Goal: Complete application form: Complete application form

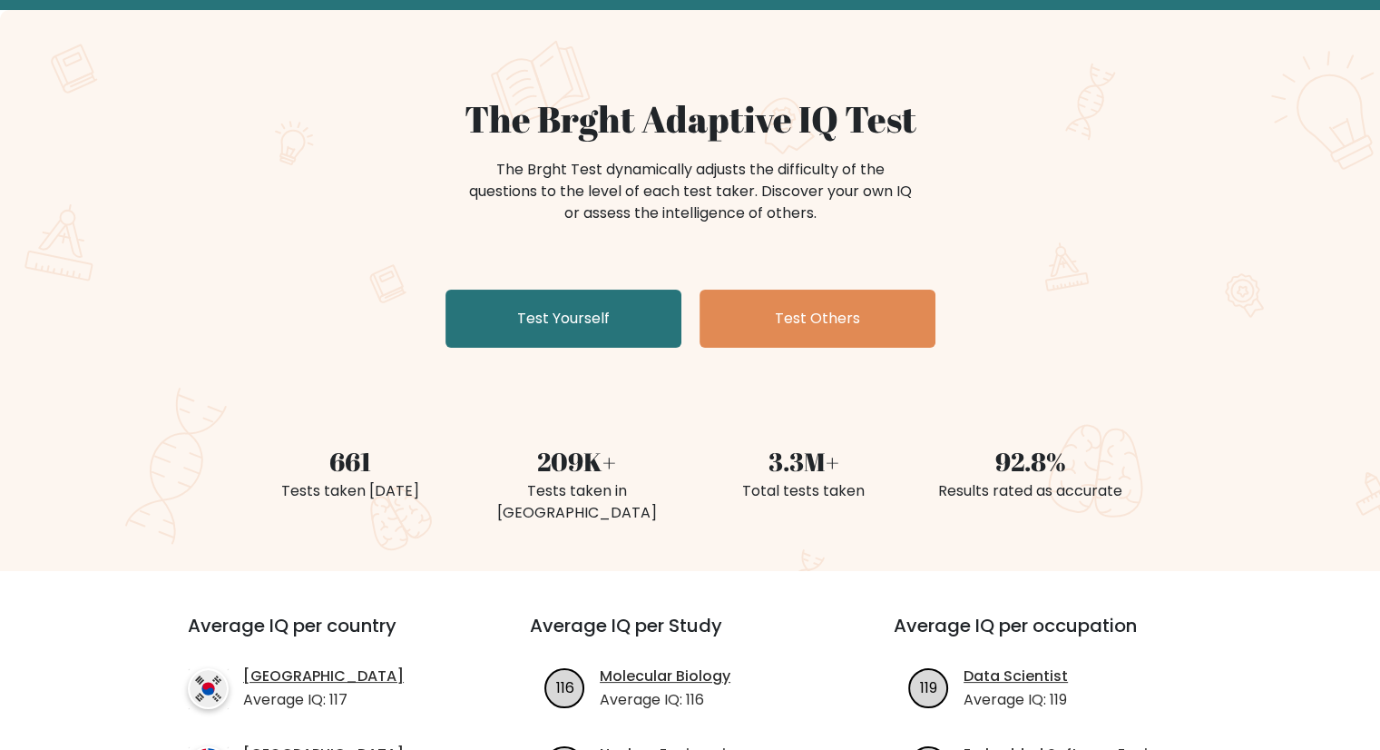
scroll to position [91, 0]
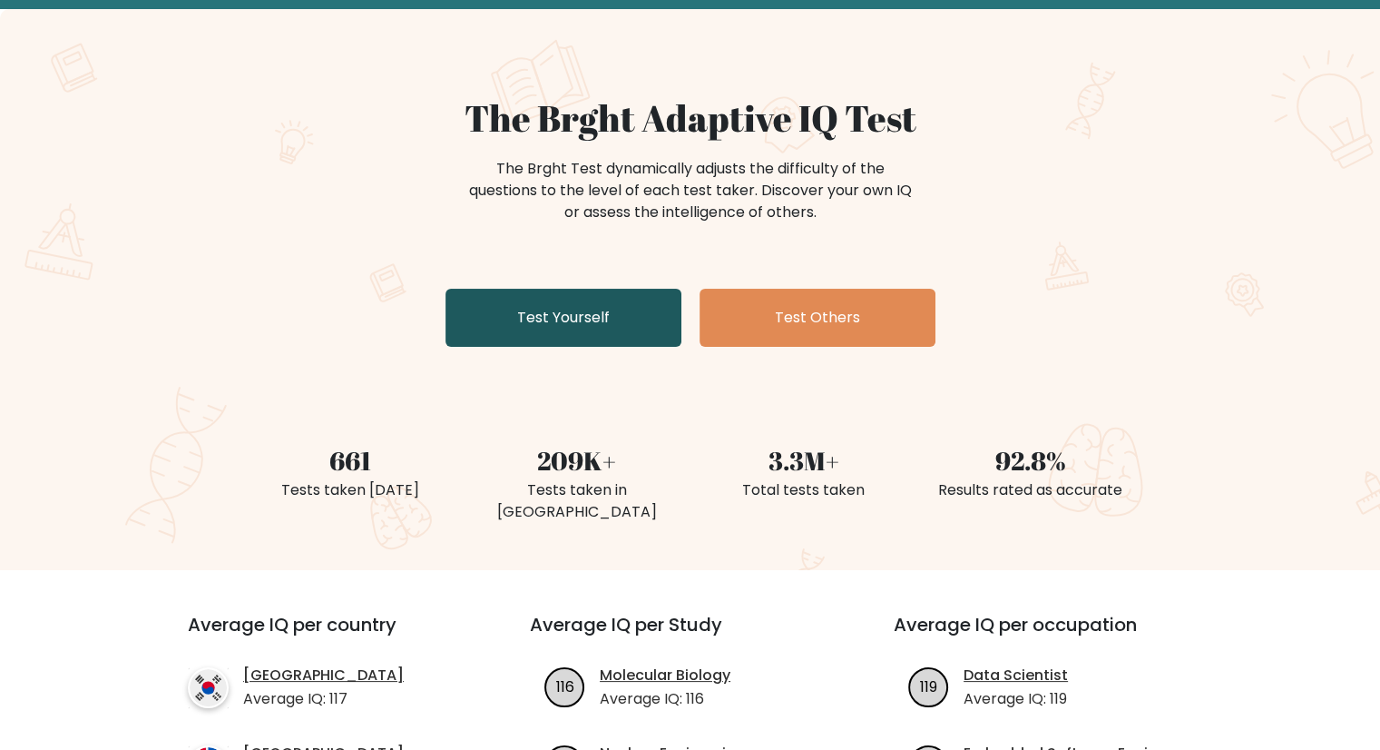
click at [570, 319] on link "Test Yourself" at bounding box center [564, 318] width 236 height 58
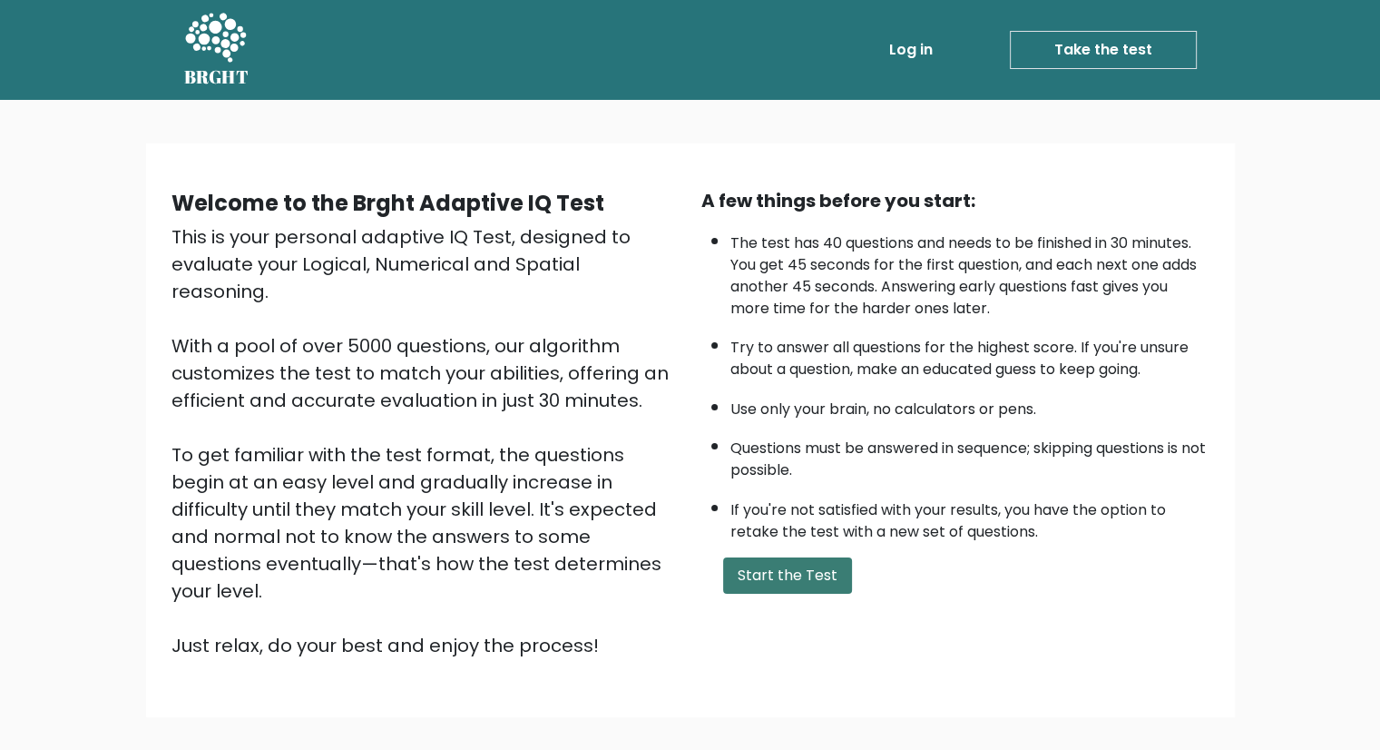
click at [777, 569] on button "Start the Test" at bounding box center [787, 575] width 129 height 36
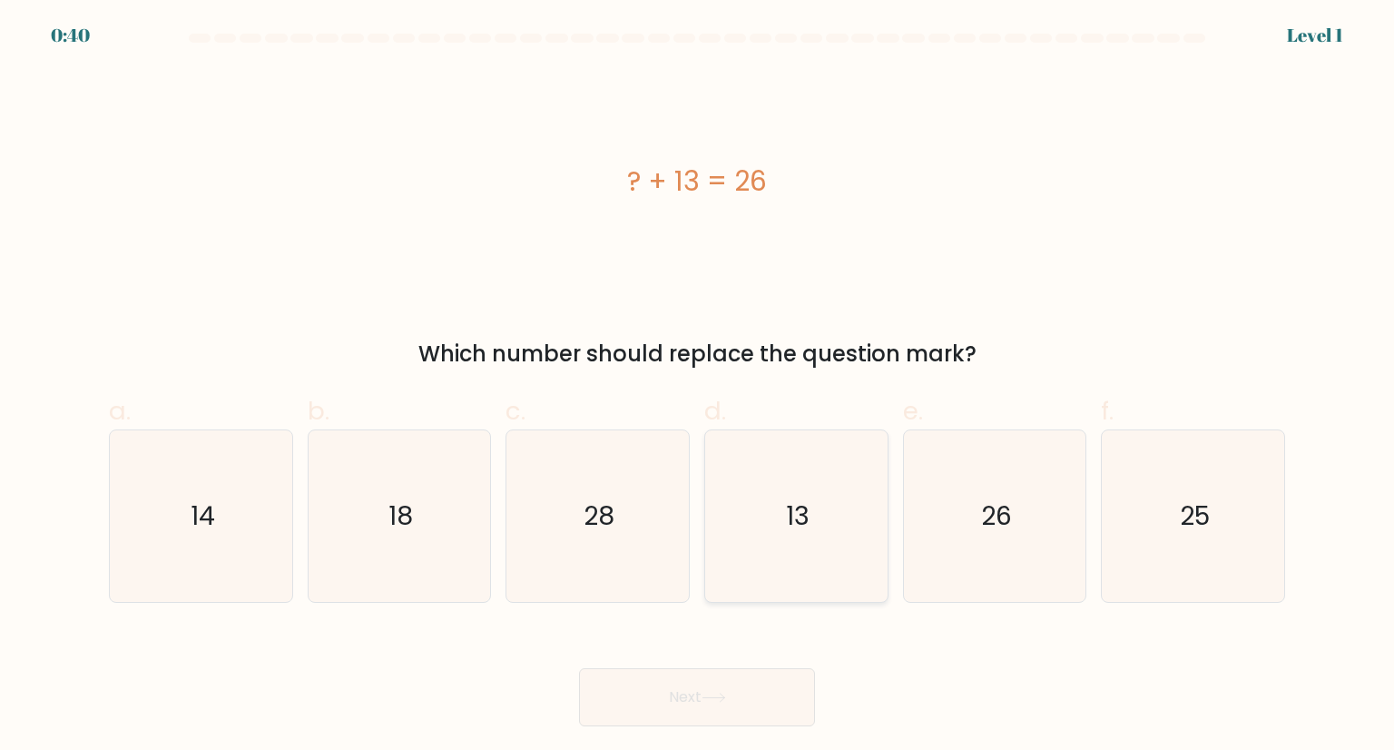
click at [764, 525] on icon "13" at bounding box center [796, 515] width 171 height 171
click at [698, 387] on input "d. 13" at bounding box center [697, 381] width 1 height 12
radio input "true"
click at [735, 700] on button "Next" at bounding box center [697, 697] width 236 height 58
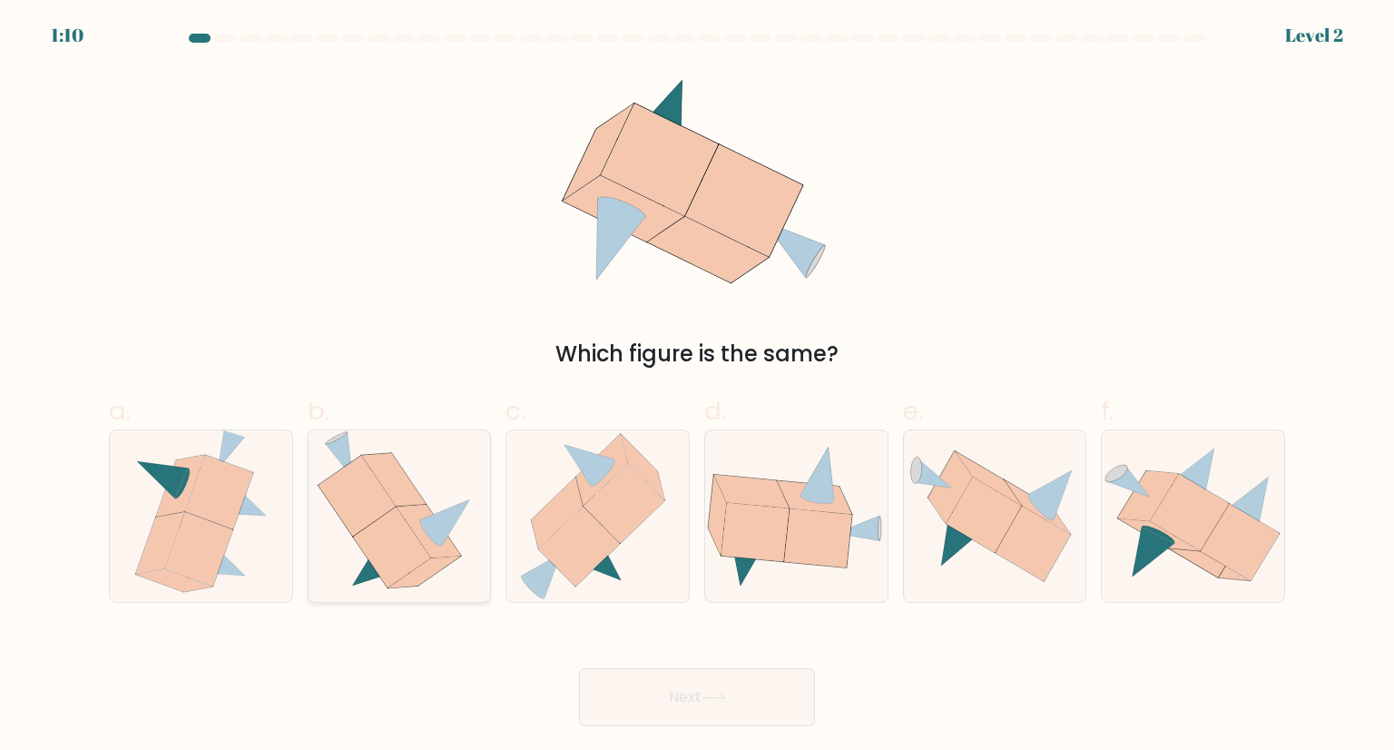
click at [357, 520] on icon at bounding box center [357, 496] width 77 height 81
click at [697, 387] on input "b." at bounding box center [697, 381] width 1 height 12
radio input "true"
click at [635, 701] on button "Next" at bounding box center [697, 697] width 236 height 58
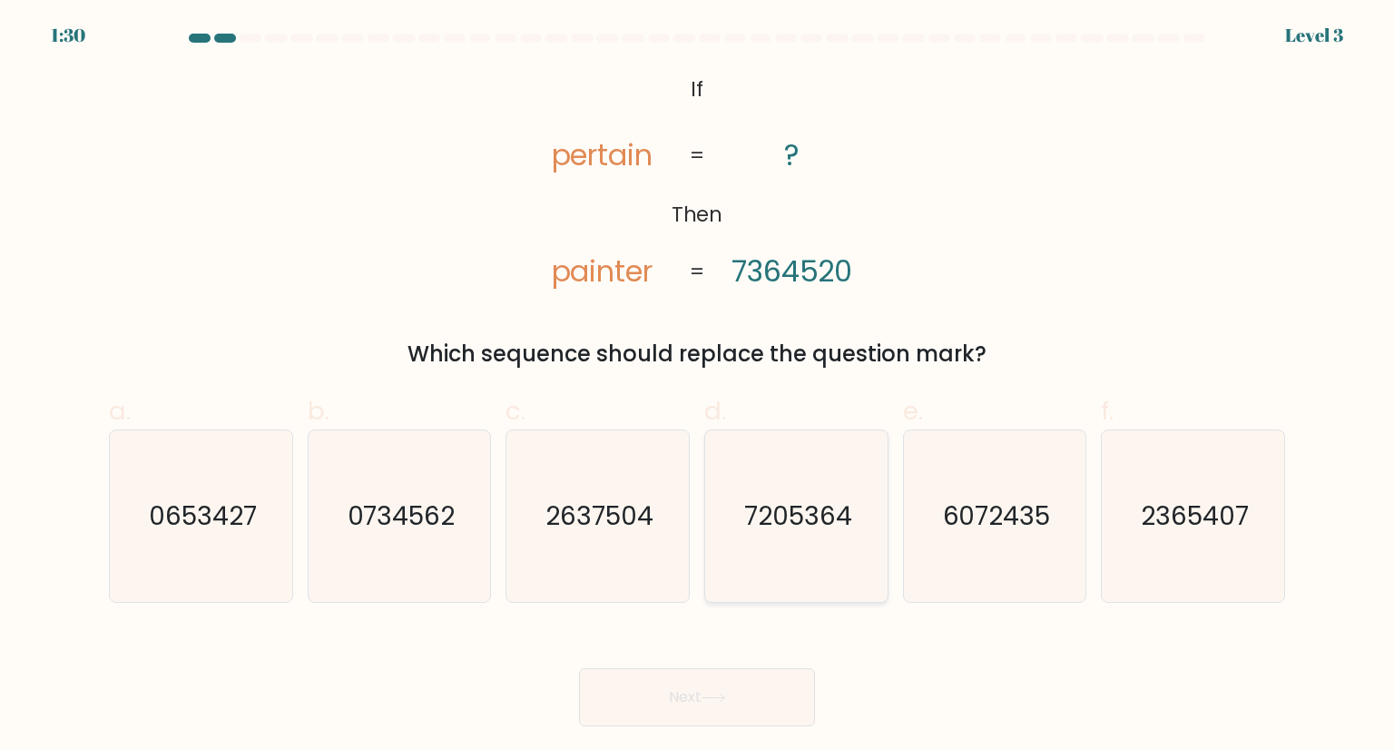
click at [753, 524] on text "7205364" at bounding box center [798, 515] width 108 height 36
click at [698, 387] on input "d. 7205364" at bounding box center [697, 381] width 1 height 12
radio input "true"
click at [761, 705] on button "Next" at bounding box center [697, 697] width 236 height 58
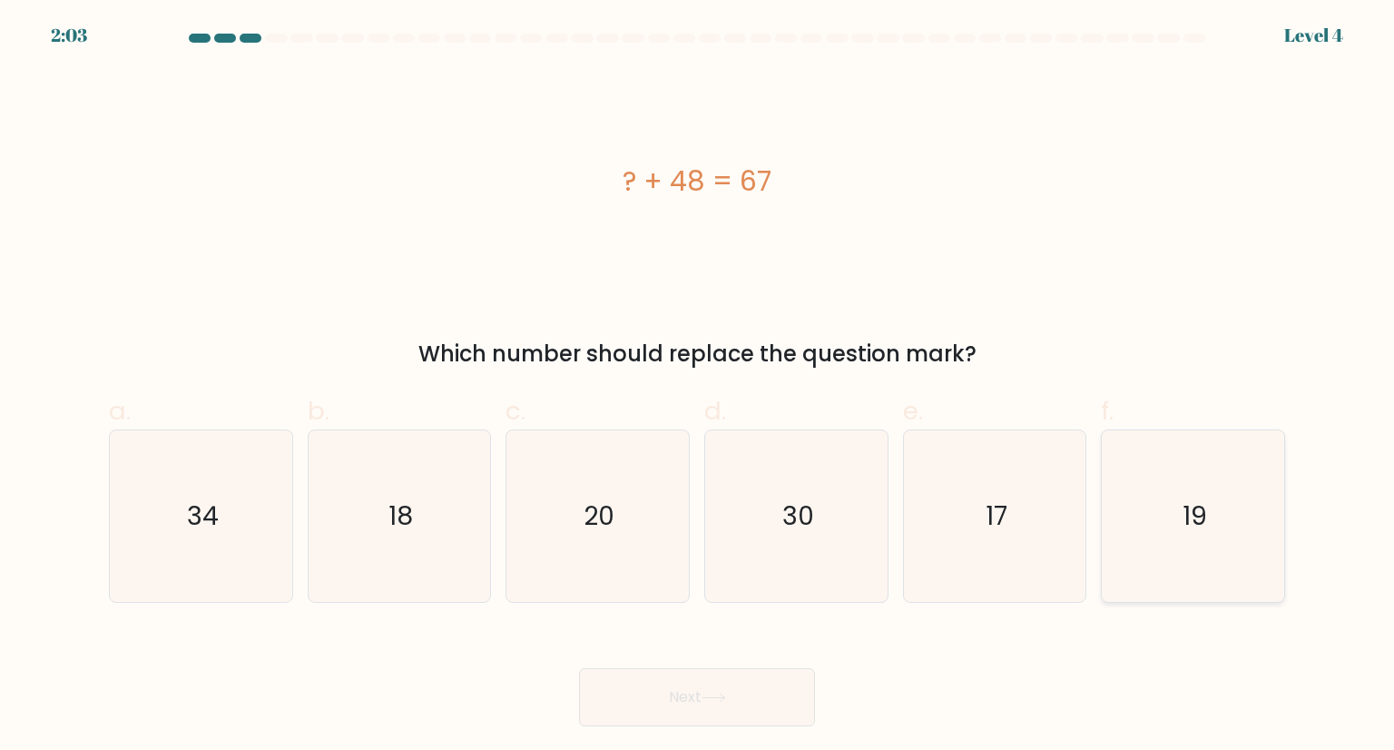
click at [1173, 474] on icon "19" at bounding box center [1192, 515] width 171 height 171
click at [698, 387] on input "f. 19" at bounding box center [697, 381] width 1 height 12
radio input "true"
click at [757, 707] on button "Next" at bounding box center [697, 697] width 236 height 58
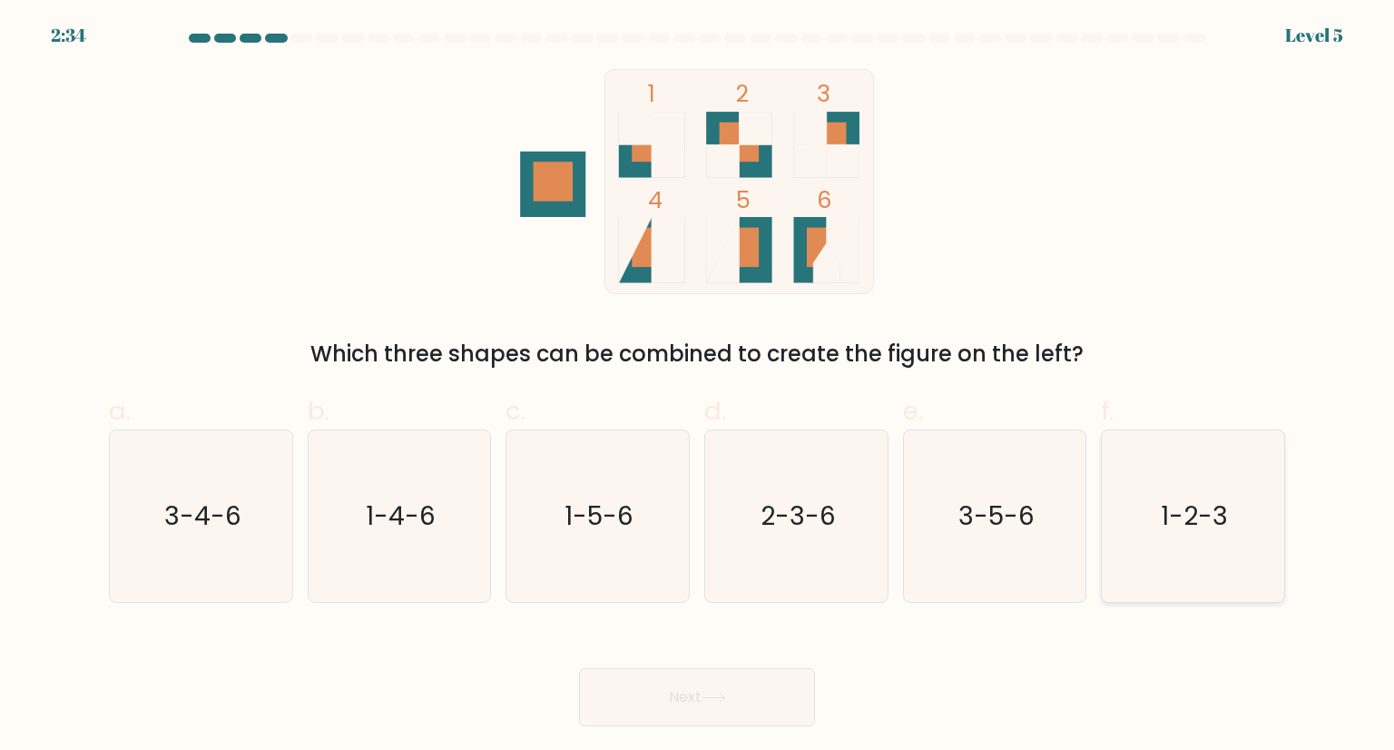
click at [1201, 520] on text "1-2-3" at bounding box center [1194, 515] width 67 height 36
click at [698, 387] on input "f. 1-2-3" at bounding box center [697, 381] width 1 height 12
radio input "true"
click at [712, 710] on button "Next" at bounding box center [697, 697] width 236 height 58
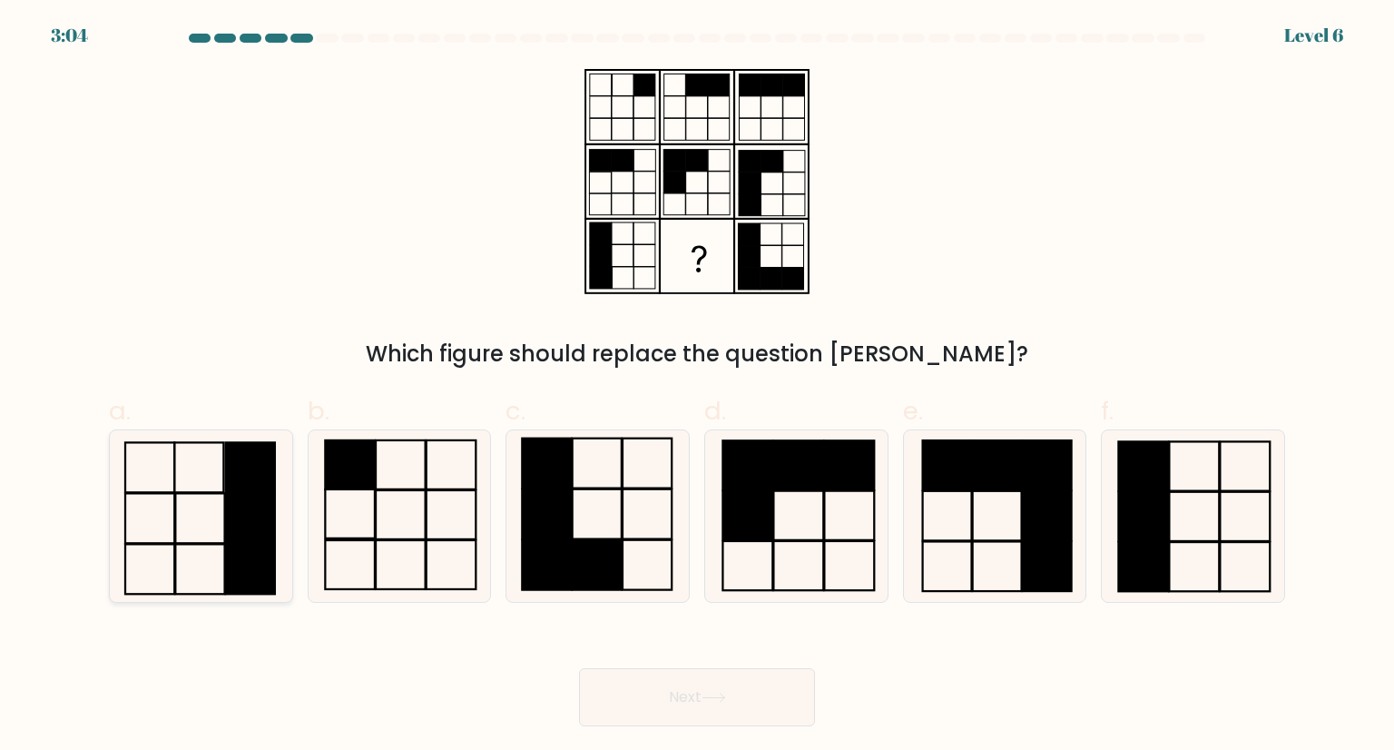
click at [226, 480] on rect at bounding box center [249, 467] width 49 height 50
click at [697, 387] on input "a." at bounding box center [697, 381] width 1 height 12
radio input "true"
click at [799, 700] on button "Next" at bounding box center [697, 697] width 236 height 58
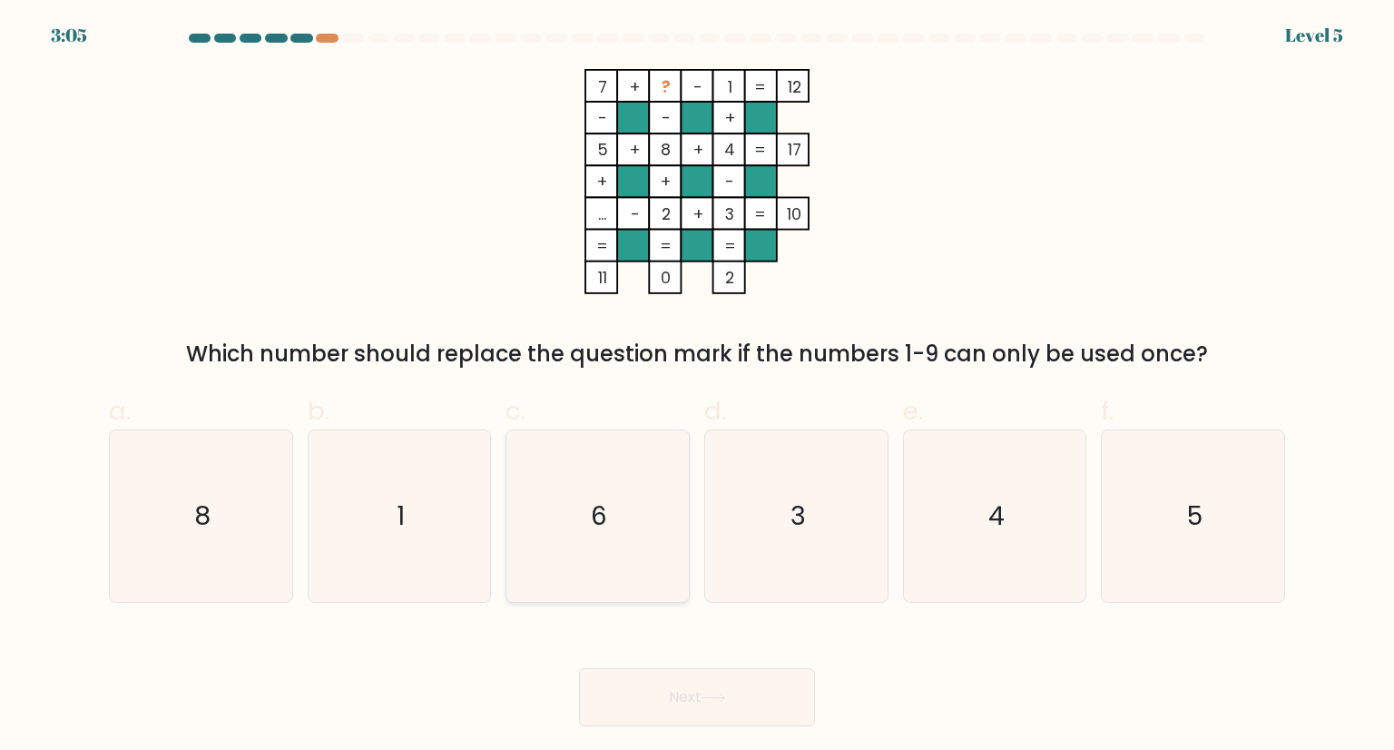
click at [584, 528] on icon "6" at bounding box center [597, 515] width 171 height 171
click at [697, 387] on input "c. 6" at bounding box center [697, 381] width 1 height 12
radio input "true"
click at [696, 712] on button "Next" at bounding box center [697, 697] width 236 height 58
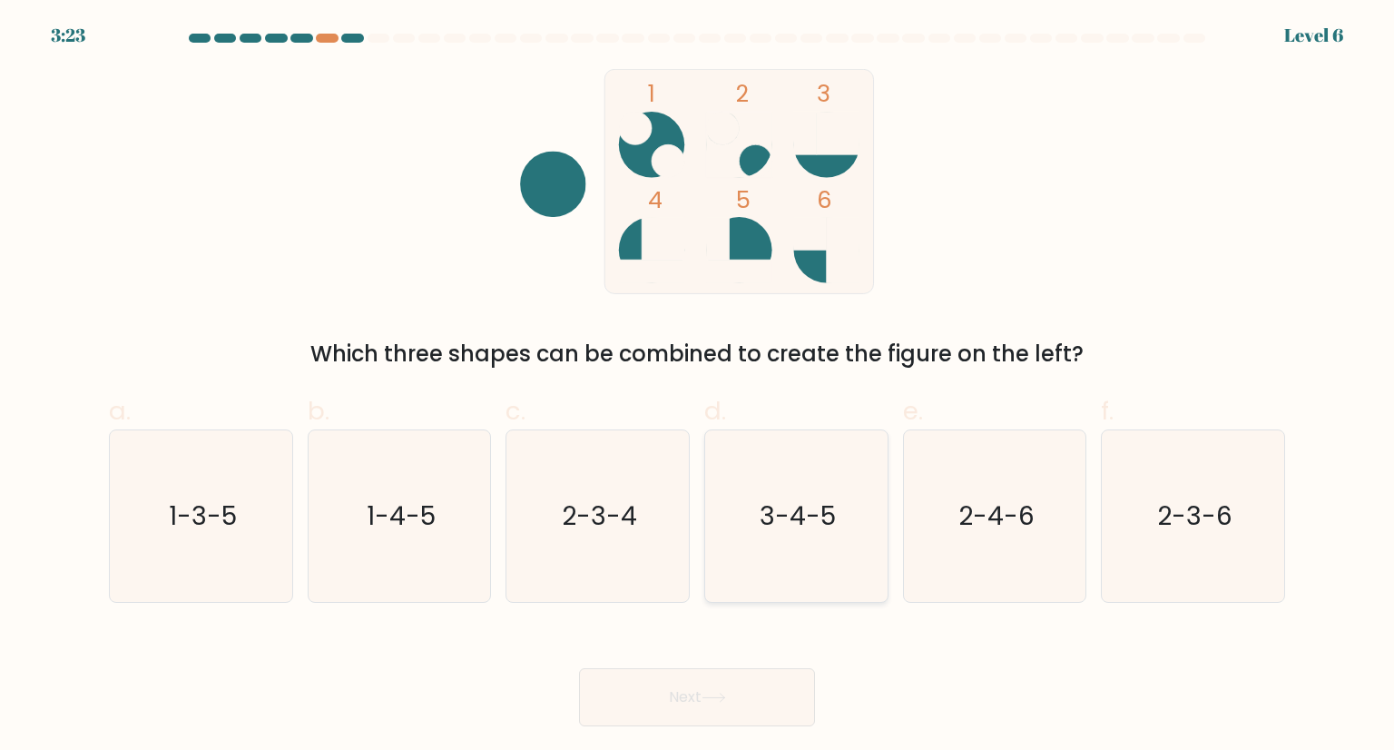
click at [814, 524] on text "3-4-5" at bounding box center [798, 515] width 76 height 36
click at [698, 387] on input "d. 3-4-5" at bounding box center [697, 381] width 1 height 12
radio input "true"
click at [758, 705] on button "Next" at bounding box center [697, 697] width 236 height 58
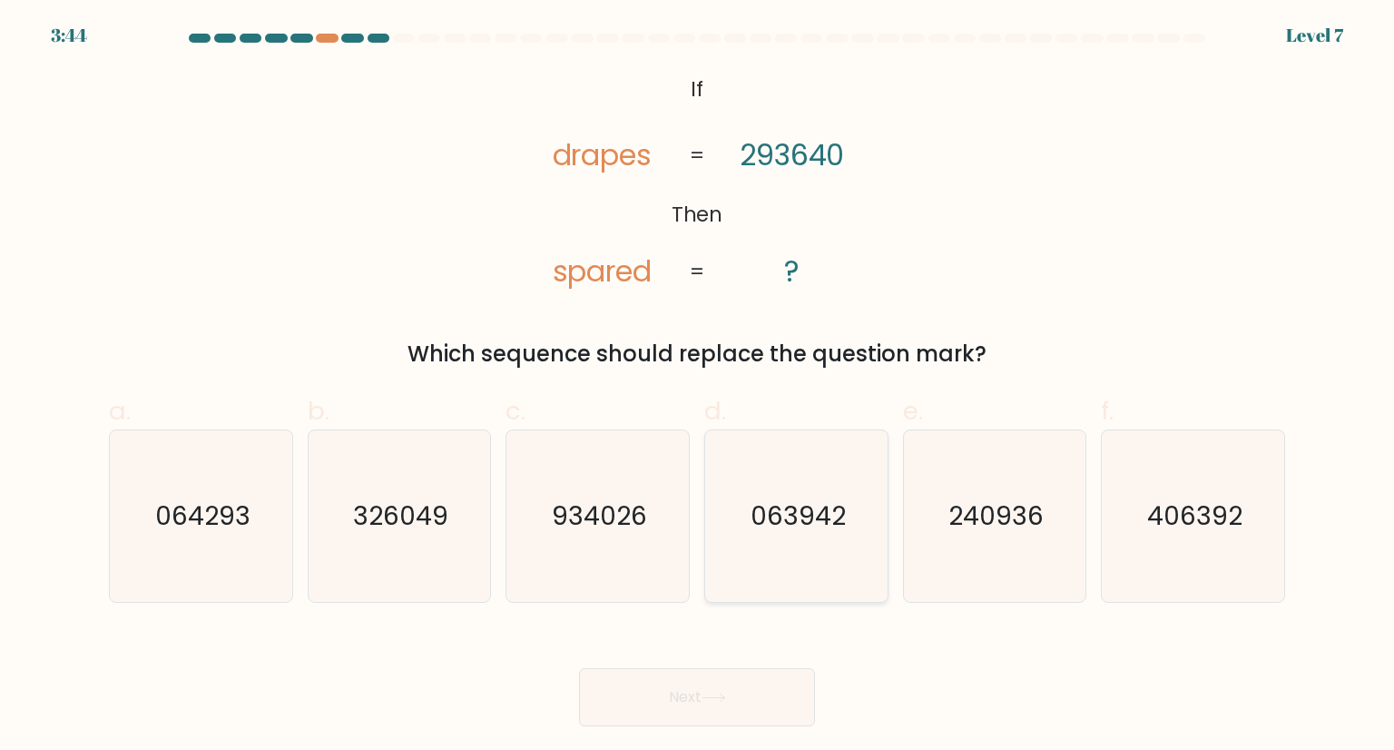
click at [823, 553] on icon "063942" at bounding box center [796, 515] width 171 height 171
click at [698, 387] on input "d. 063942" at bounding box center [697, 381] width 1 height 12
radio input "true"
click at [779, 676] on button "Next" at bounding box center [697, 697] width 236 height 58
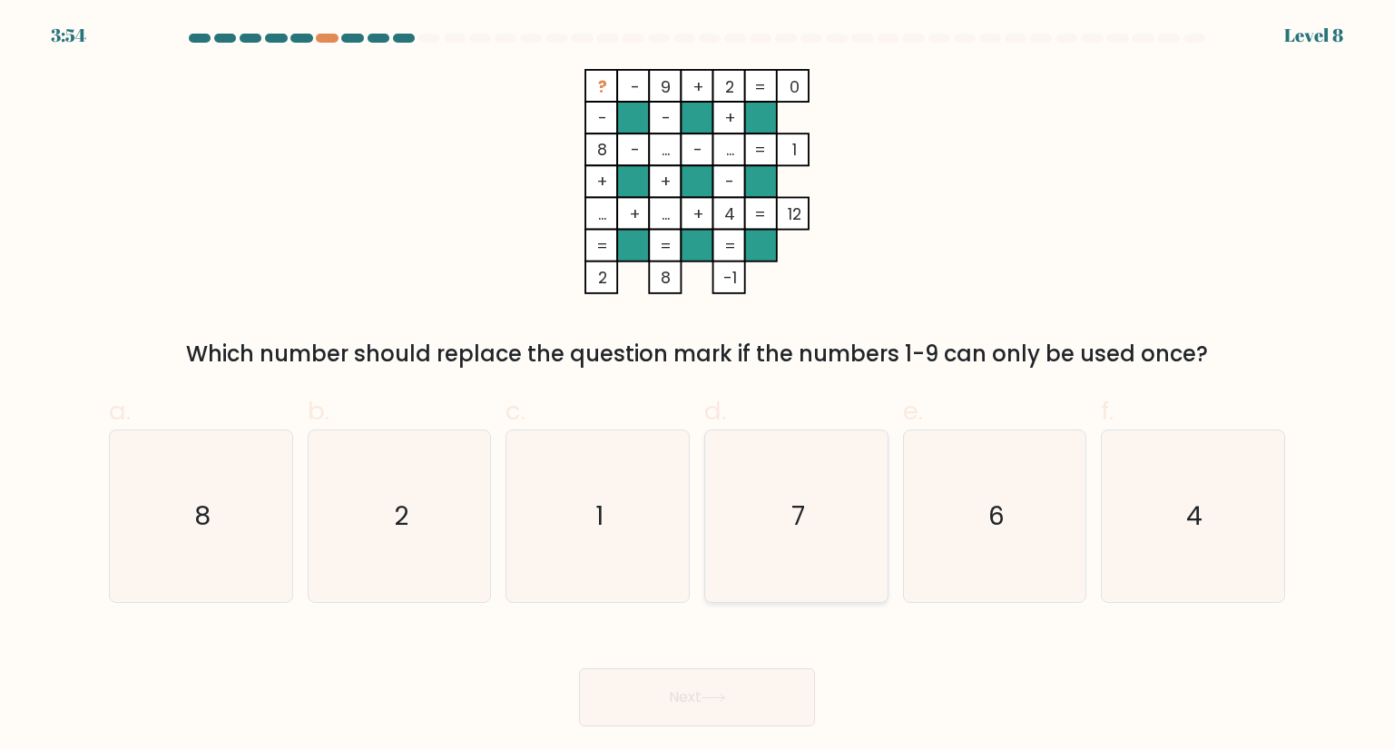
click at [830, 555] on icon "7" at bounding box center [796, 515] width 171 height 171
click at [698, 387] on input "d. 7" at bounding box center [697, 381] width 1 height 12
radio input "true"
click at [802, 669] on button "Next" at bounding box center [697, 697] width 236 height 58
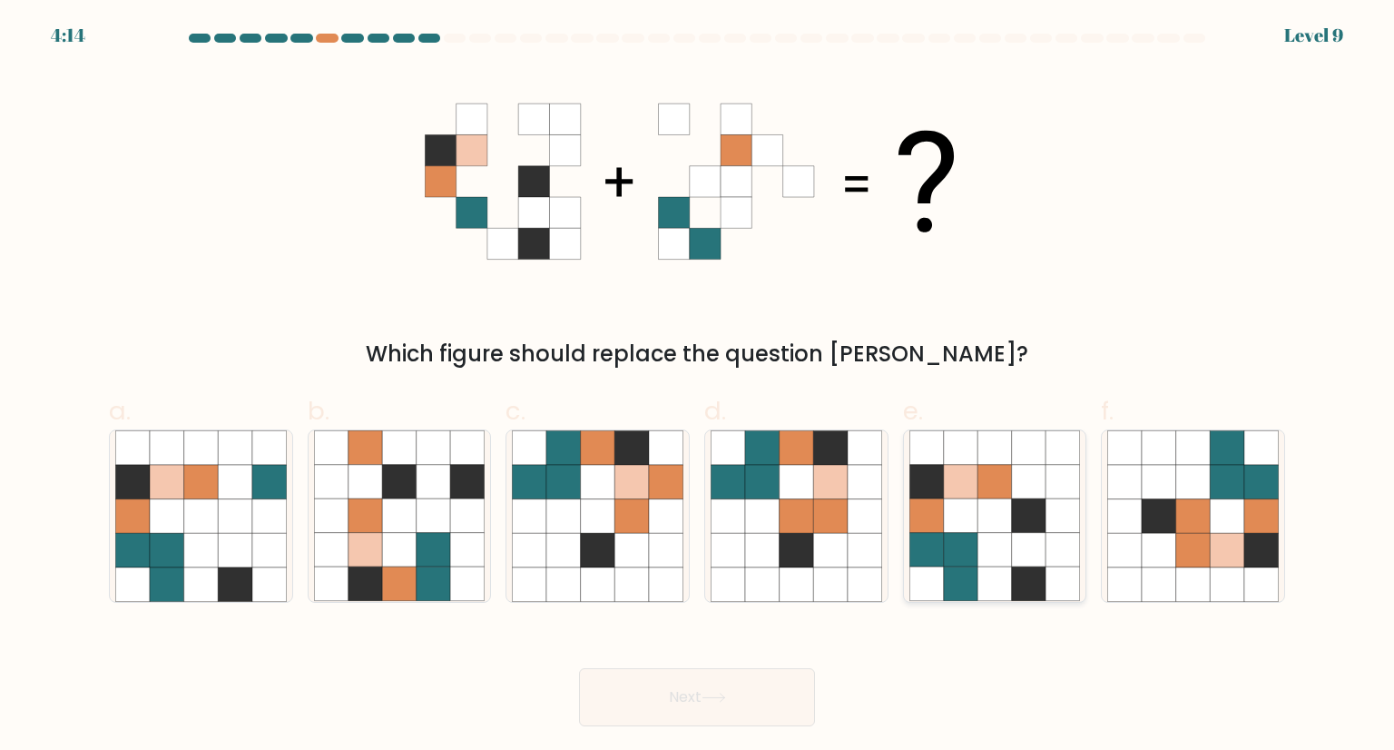
click at [1061, 542] on icon at bounding box center [1063, 550] width 34 height 34
click at [698, 387] on input "e." at bounding box center [697, 381] width 1 height 12
radio input "true"
click at [746, 705] on button "Next" at bounding box center [697, 697] width 236 height 58
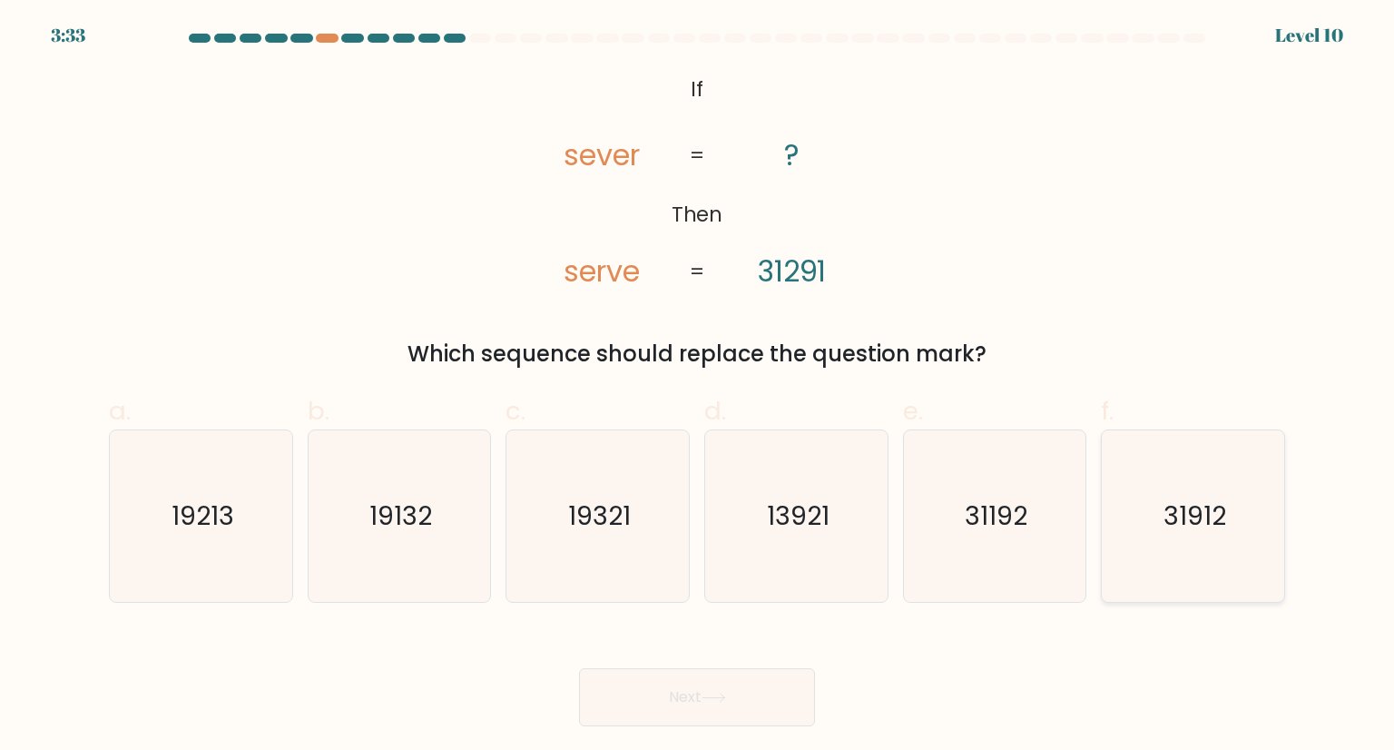
click at [1166, 509] on text "31912" at bounding box center [1195, 515] width 63 height 36
click at [698, 387] on input "f. 31912" at bounding box center [697, 381] width 1 height 12
radio input "true"
click at [758, 699] on button "Next" at bounding box center [697, 697] width 236 height 58
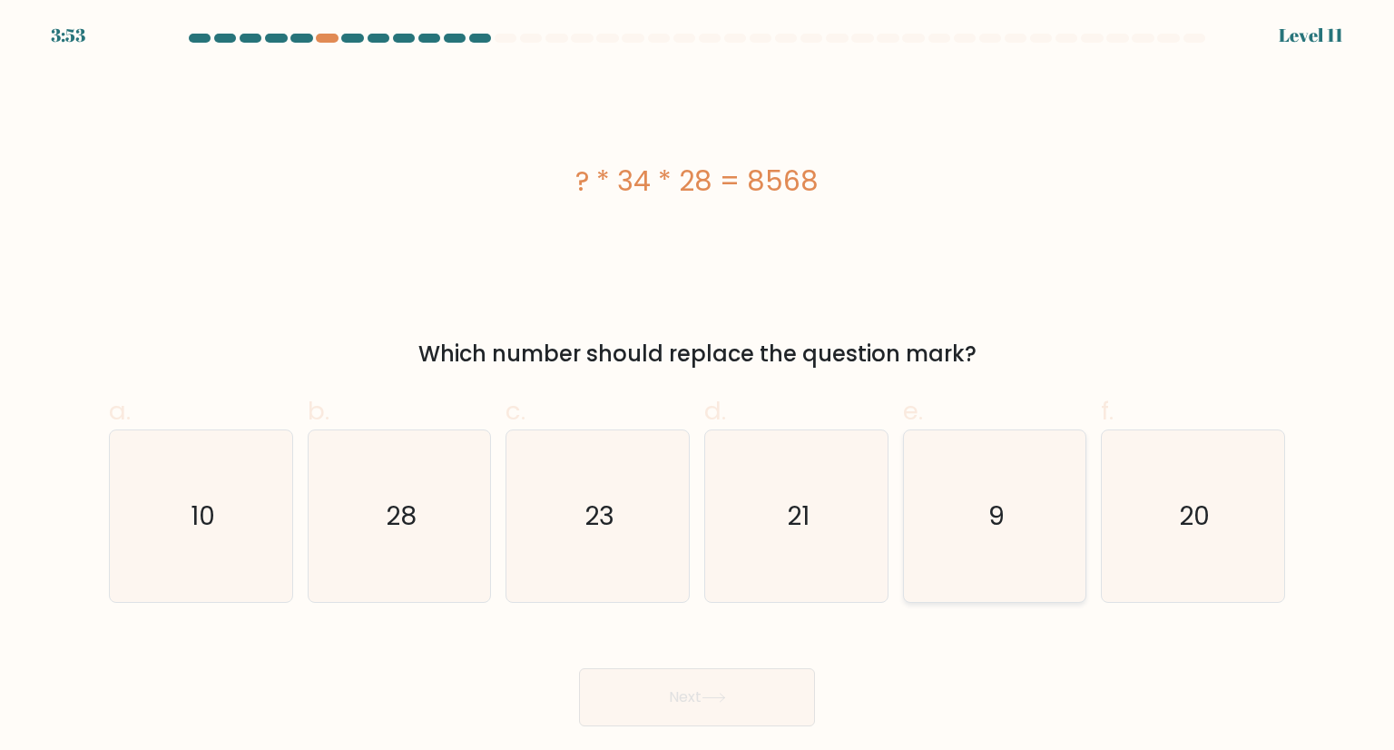
click at [998, 499] on text "9" at bounding box center [996, 515] width 16 height 36
click at [698, 387] on input "e. 9" at bounding box center [697, 381] width 1 height 12
radio input "true"
click at [744, 692] on button "Next" at bounding box center [697, 697] width 236 height 58
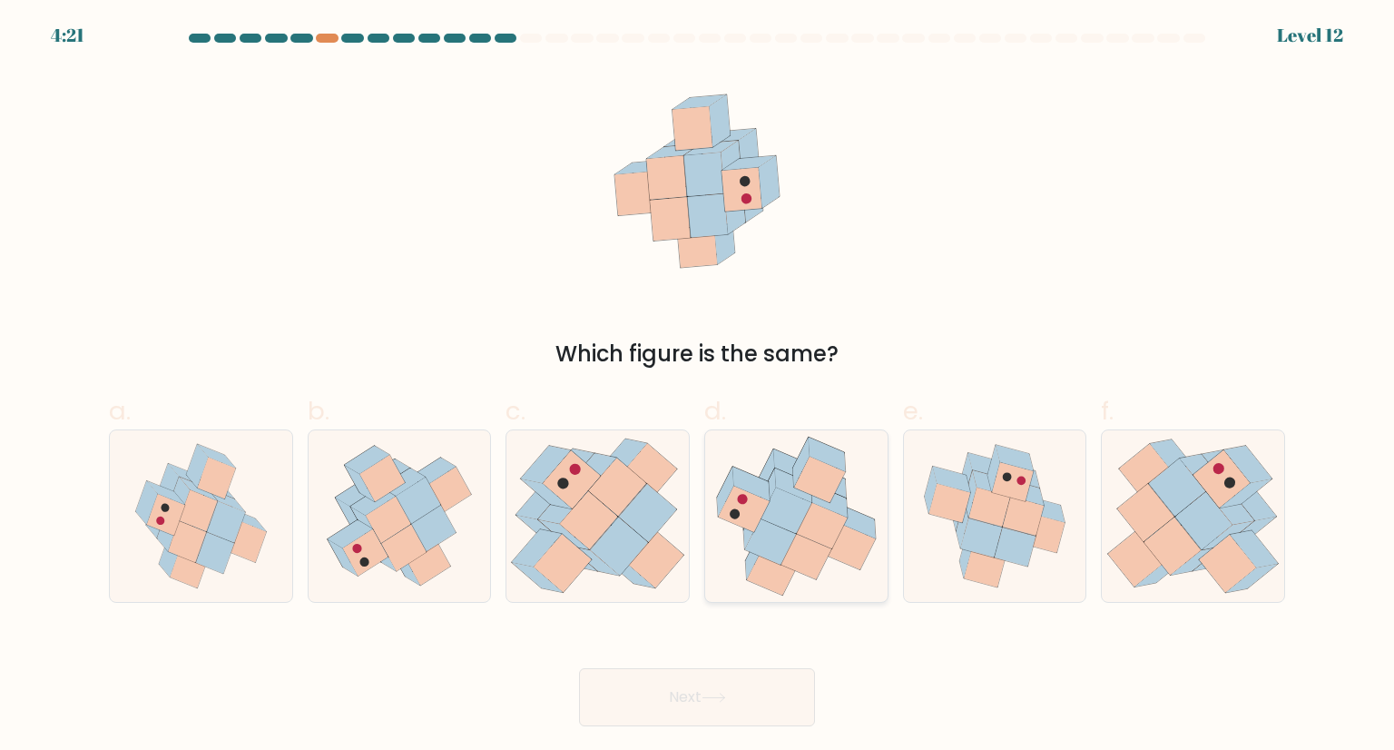
click at [806, 545] on icon at bounding box center [806, 556] width 51 height 46
click at [698, 387] on input "d." at bounding box center [697, 381] width 1 height 12
radio input "true"
click at [766, 719] on button "Next" at bounding box center [697, 697] width 236 height 58
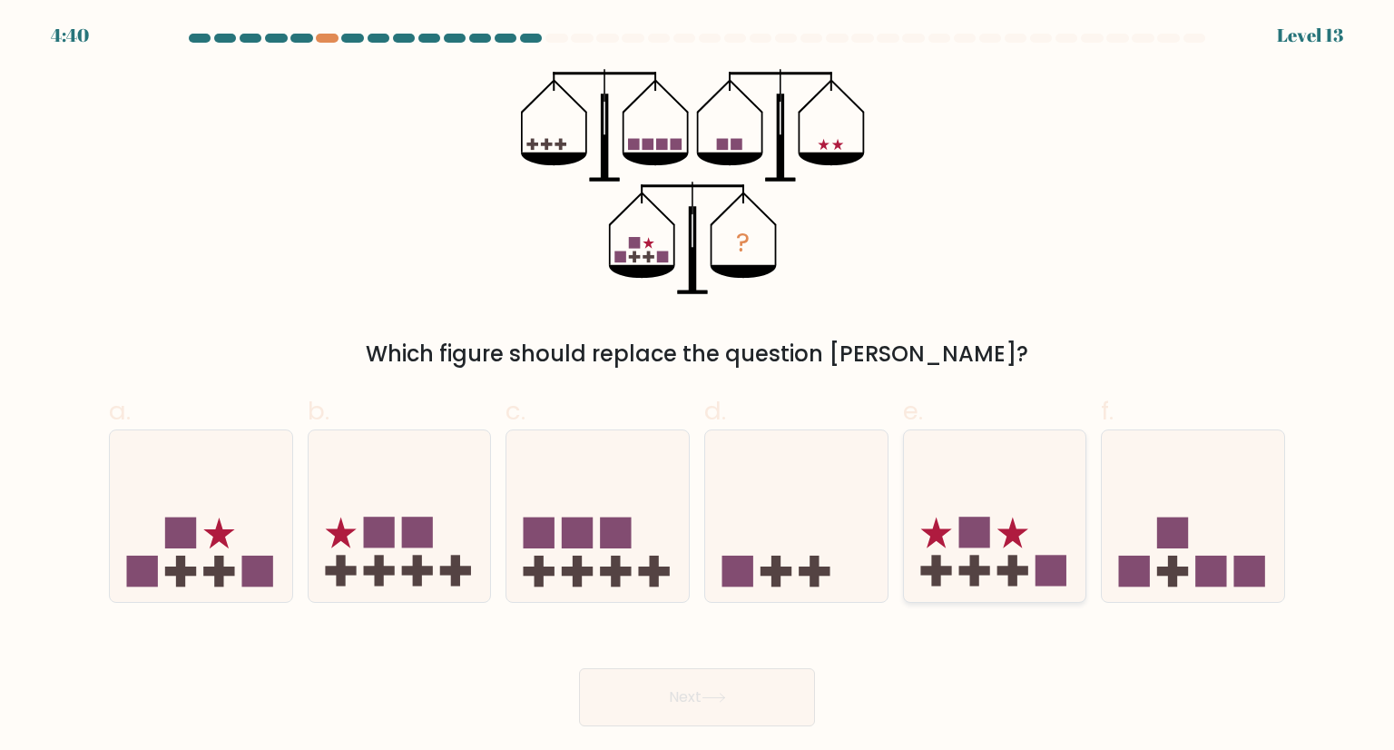
click at [907, 524] on icon at bounding box center [995, 515] width 182 height 151
click at [698, 387] on input "e." at bounding box center [697, 381] width 1 height 12
radio input "true"
click at [690, 683] on button "Next" at bounding box center [697, 697] width 236 height 58
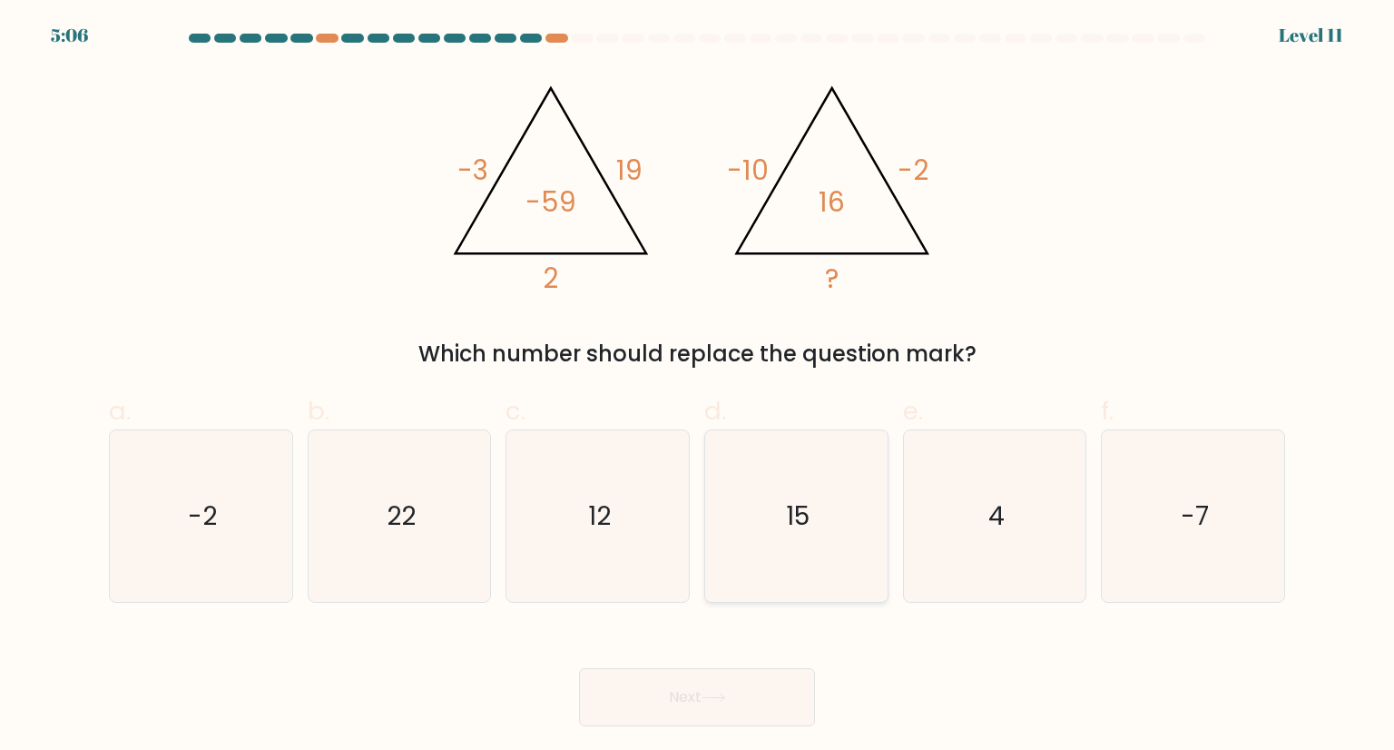
click at [791, 515] on text "15" at bounding box center [798, 515] width 24 height 36
click at [698, 387] on input "d. 15" at bounding box center [697, 381] width 1 height 12
radio input "true"
click at [733, 697] on button "Next" at bounding box center [697, 697] width 236 height 58
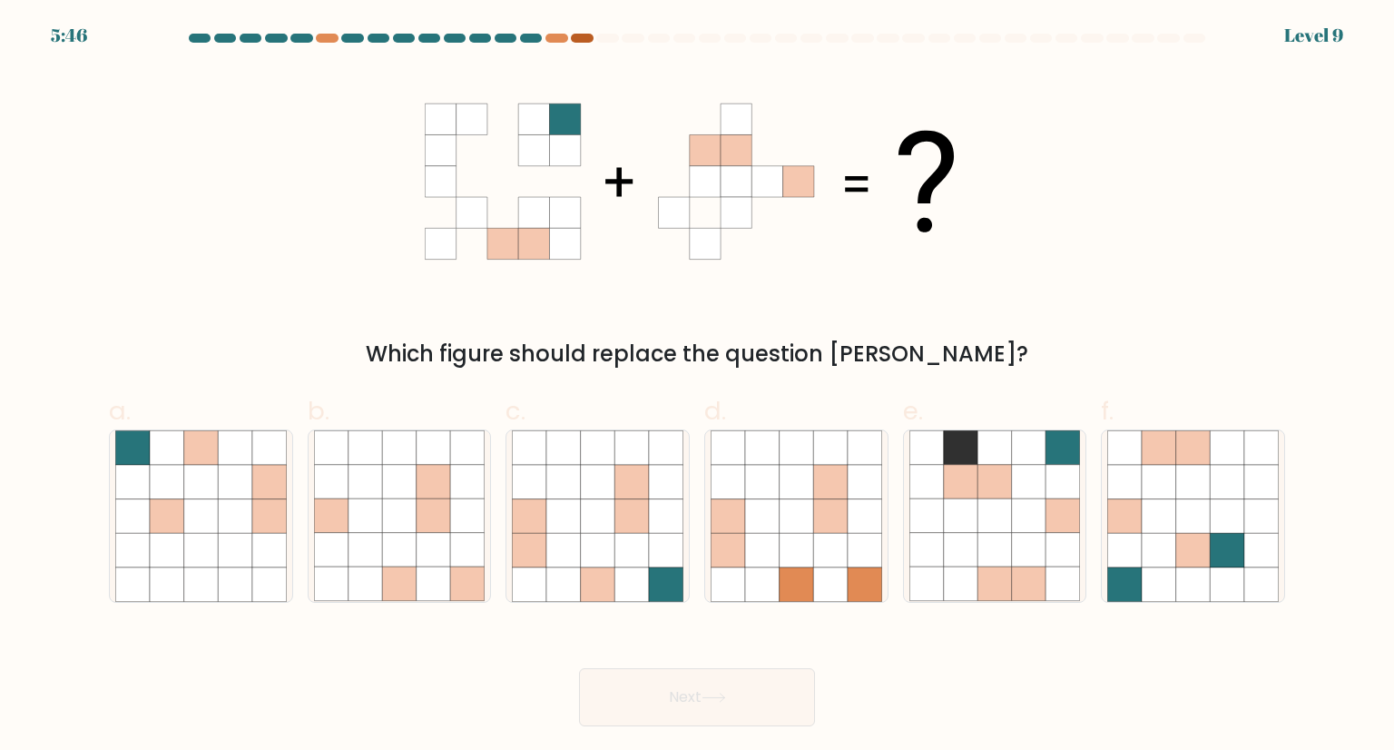
click at [582, 35] on div at bounding box center [582, 38] width 22 height 9
click at [555, 39] on div at bounding box center [556, 38] width 22 height 9
click at [182, 511] on icon at bounding box center [167, 516] width 34 height 34
click at [697, 387] on input "a." at bounding box center [697, 381] width 1 height 12
radio input "true"
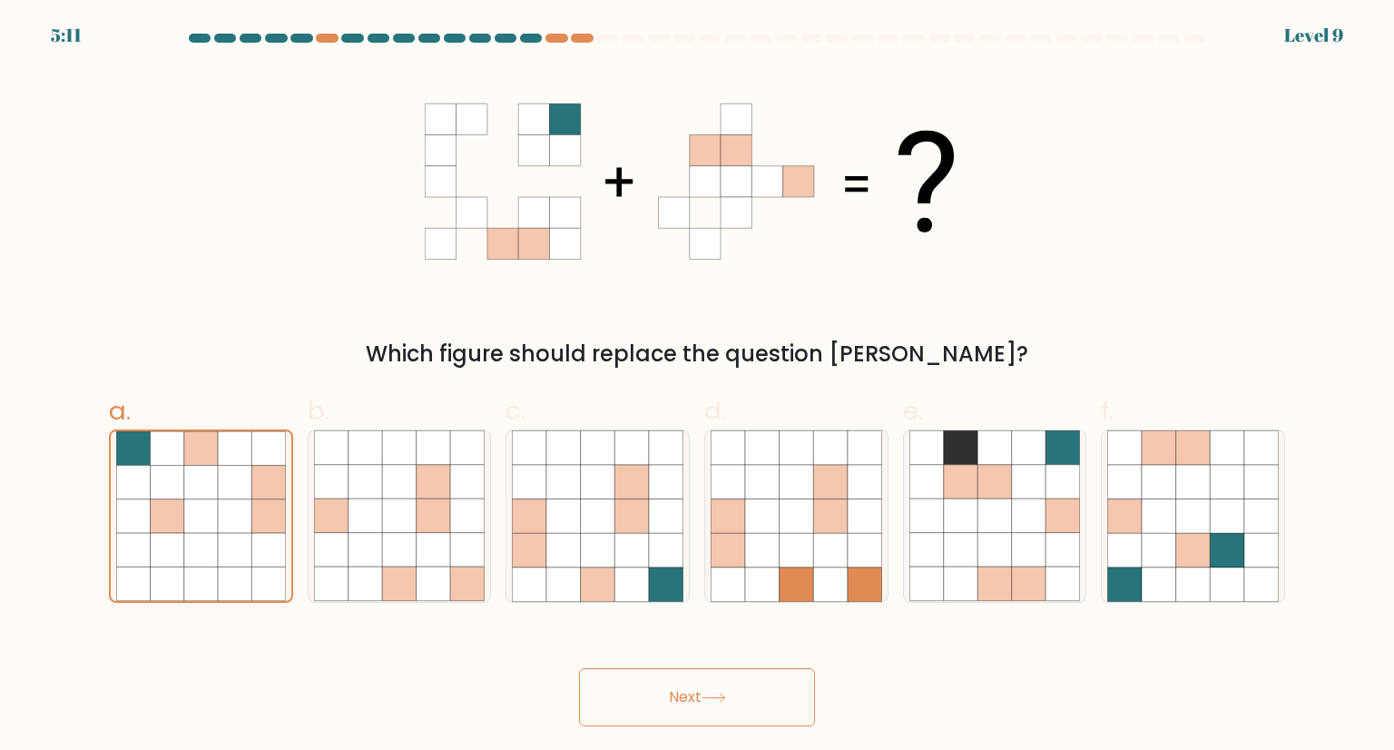
click at [724, 716] on button "Next" at bounding box center [697, 697] width 236 height 58
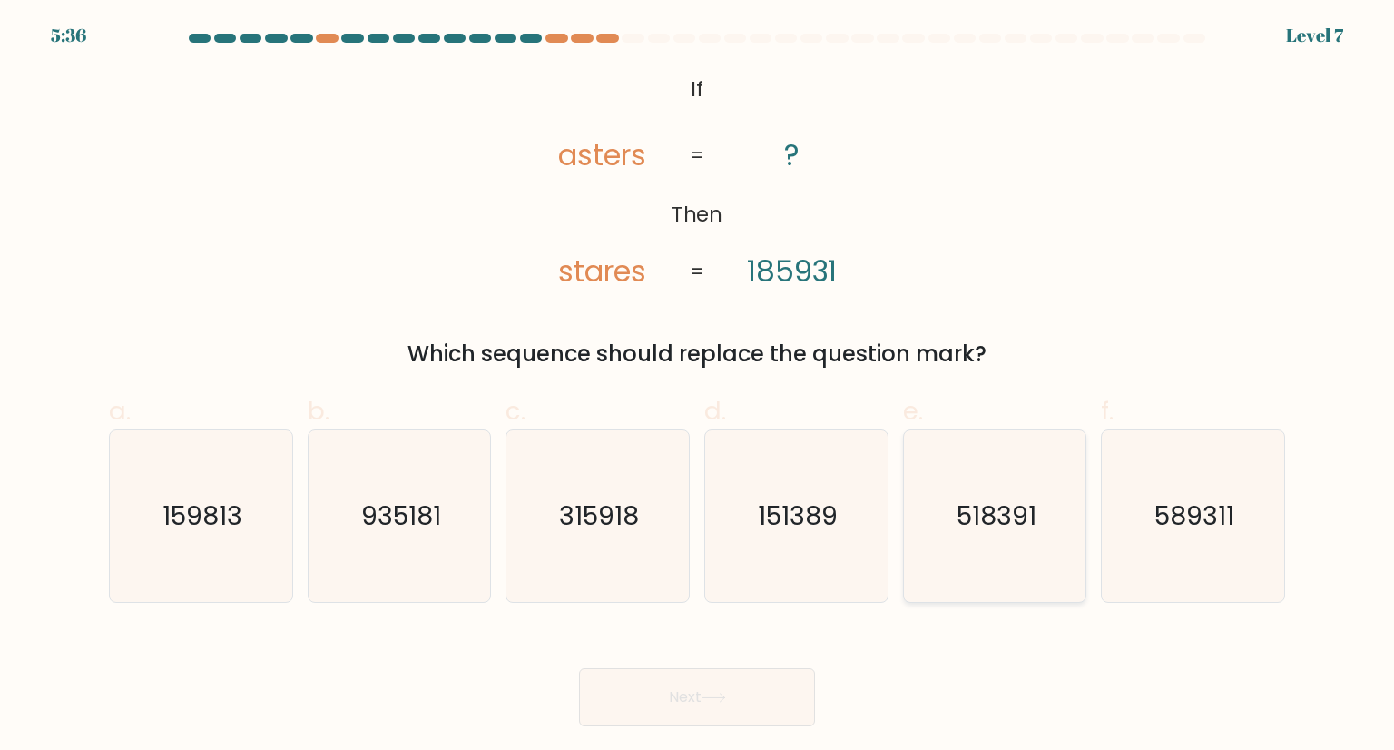
click at [1050, 523] on icon "518391" at bounding box center [994, 515] width 171 height 171
click at [698, 387] on input "e. 518391" at bounding box center [697, 381] width 1 height 12
radio input "true"
click at [1182, 518] on text "589311" at bounding box center [1194, 515] width 80 height 36
click at [698, 387] on input "f. 589311" at bounding box center [697, 381] width 1 height 12
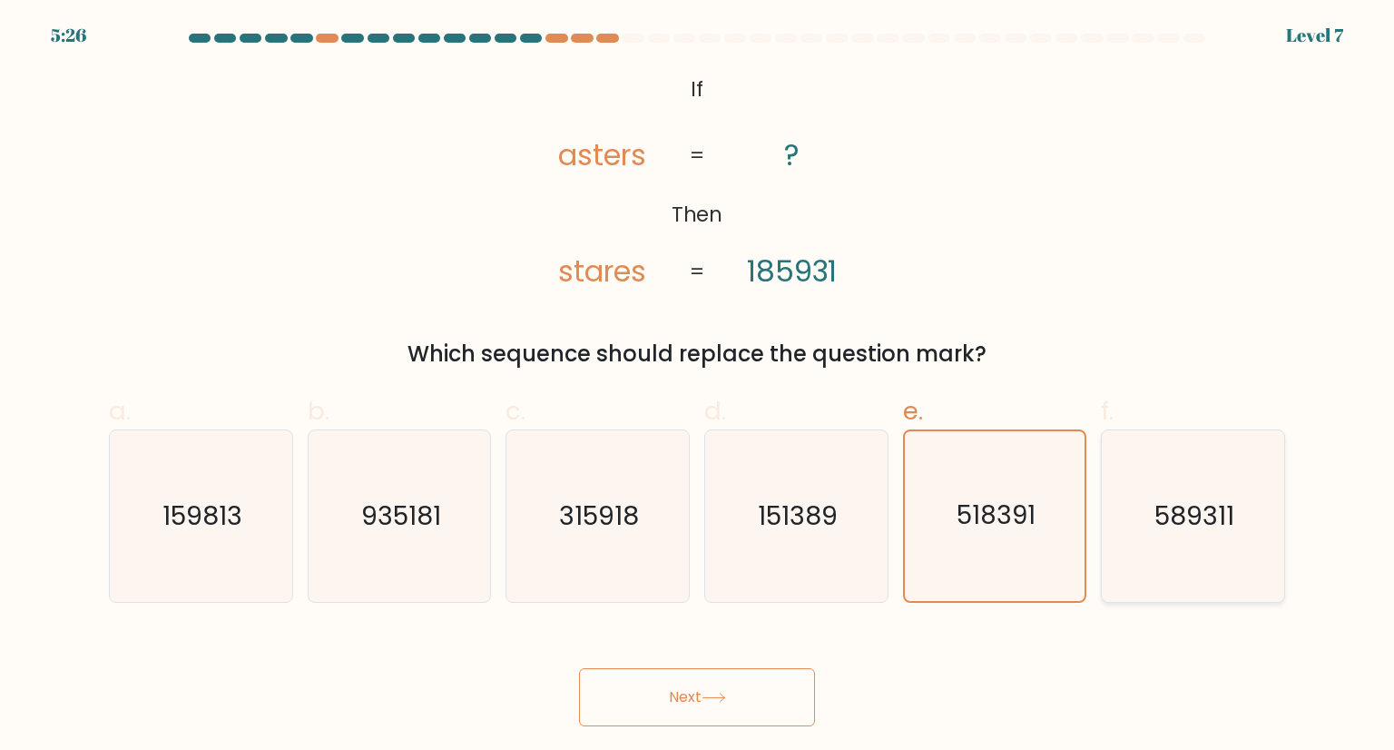
radio input "true"
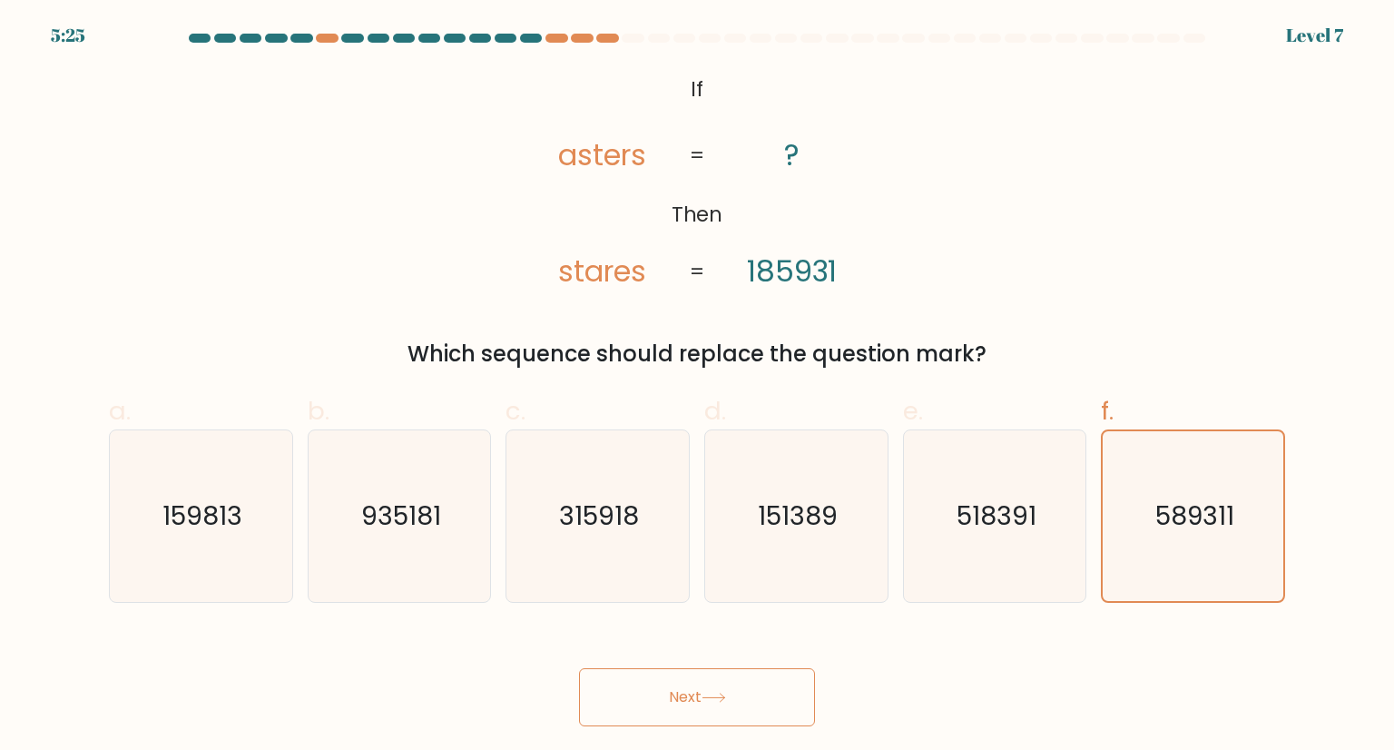
click at [730, 687] on button "Next" at bounding box center [697, 697] width 236 height 58
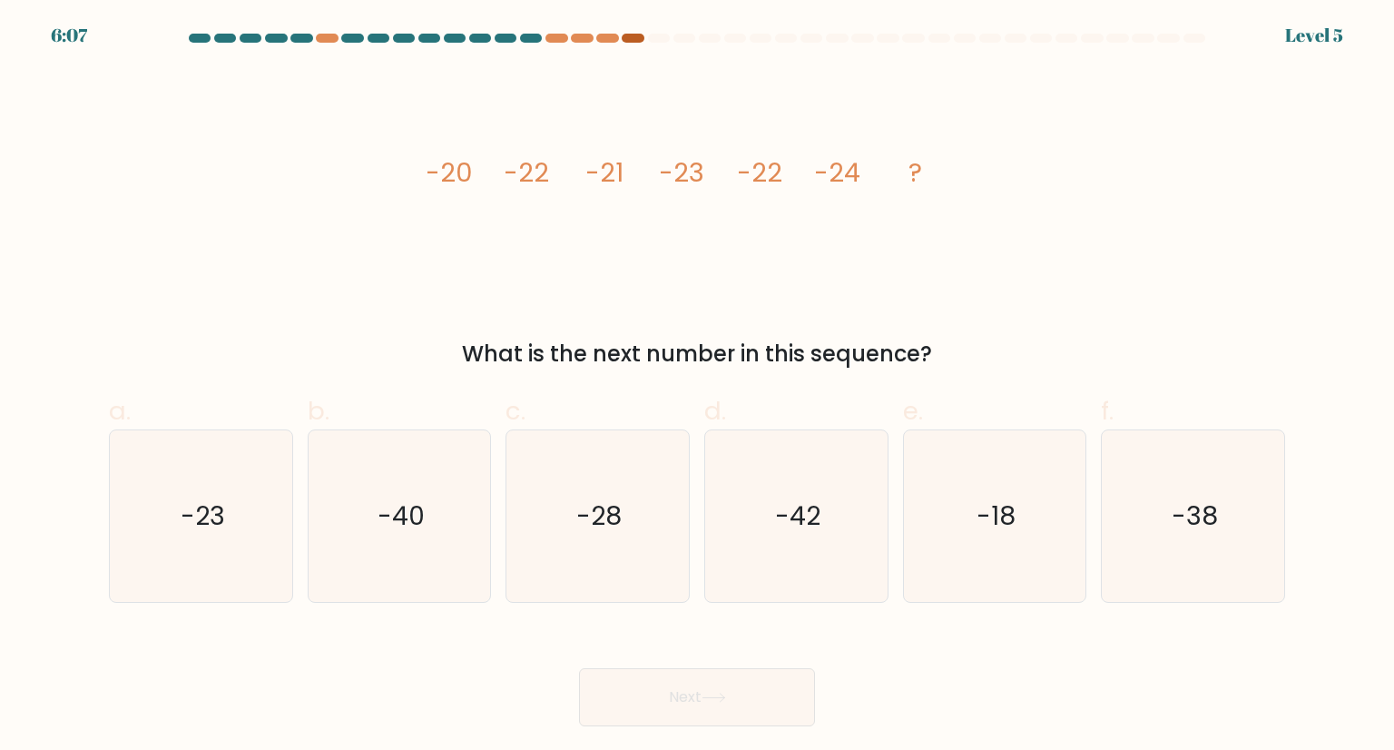
click at [639, 34] on div at bounding box center [633, 38] width 22 height 9
click at [638, 34] on div at bounding box center [633, 38] width 22 height 9
click at [192, 527] on text "-23" at bounding box center [203, 515] width 44 height 36
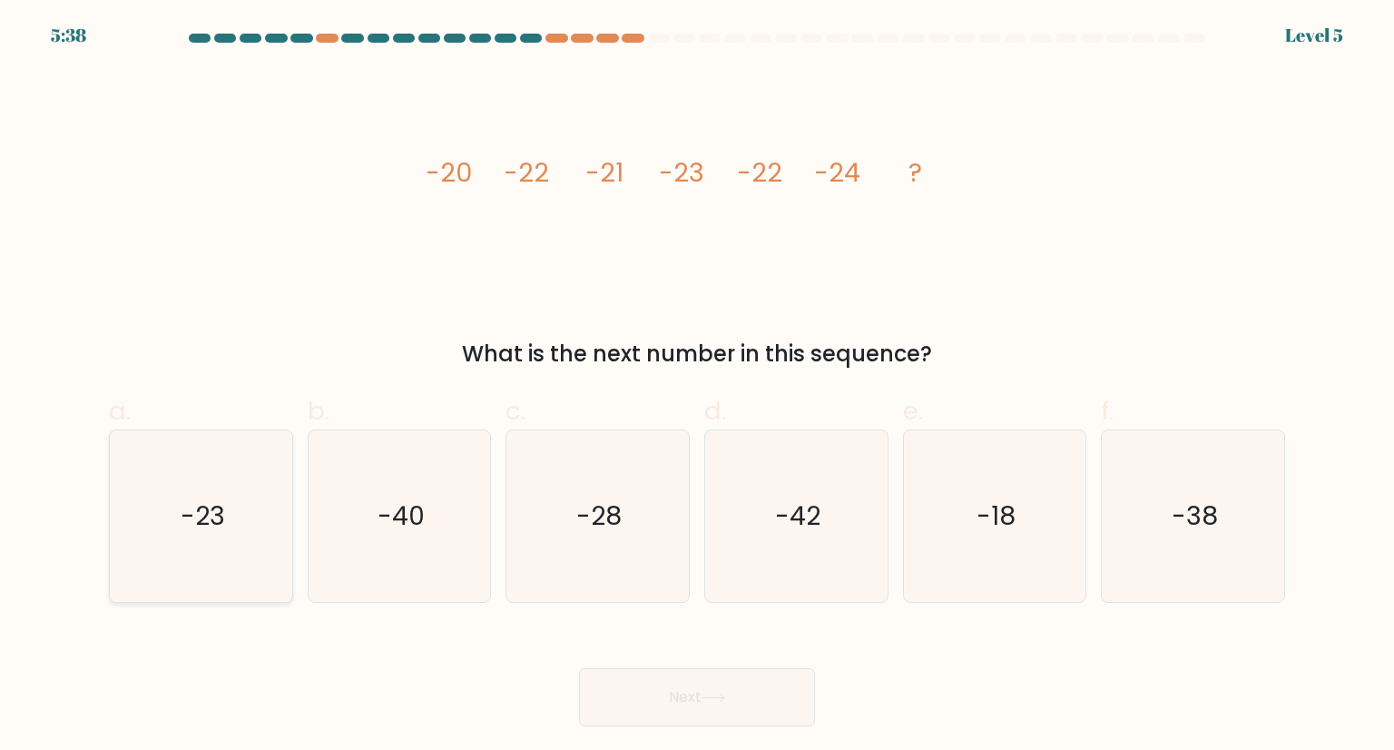
click at [697, 387] on input "a. -23" at bounding box center [697, 381] width 1 height 12
radio input "true"
click at [697, 700] on button "Next" at bounding box center [697, 697] width 236 height 58
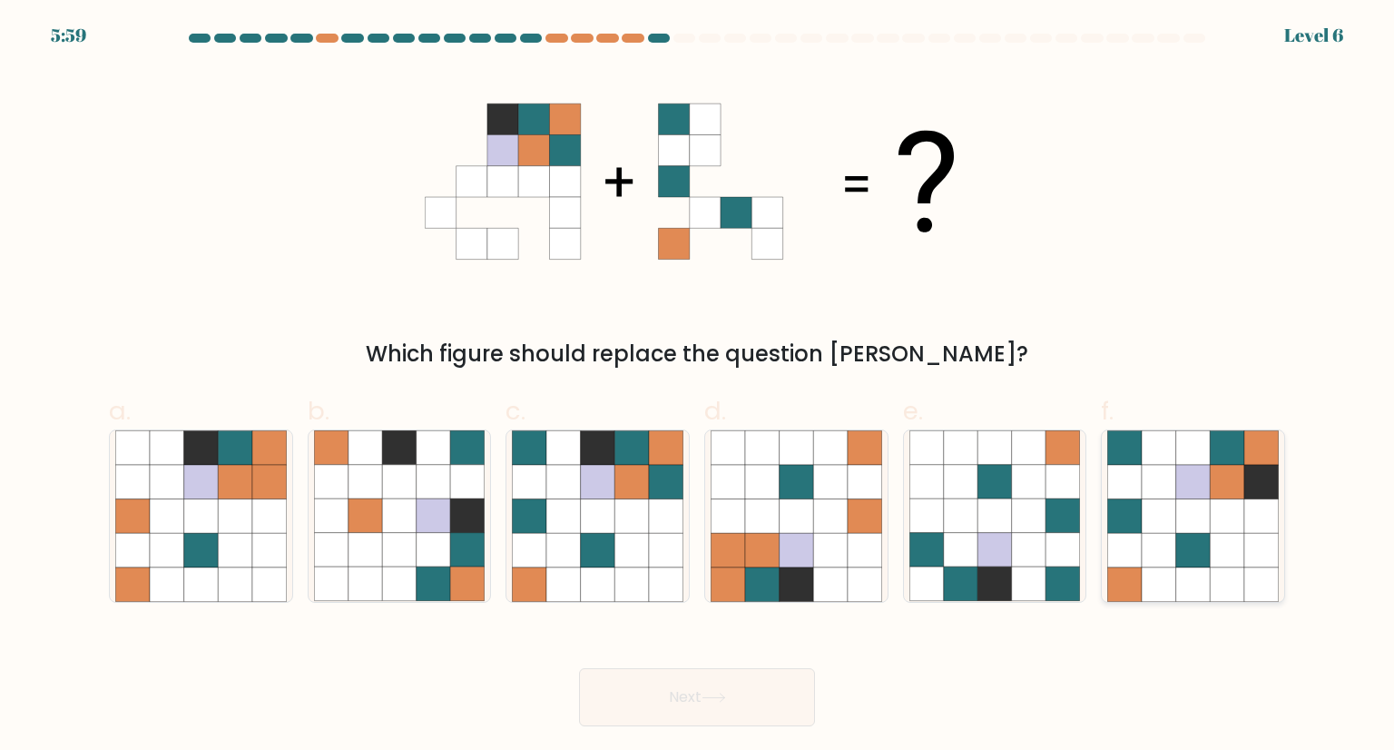
click at [1164, 520] on icon at bounding box center [1159, 516] width 34 height 34
click at [698, 387] on input "f." at bounding box center [697, 381] width 1 height 12
radio input "true"
click at [614, 504] on icon at bounding box center [631, 516] width 34 height 34
click at [697, 387] on input "c." at bounding box center [697, 381] width 1 height 12
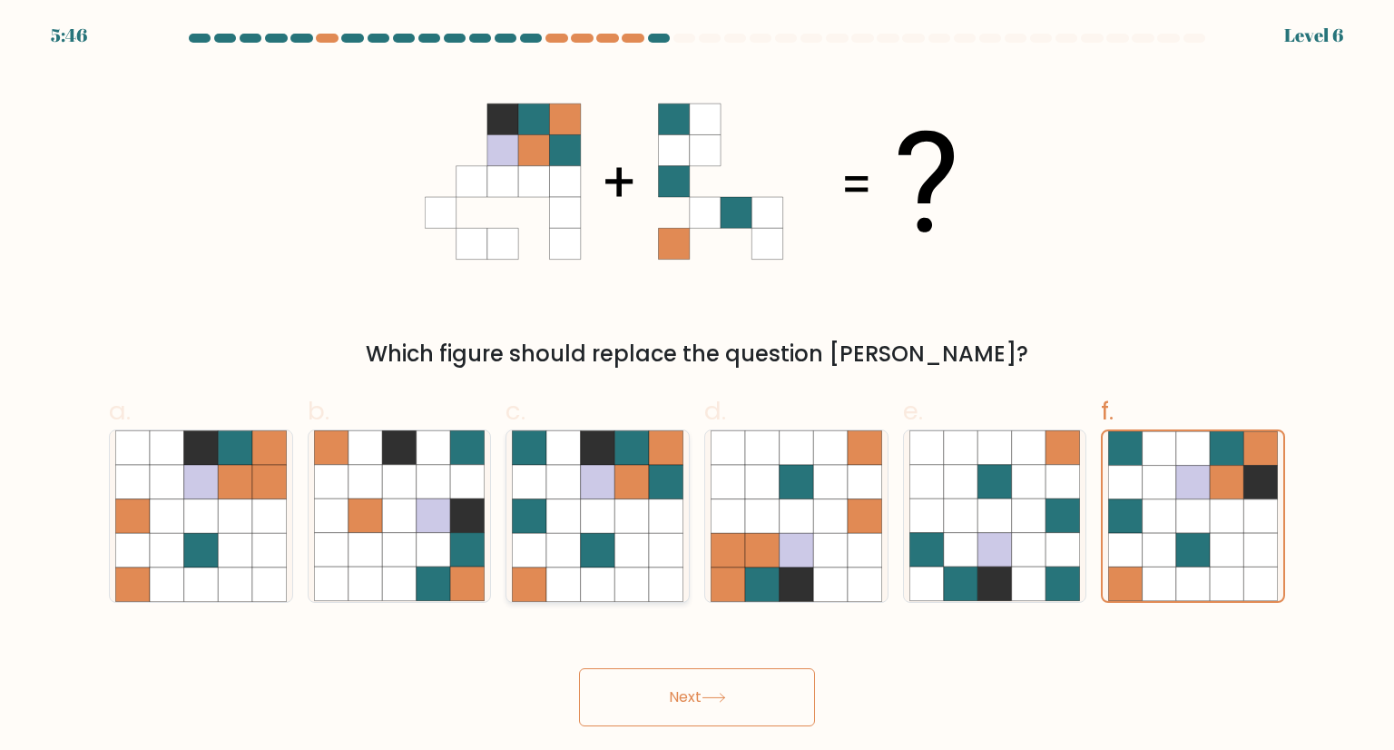
radio input "true"
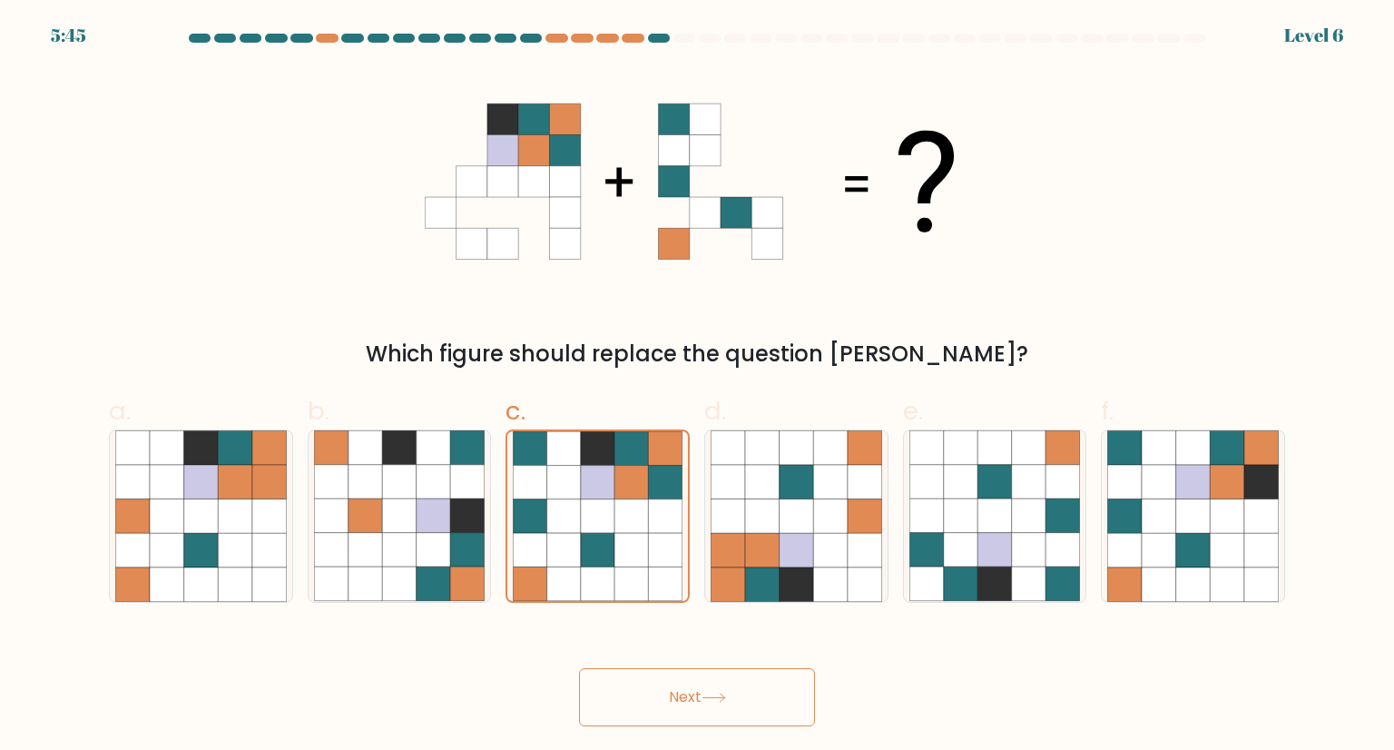
click at [793, 692] on button "Next" at bounding box center [697, 697] width 236 height 58
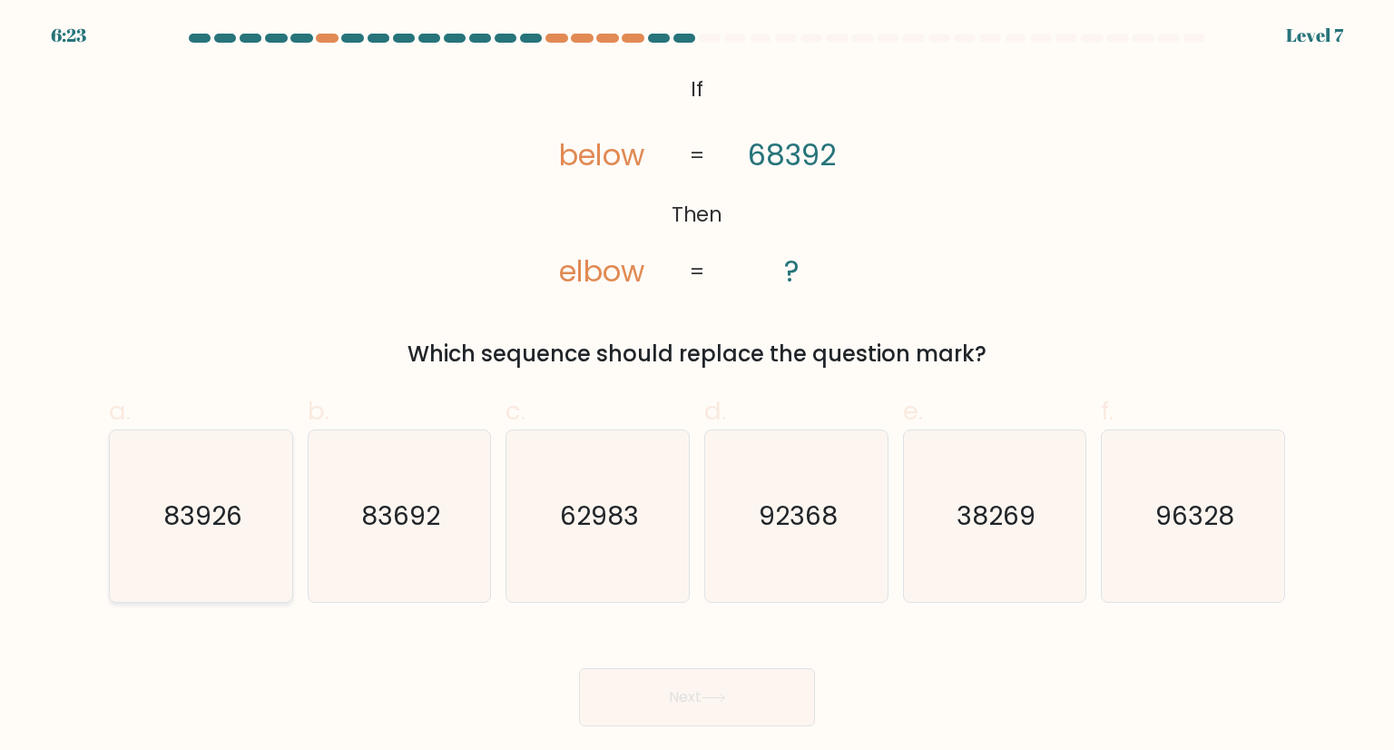
click at [211, 549] on icon "83926" at bounding box center [200, 515] width 171 height 171
click at [697, 387] on input "a. 83926" at bounding box center [697, 381] width 1 height 12
radio input "true"
click at [363, 542] on icon "83692" at bounding box center [399, 515] width 171 height 171
click at [697, 387] on input "b. 83692" at bounding box center [697, 381] width 1 height 12
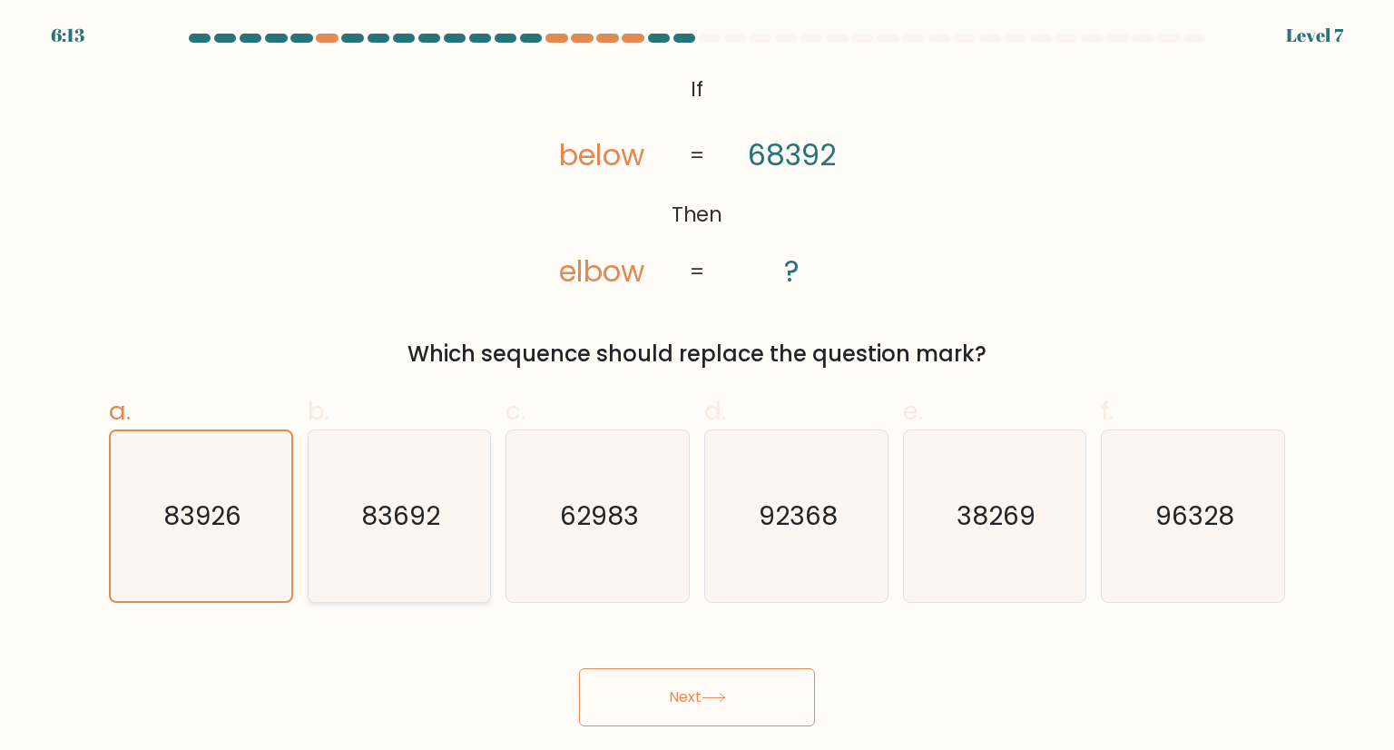
radio input "true"
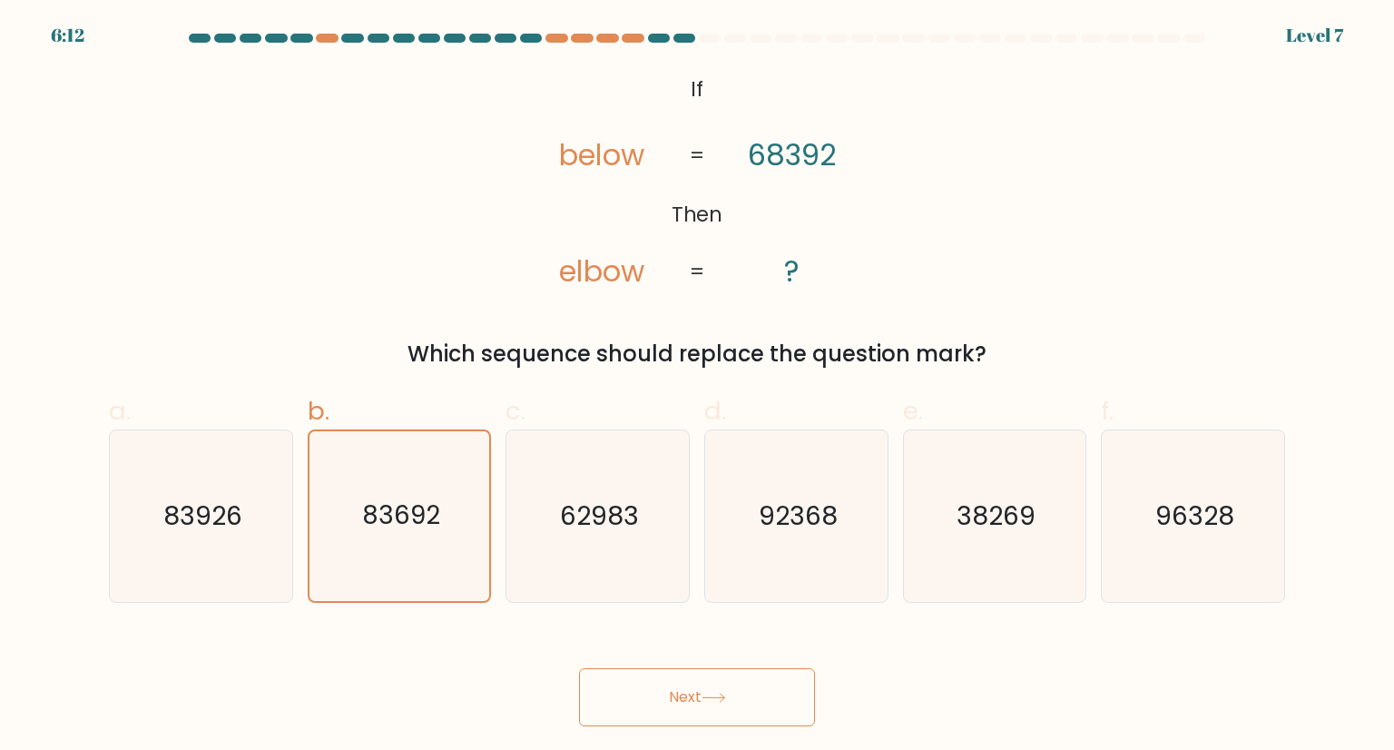
click at [766, 690] on button "Next" at bounding box center [697, 697] width 236 height 58
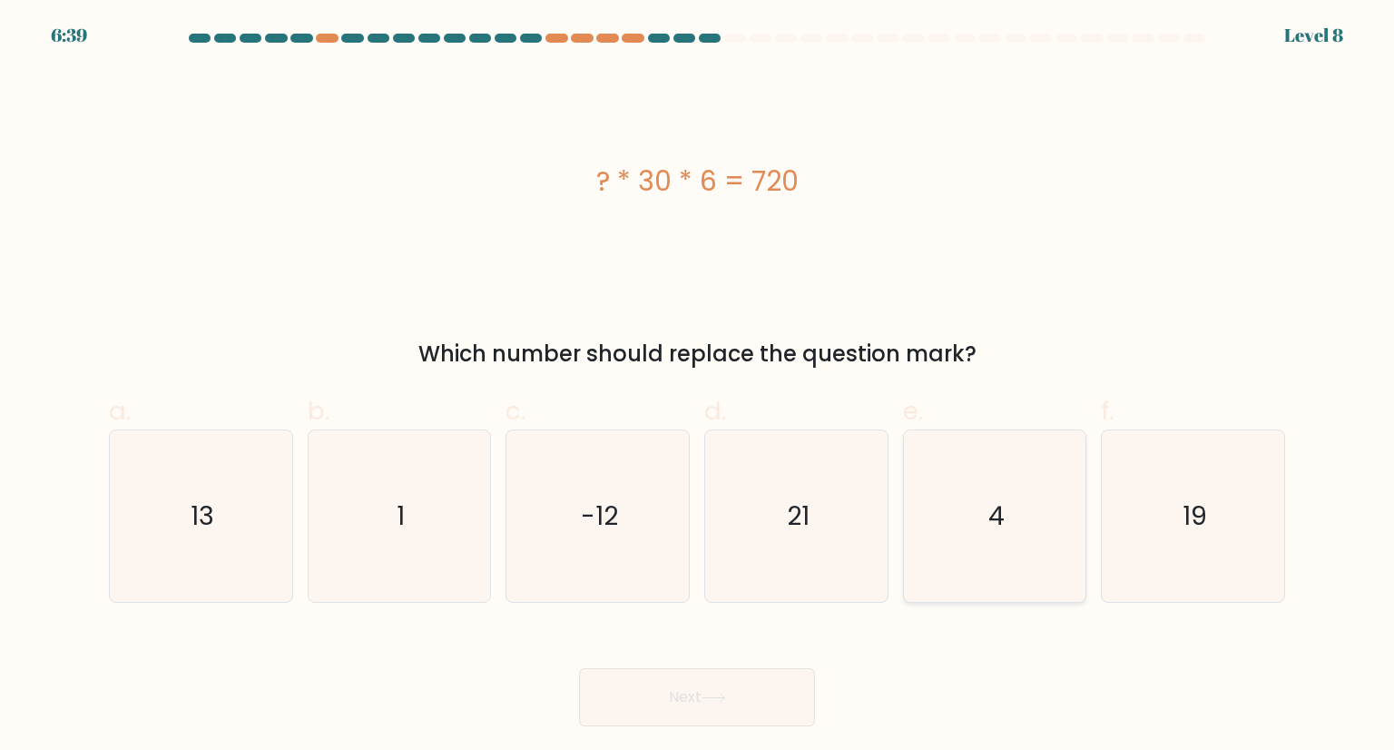
click at [1011, 550] on icon "4" at bounding box center [994, 515] width 171 height 171
click at [698, 387] on input "e. 4" at bounding box center [697, 381] width 1 height 12
radio input "true"
click at [760, 683] on button "Next" at bounding box center [697, 697] width 236 height 58
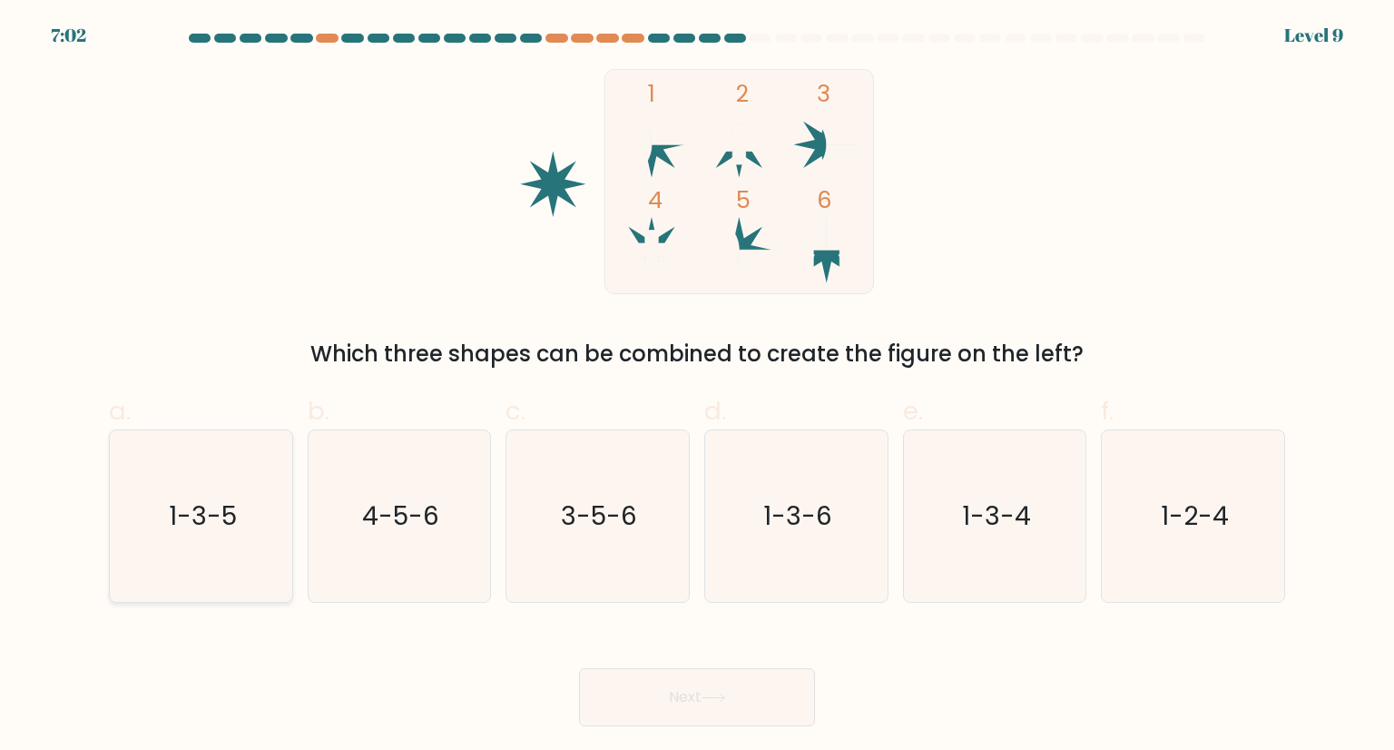
click at [182, 552] on icon "1-3-5" at bounding box center [200, 515] width 171 height 171
click at [697, 387] on input "a. 1-3-5" at bounding box center [697, 381] width 1 height 12
radio input "true"
click at [716, 692] on button "Next" at bounding box center [697, 697] width 236 height 58
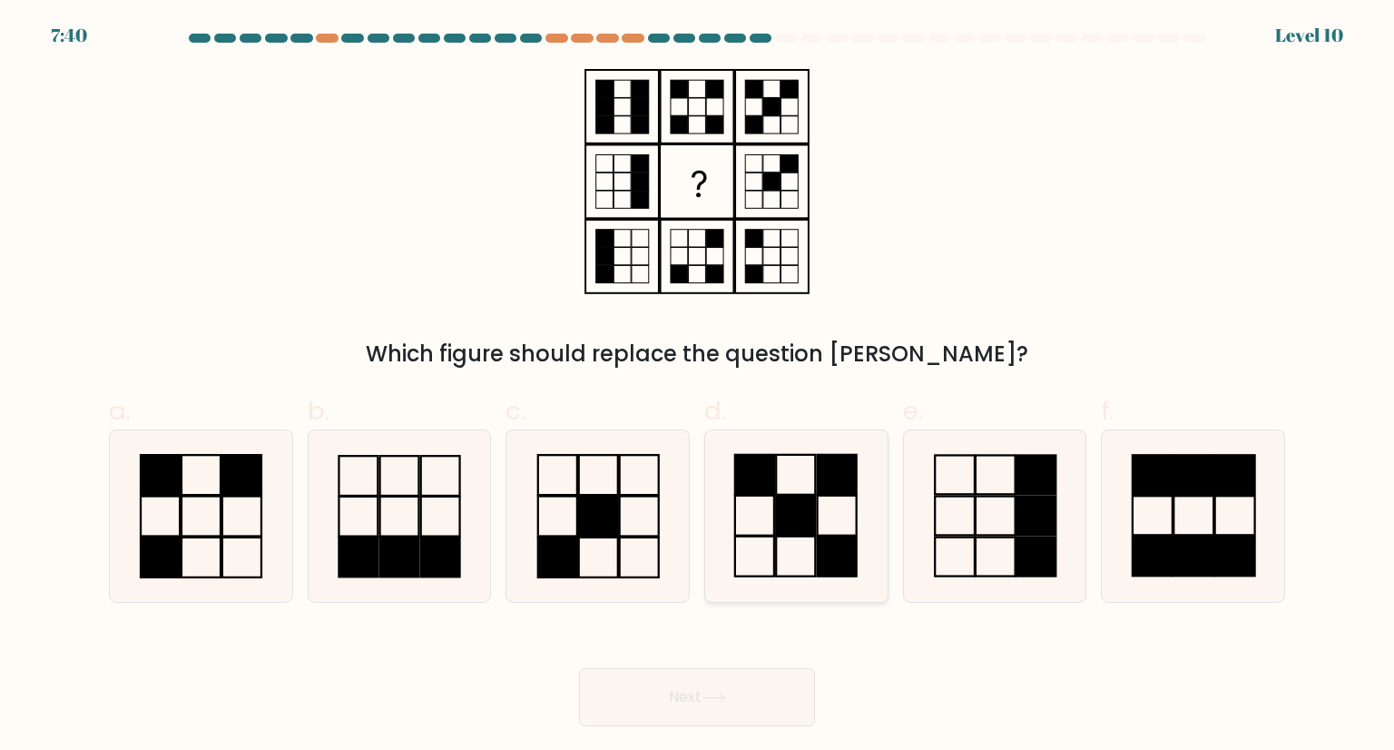
click at [806, 516] on rect at bounding box center [795, 516] width 39 height 40
click at [698, 387] on input "d." at bounding box center [697, 381] width 1 height 12
radio input "true"
click at [756, 710] on button "Next" at bounding box center [697, 697] width 236 height 58
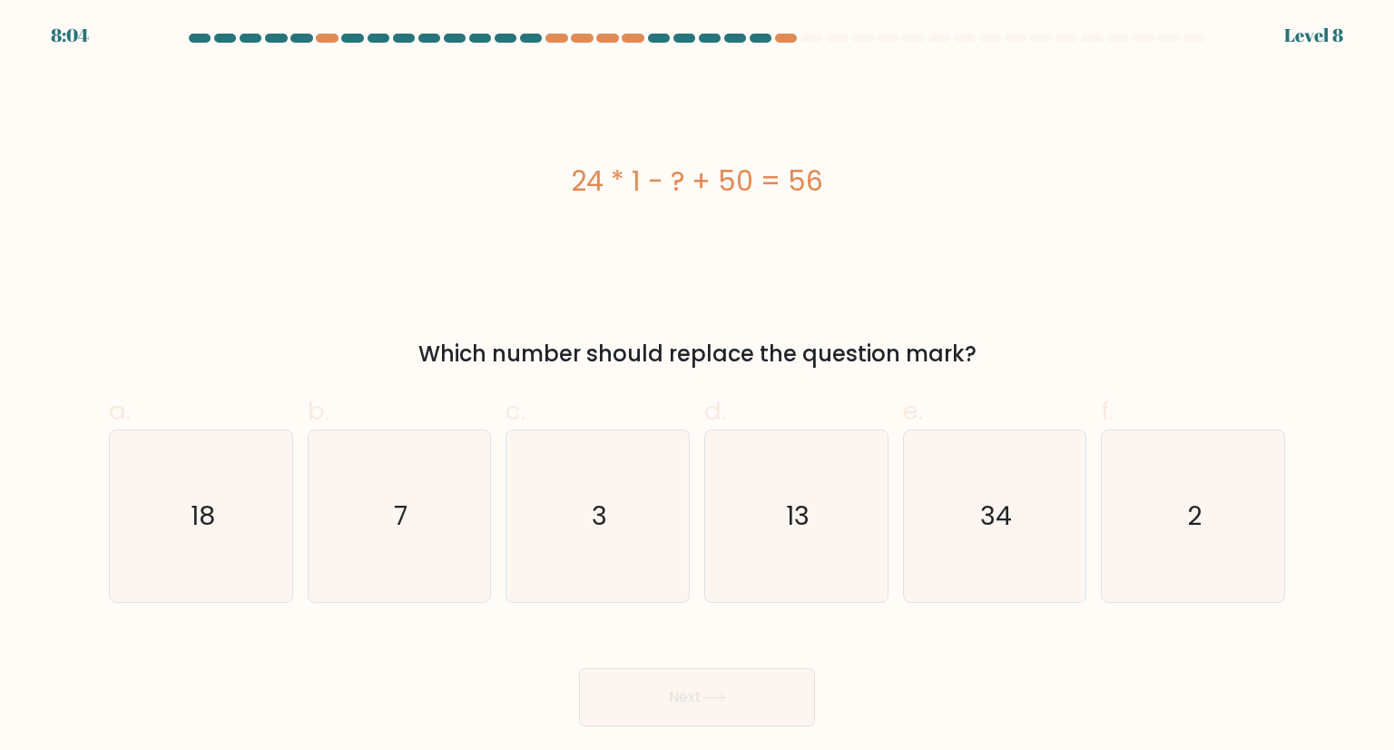
drag, startPoint x: 233, startPoint y: 557, endPoint x: 325, endPoint y: 632, distance: 118.1
click at [233, 557] on icon "18" at bounding box center [200, 515] width 171 height 171
click at [697, 387] on input "a. 18" at bounding box center [697, 381] width 1 height 12
radio input "true"
click at [783, 706] on button "Next" at bounding box center [697, 697] width 236 height 58
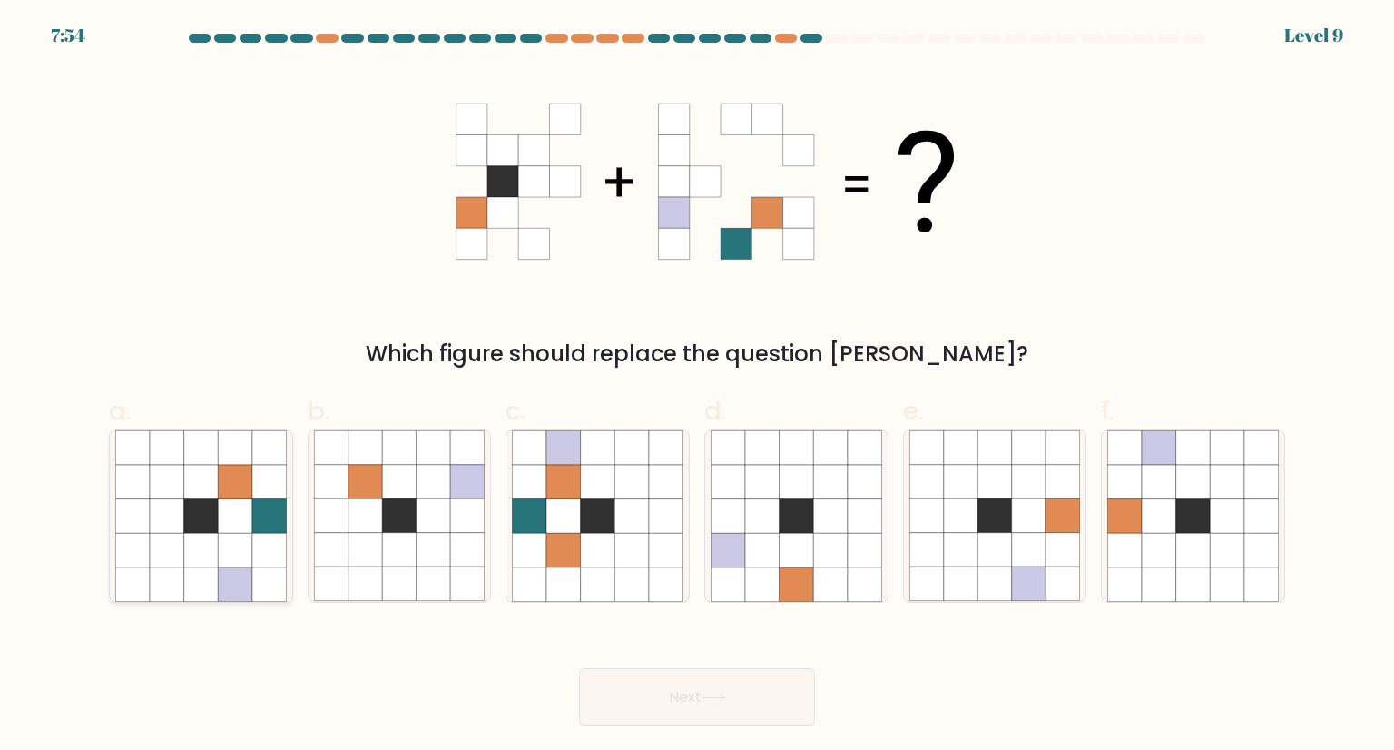
click at [182, 502] on icon at bounding box center [167, 516] width 34 height 34
click at [697, 387] on input "a." at bounding box center [697, 381] width 1 height 12
radio input "true"
click at [703, 705] on button "Next" at bounding box center [697, 697] width 236 height 58
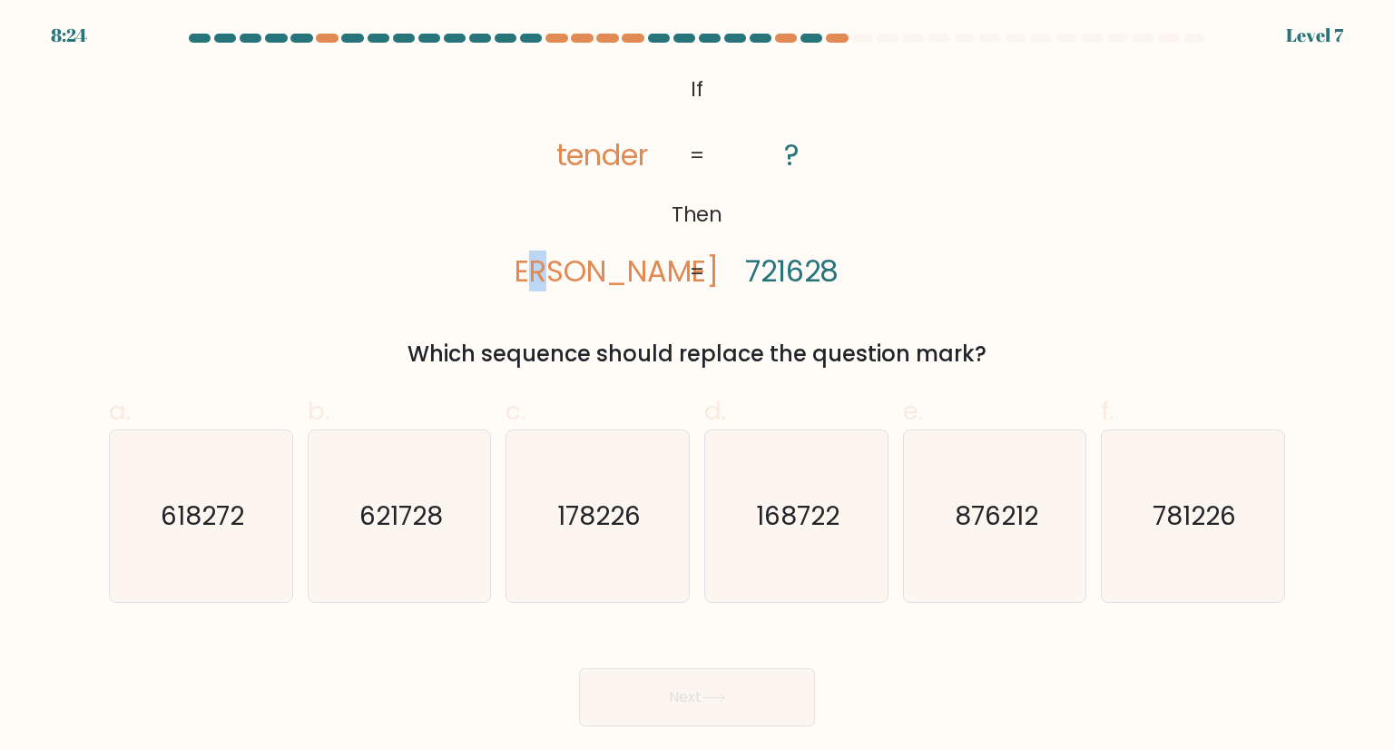
drag, startPoint x: 605, startPoint y: 266, endPoint x: 624, endPoint y: 273, distance: 20.4
click at [624, 273] on tspan "denter" at bounding box center [602, 270] width 233 height 41
click at [423, 481] on icon "621728" at bounding box center [399, 515] width 171 height 171
click at [697, 387] on input "b. 621728" at bounding box center [697, 381] width 1 height 12
radio input "true"
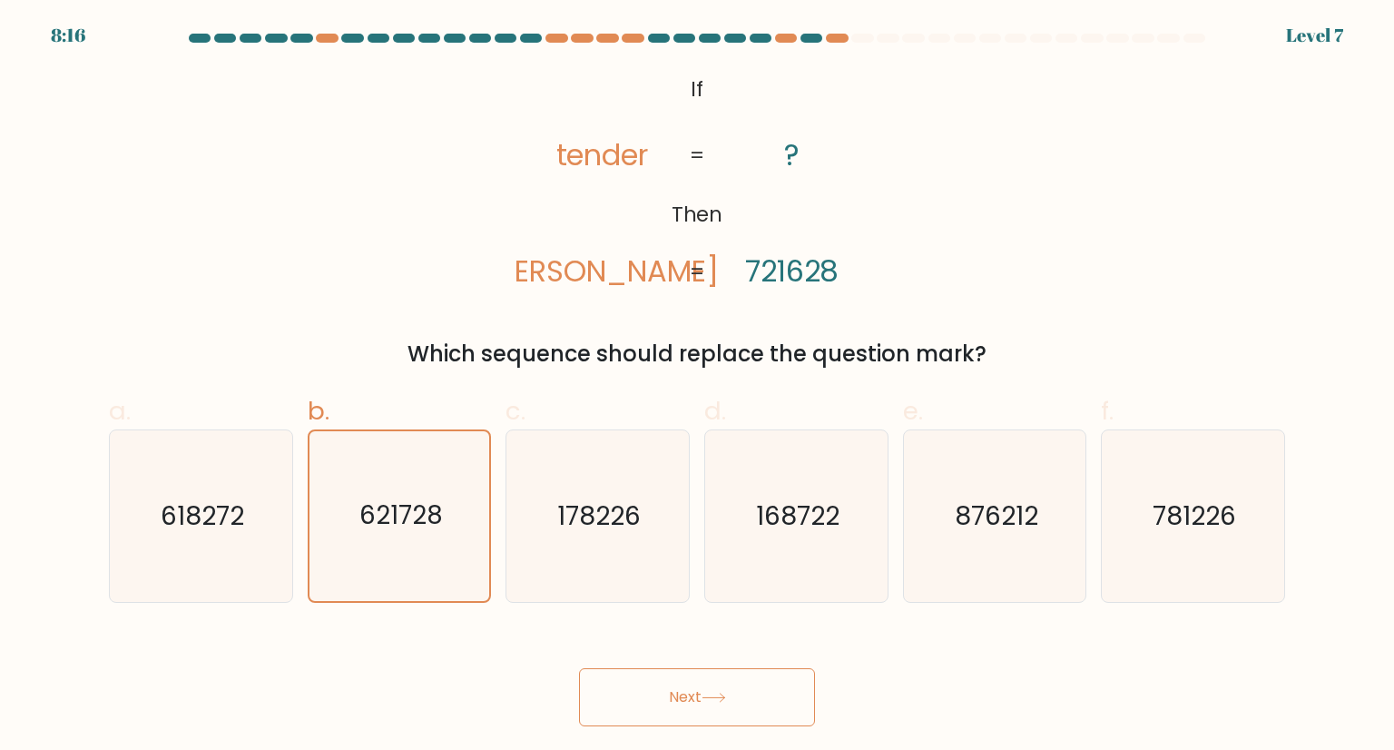
click at [735, 691] on button "Next" at bounding box center [697, 697] width 236 height 58
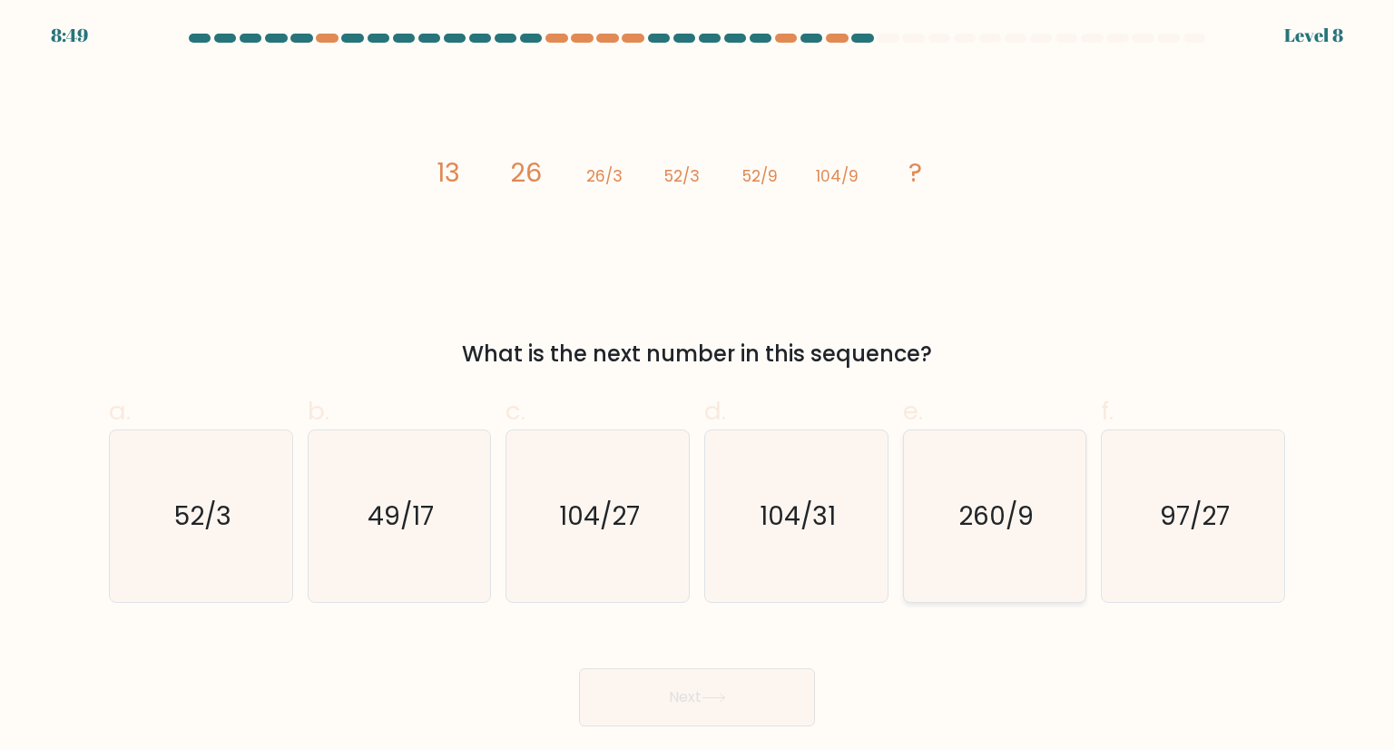
click at [977, 531] on text "260/9" at bounding box center [995, 515] width 75 height 36
click at [698, 387] on input "e. 260/9" at bounding box center [697, 381] width 1 height 12
radio input "true"
click at [613, 699] on button "Next" at bounding box center [697, 697] width 236 height 58
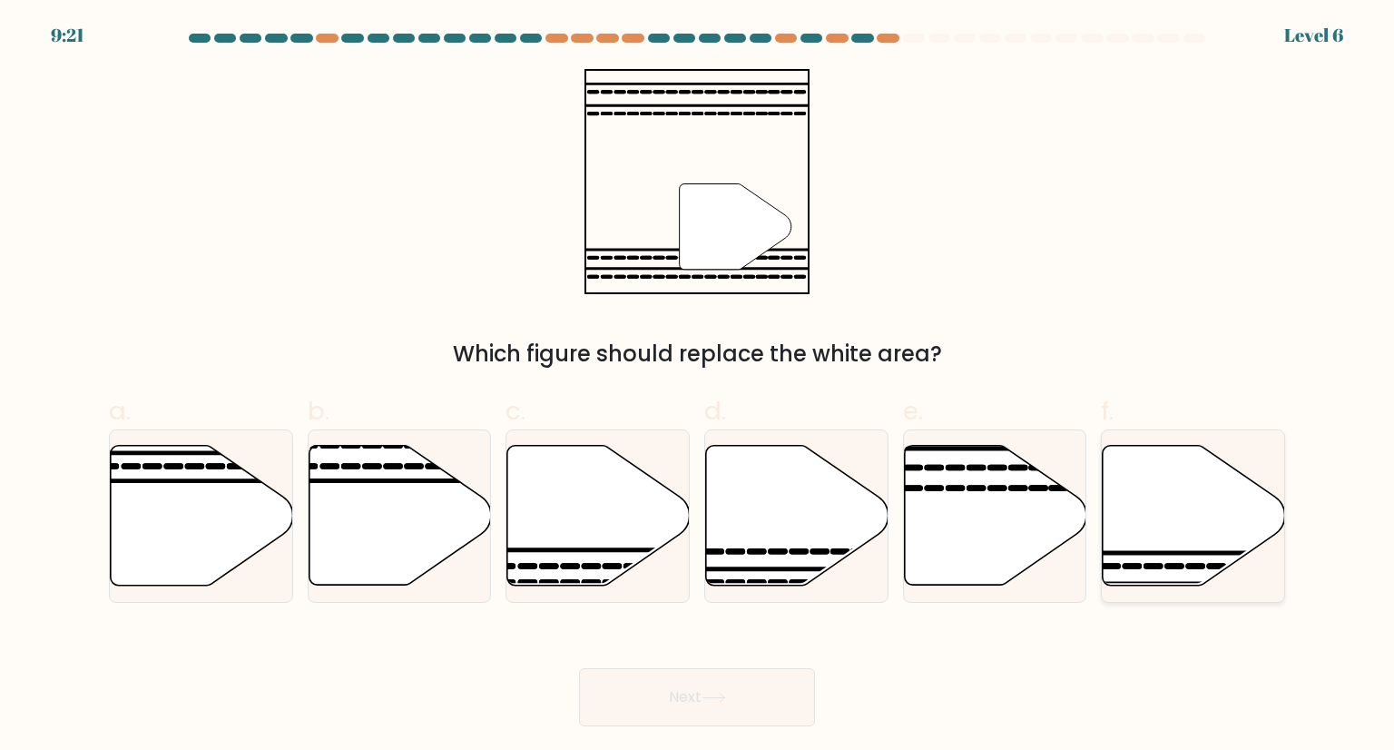
drag, startPoint x: 1183, startPoint y: 516, endPoint x: 1178, endPoint y: 525, distance: 10.6
click at [1183, 516] on icon at bounding box center [1194, 516] width 182 height 140
click at [698, 387] on input "f." at bounding box center [697, 381] width 1 height 12
radio input "true"
click at [776, 706] on button "Next" at bounding box center [697, 697] width 236 height 58
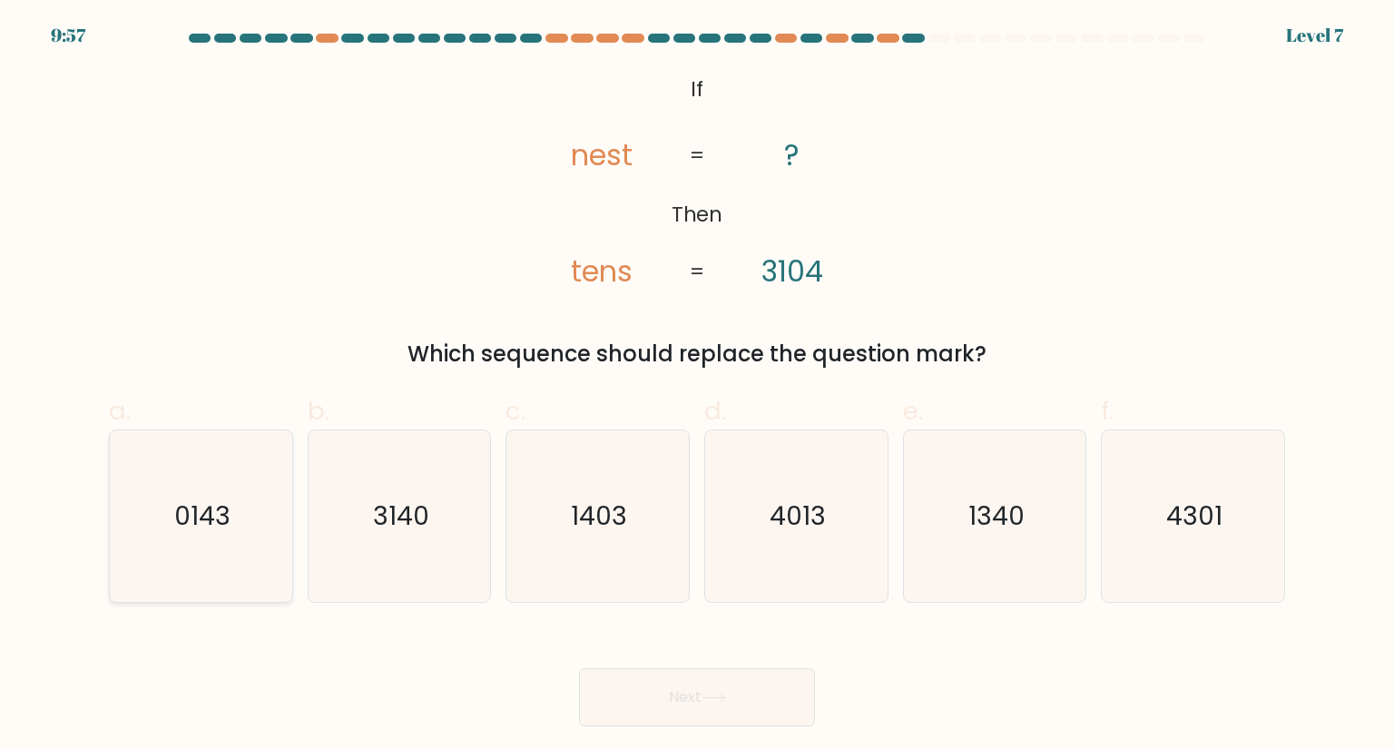
click at [259, 565] on icon "0143" at bounding box center [200, 515] width 171 height 171
click at [697, 387] on input "a. 0143" at bounding box center [697, 381] width 1 height 12
radio input "true"
click at [751, 688] on button "Next" at bounding box center [697, 697] width 236 height 58
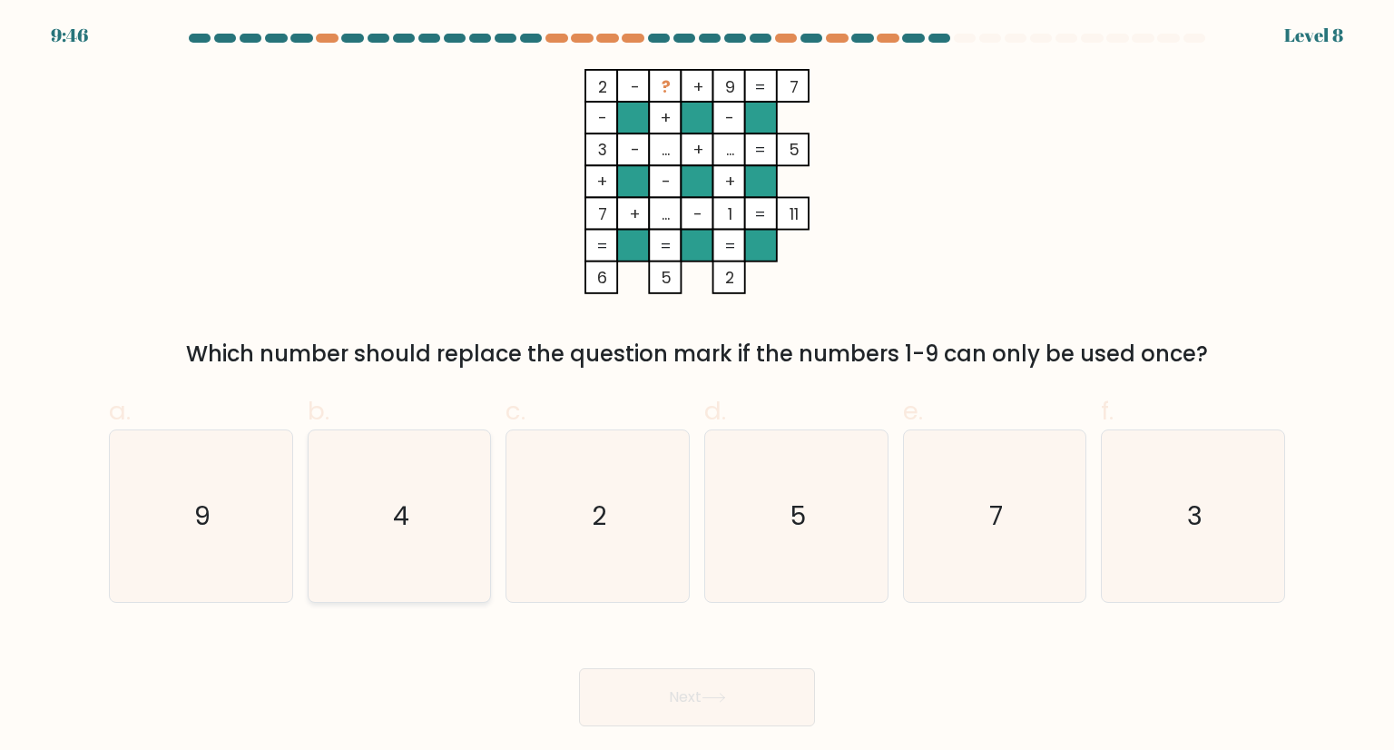
click at [338, 479] on icon "4" at bounding box center [399, 515] width 171 height 171
click at [697, 387] on input "b. 4" at bounding box center [697, 381] width 1 height 12
radio input "true"
click at [635, 682] on button "Next" at bounding box center [697, 697] width 236 height 58
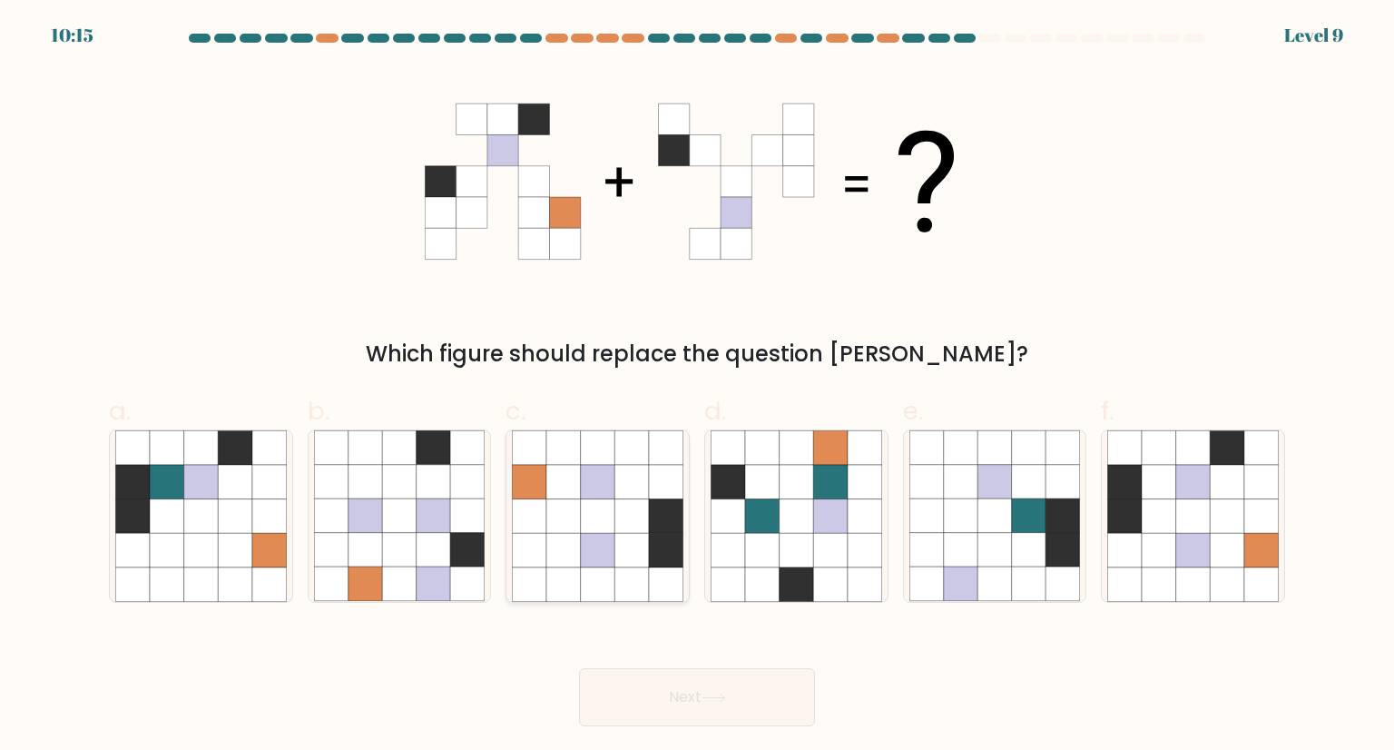
click at [668, 512] on icon at bounding box center [666, 516] width 34 height 34
click at [697, 387] on input "c." at bounding box center [697, 381] width 1 height 12
radio input "true"
click at [1177, 551] on icon at bounding box center [1193, 550] width 34 height 34
click at [698, 387] on input "f." at bounding box center [697, 381] width 1 height 12
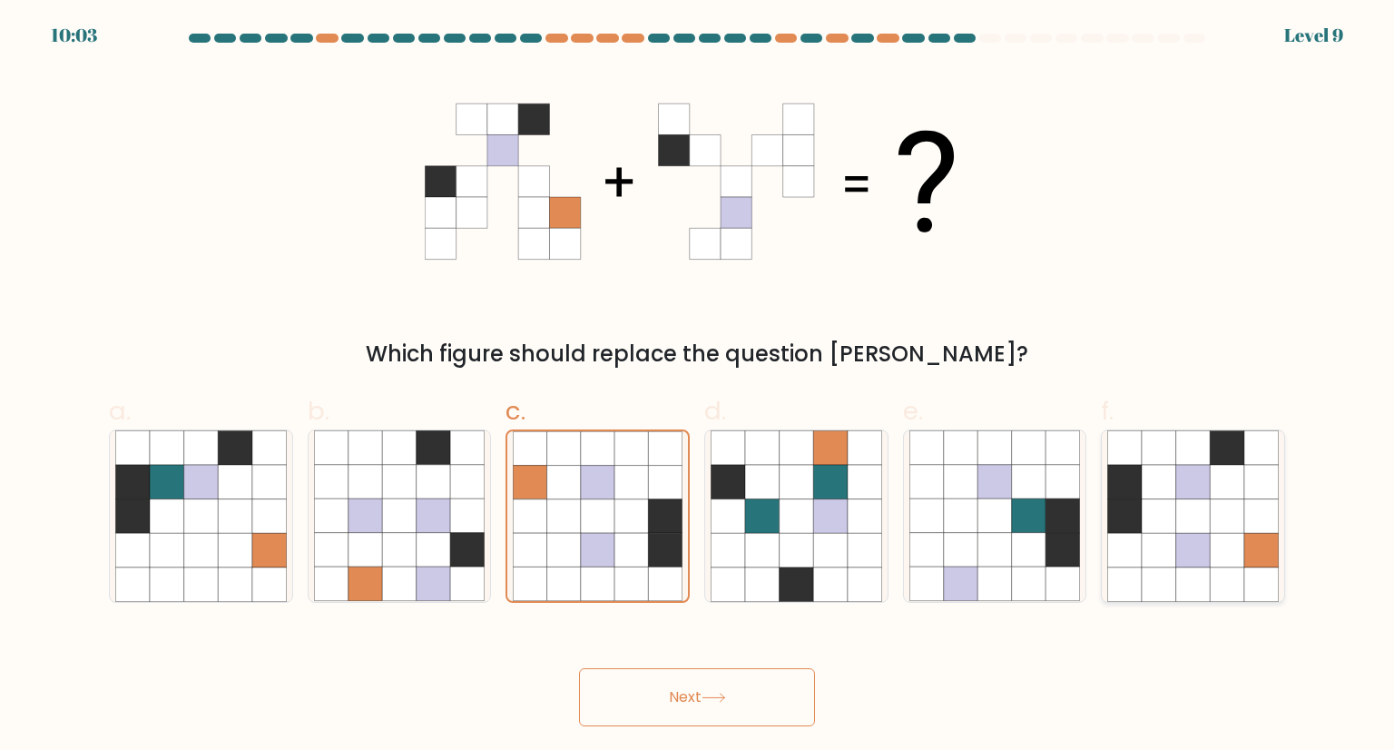
radio input "true"
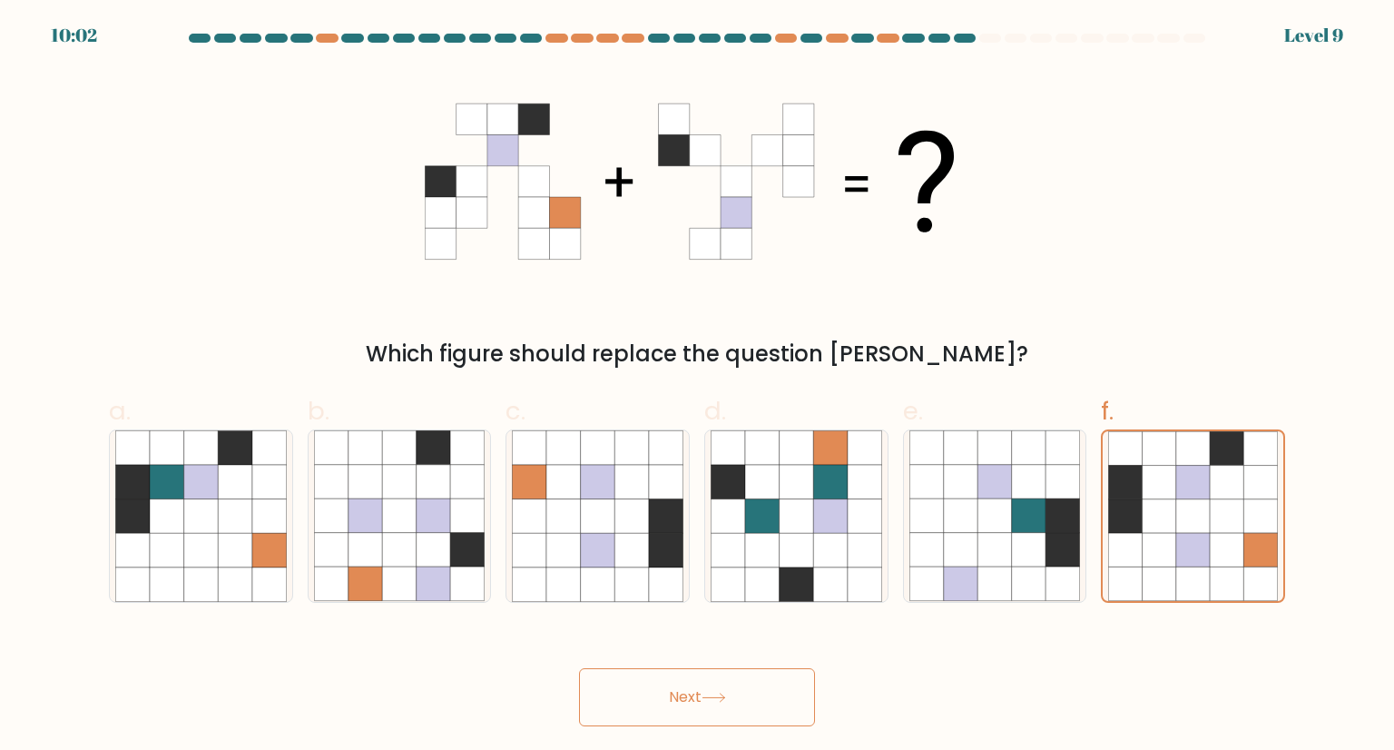
click at [726, 696] on icon at bounding box center [714, 697] width 25 height 10
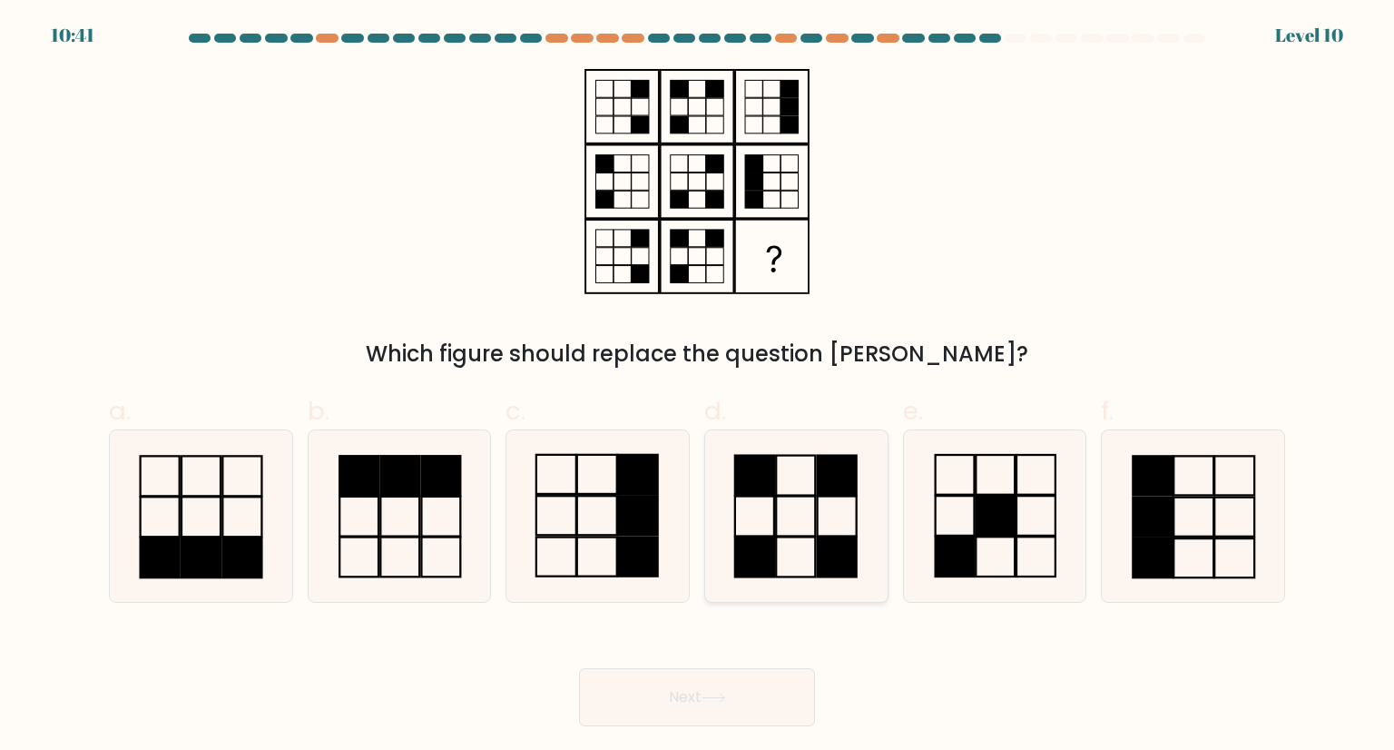
click at [820, 564] on rect at bounding box center [836, 556] width 39 height 40
click at [698, 387] on input "d." at bounding box center [697, 381] width 1 height 12
radio input "true"
click at [708, 706] on button "Next" at bounding box center [697, 697] width 236 height 58
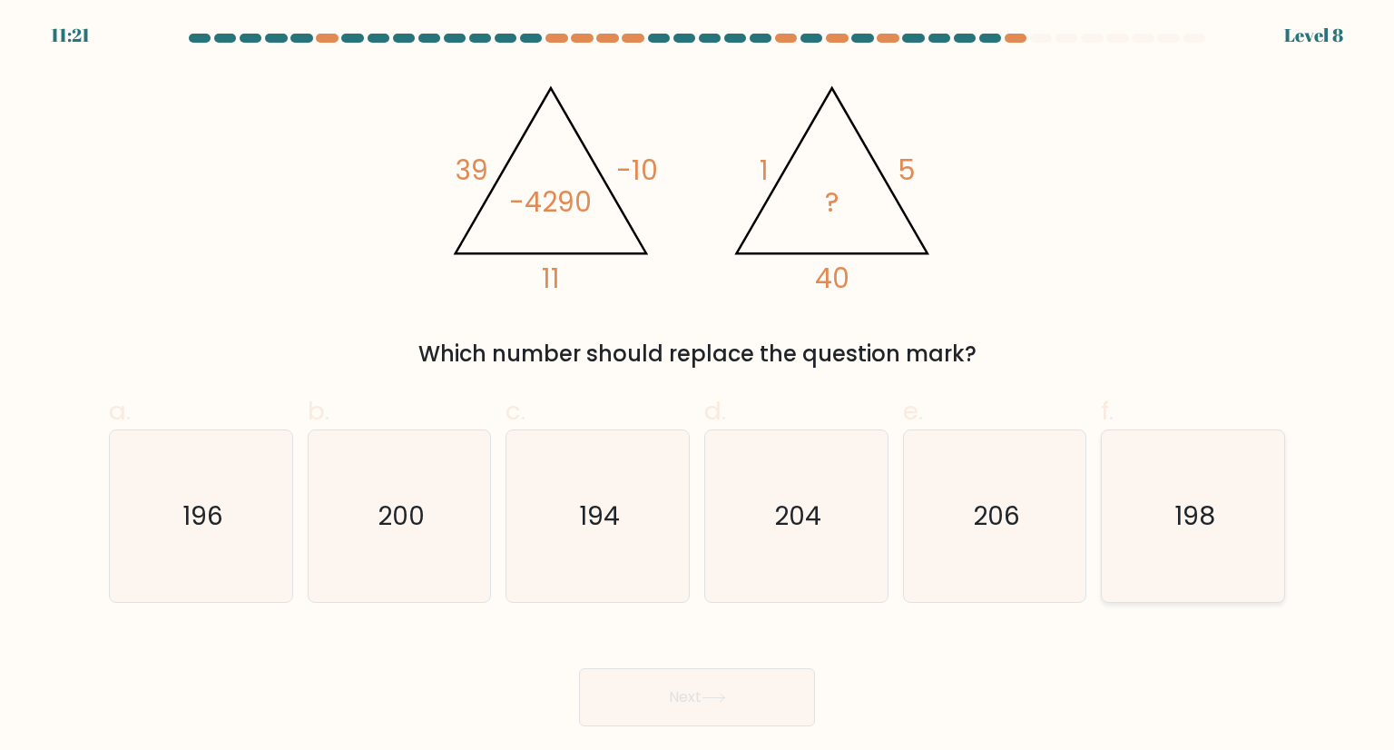
click at [1185, 569] on icon "198" at bounding box center [1192, 515] width 171 height 171
click at [698, 387] on input "f. 198" at bounding box center [697, 381] width 1 height 12
radio input "true"
click at [722, 697] on icon at bounding box center [713, 697] width 22 height 8
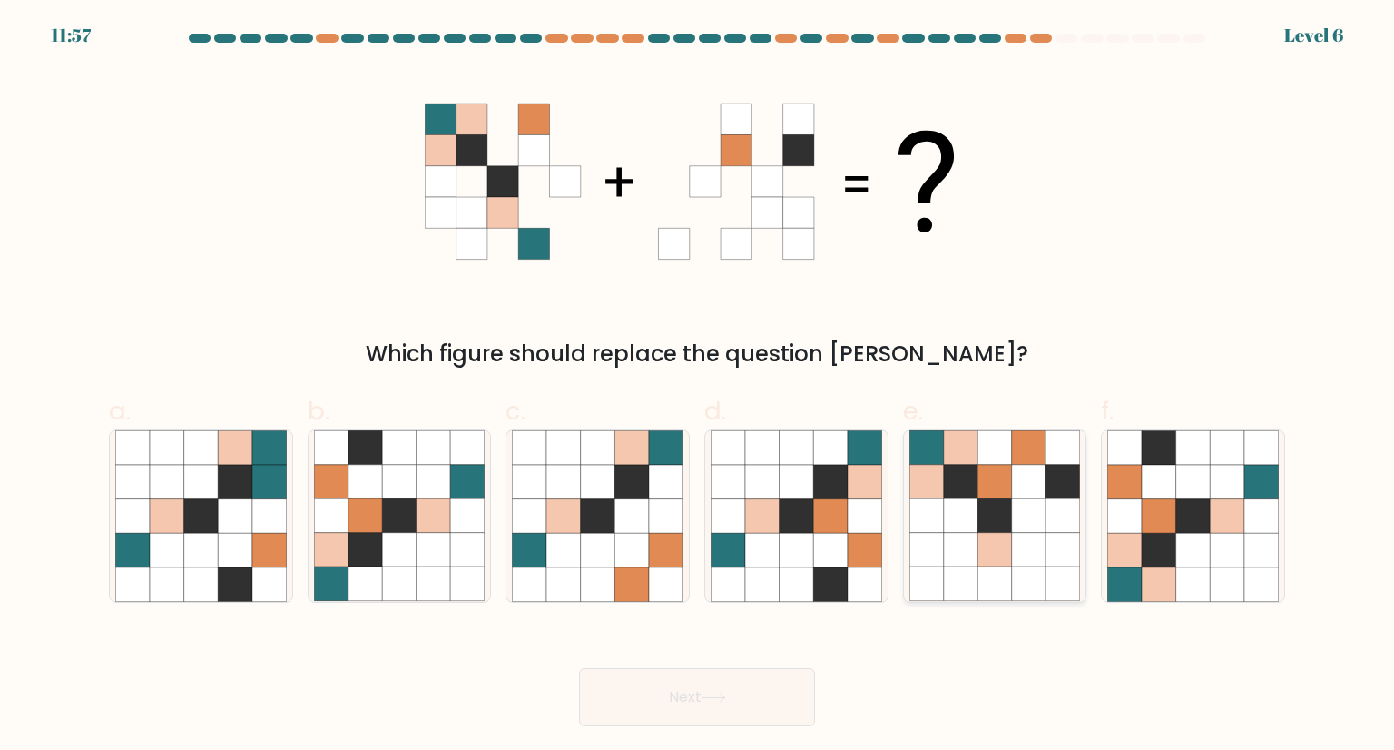
click at [970, 535] on icon at bounding box center [961, 550] width 34 height 34
click at [698, 387] on input "e." at bounding box center [697, 381] width 1 height 12
radio input "true"
click at [653, 712] on button "Next" at bounding box center [697, 697] width 236 height 58
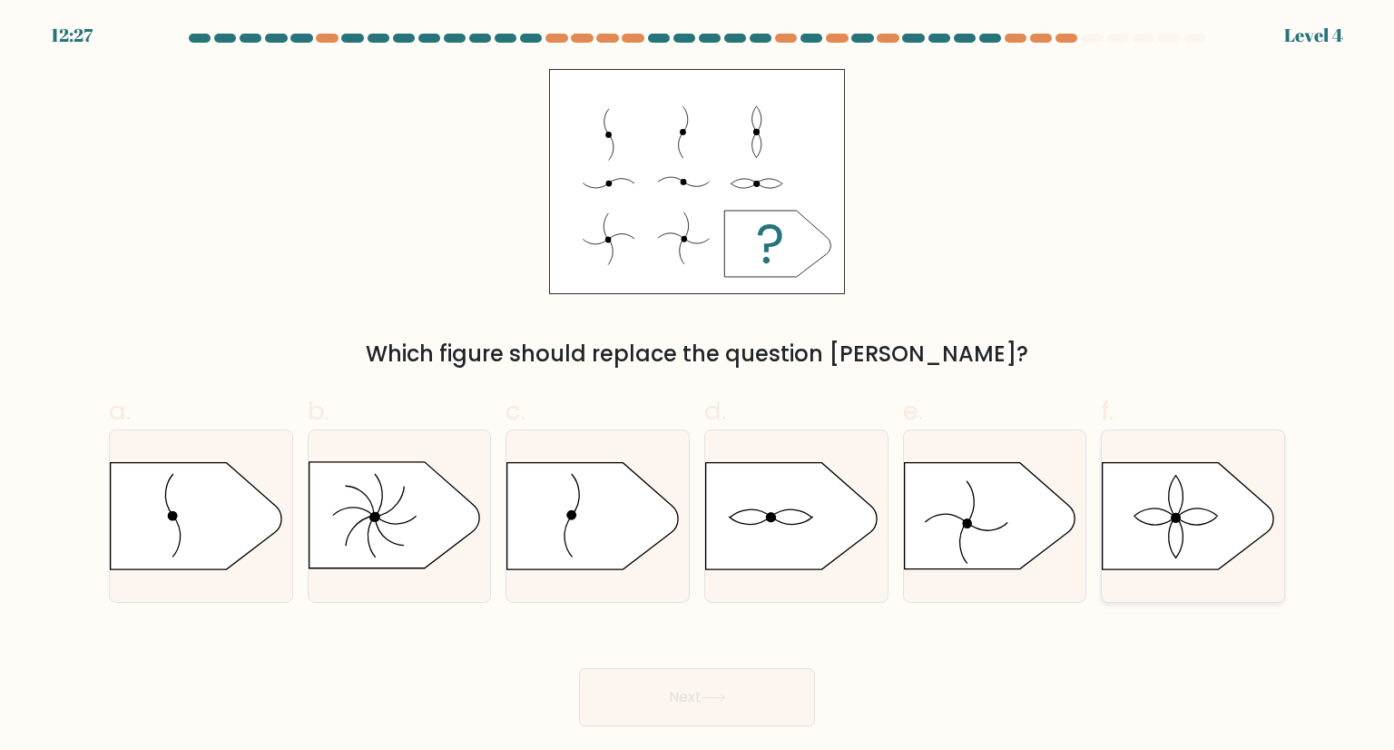
click at [1169, 533] on icon at bounding box center [1172, 536] width 7 height 43
click at [698, 387] on input "f." at bounding box center [697, 381] width 1 height 12
radio input "true"
click at [750, 702] on button "Next" at bounding box center [697, 697] width 236 height 58
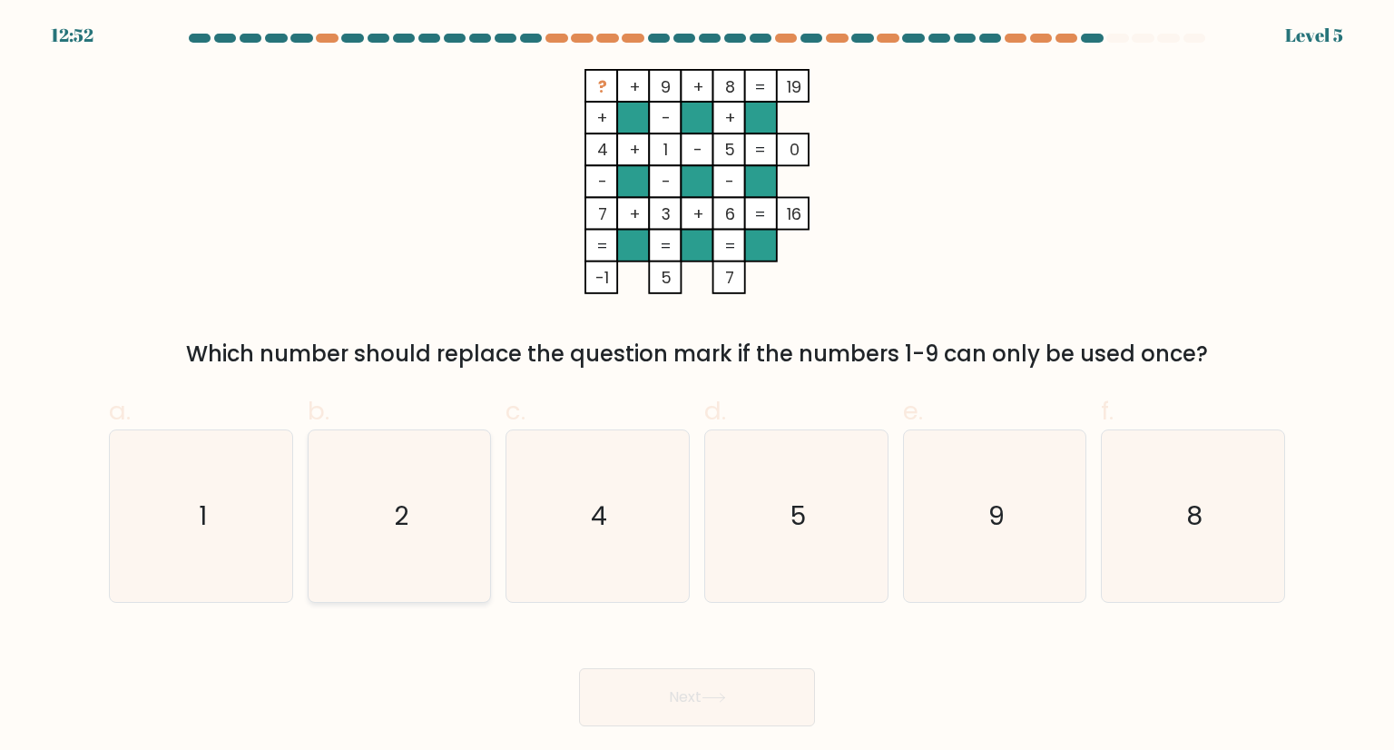
click at [408, 513] on icon "2" at bounding box center [399, 515] width 171 height 171
click at [697, 387] on input "b. 2" at bounding box center [697, 381] width 1 height 12
radio input "true"
click at [681, 693] on button "Next" at bounding box center [697, 697] width 236 height 58
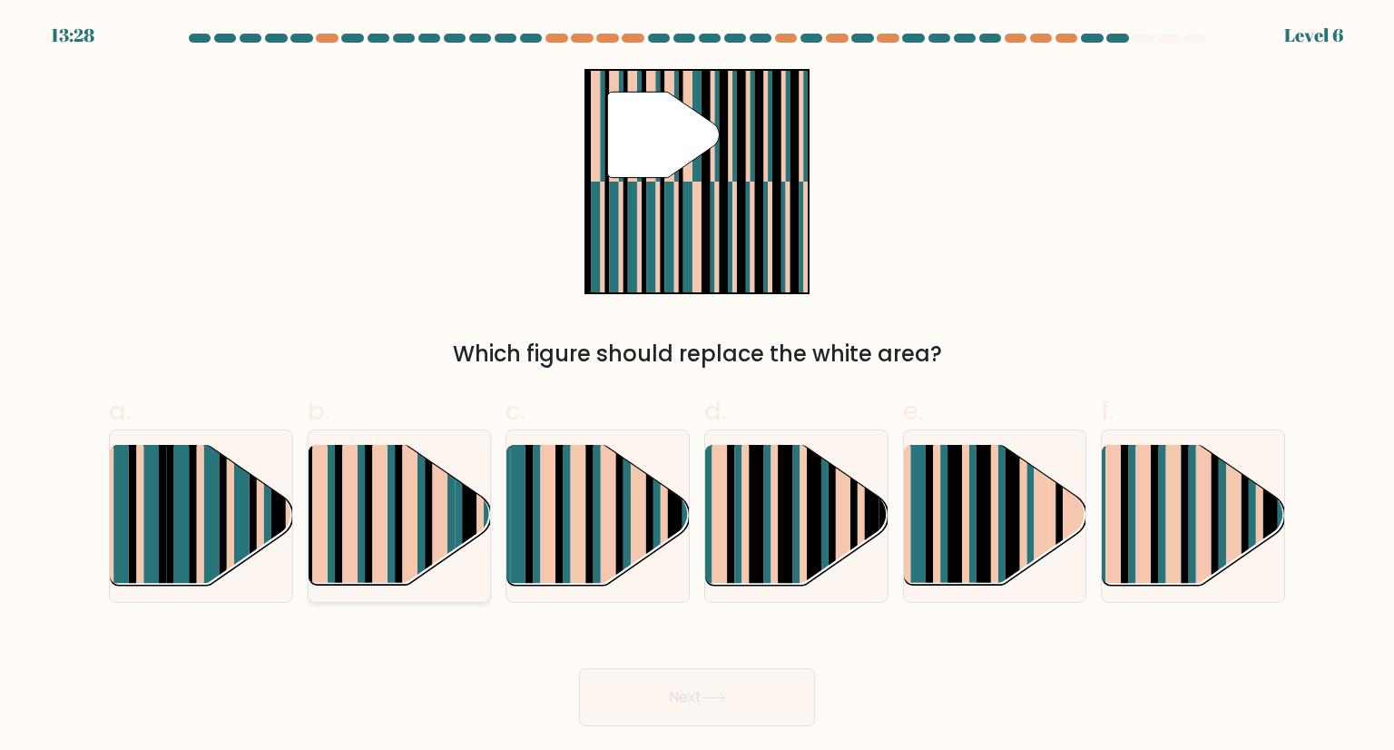
click at [330, 493] on rect at bounding box center [330, 501] width 7 height 181
click at [697, 387] on input "b." at bounding box center [697, 381] width 1 height 12
radio input "true"
click at [652, 686] on button "Next" at bounding box center [697, 697] width 236 height 58
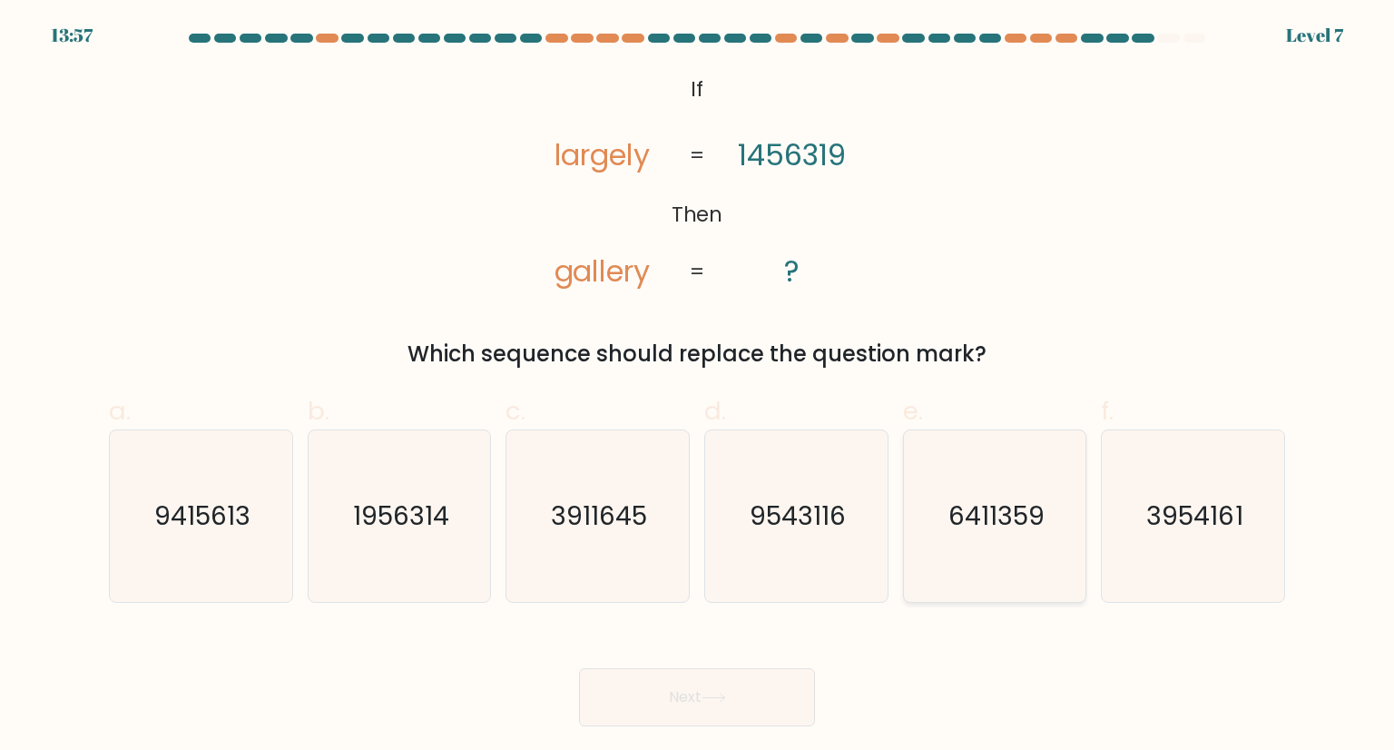
click at [1060, 509] on icon "6411359" at bounding box center [994, 515] width 171 height 171
click at [698, 387] on input "e. 6411359" at bounding box center [697, 381] width 1 height 12
radio input "true"
click at [787, 687] on button "Next" at bounding box center [697, 697] width 236 height 58
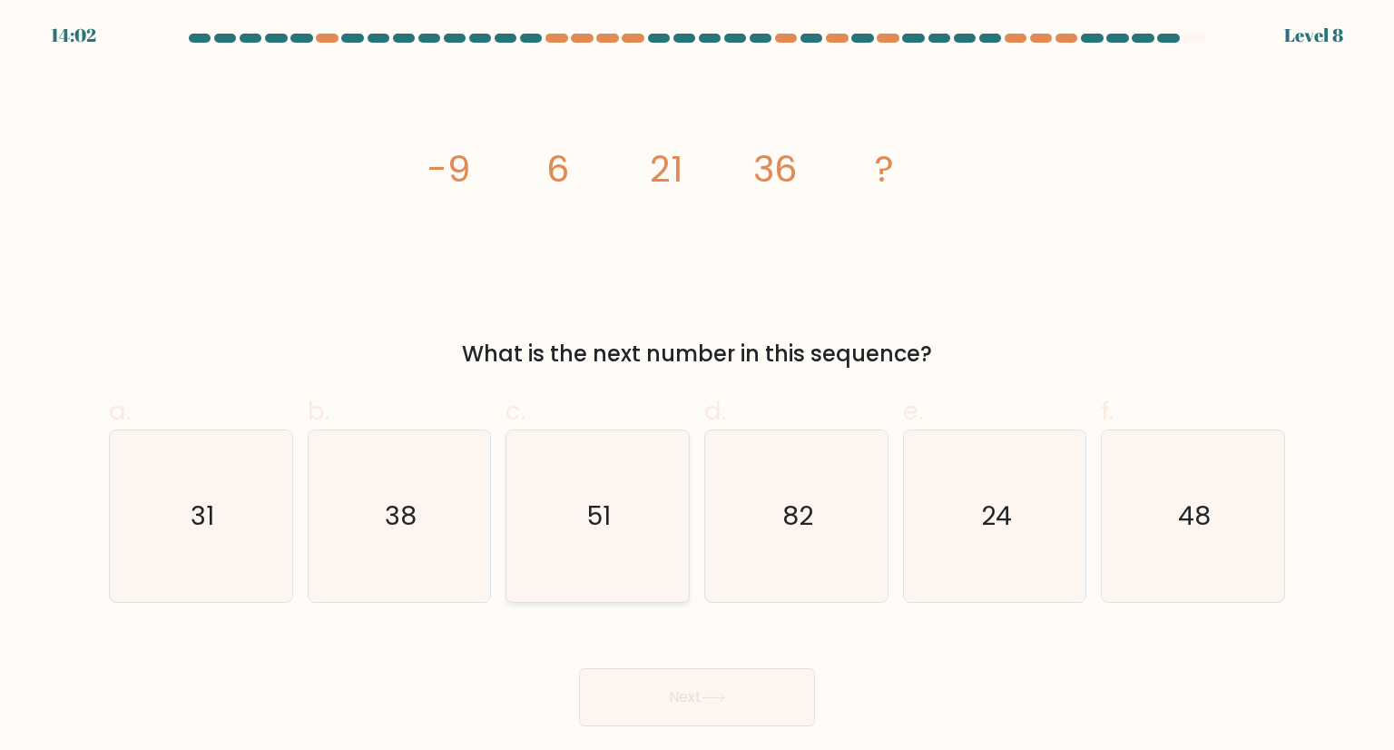
click at [619, 481] on icon "51" at bounding box center [597, 515] width 171 height 171
click at [697, 387] on input "c. 51" at bounding box center [697, 381] width 1 height 12
radio input "true"
click at [702, 712] on button "Next" at bounding box center [697, 697] width 236 height 58
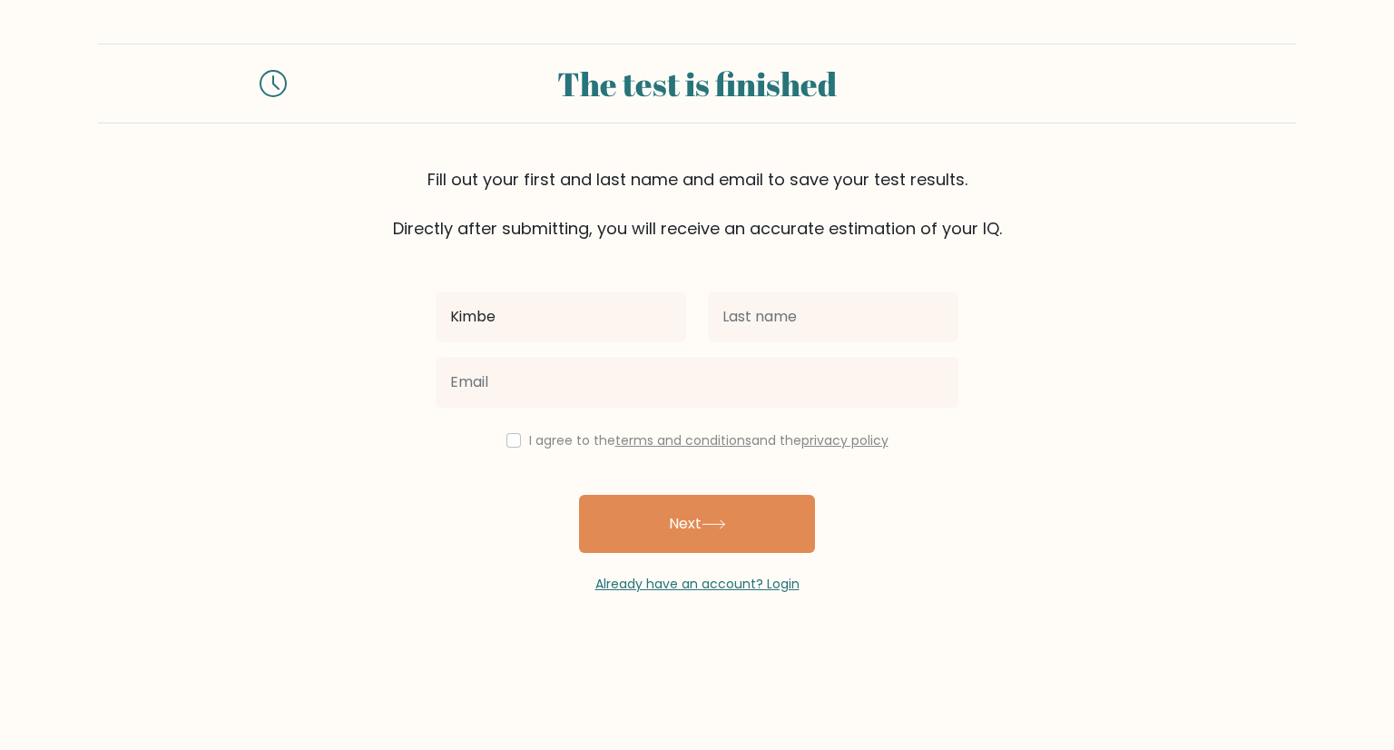
type input "[PERSON_NAME] [PERSON_NAME]"
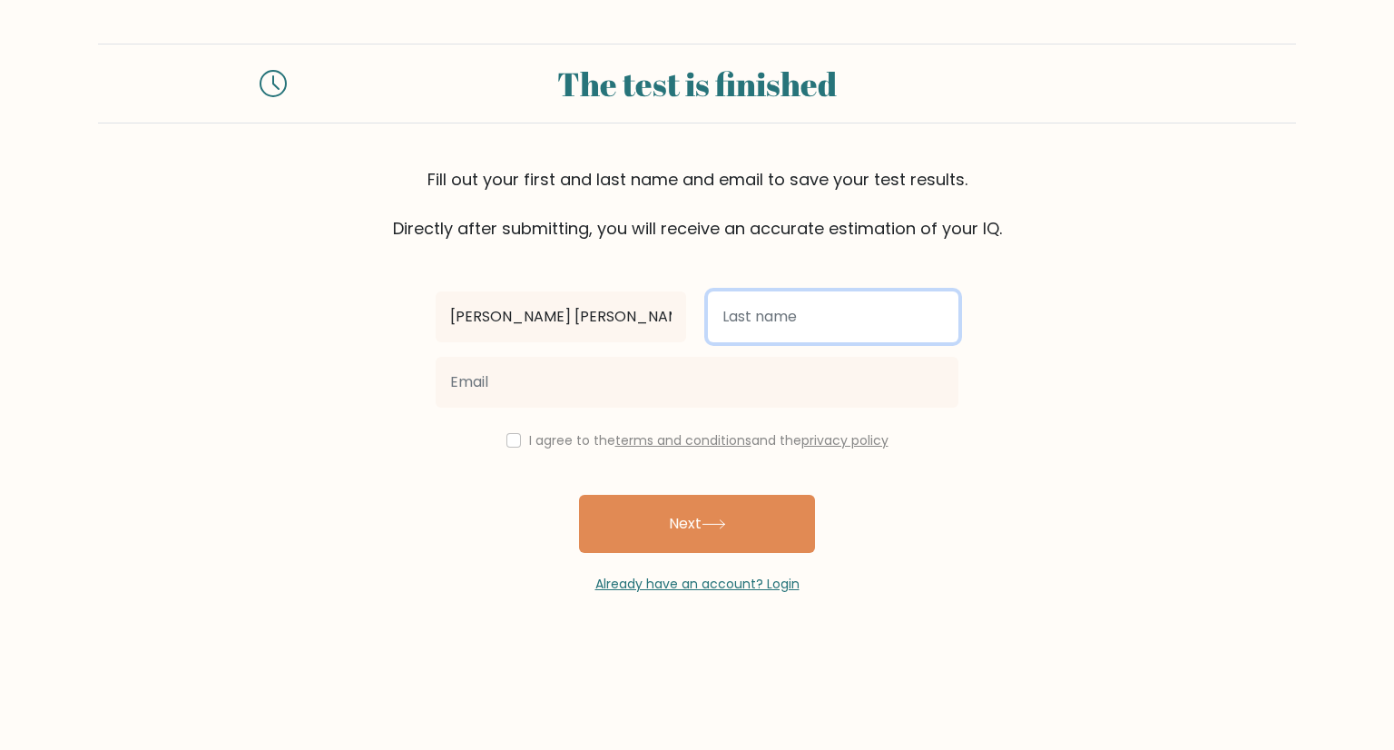
click at [750, 305] on input "text" at bounding box center [833, 316] width 250 height 51
type input "George"
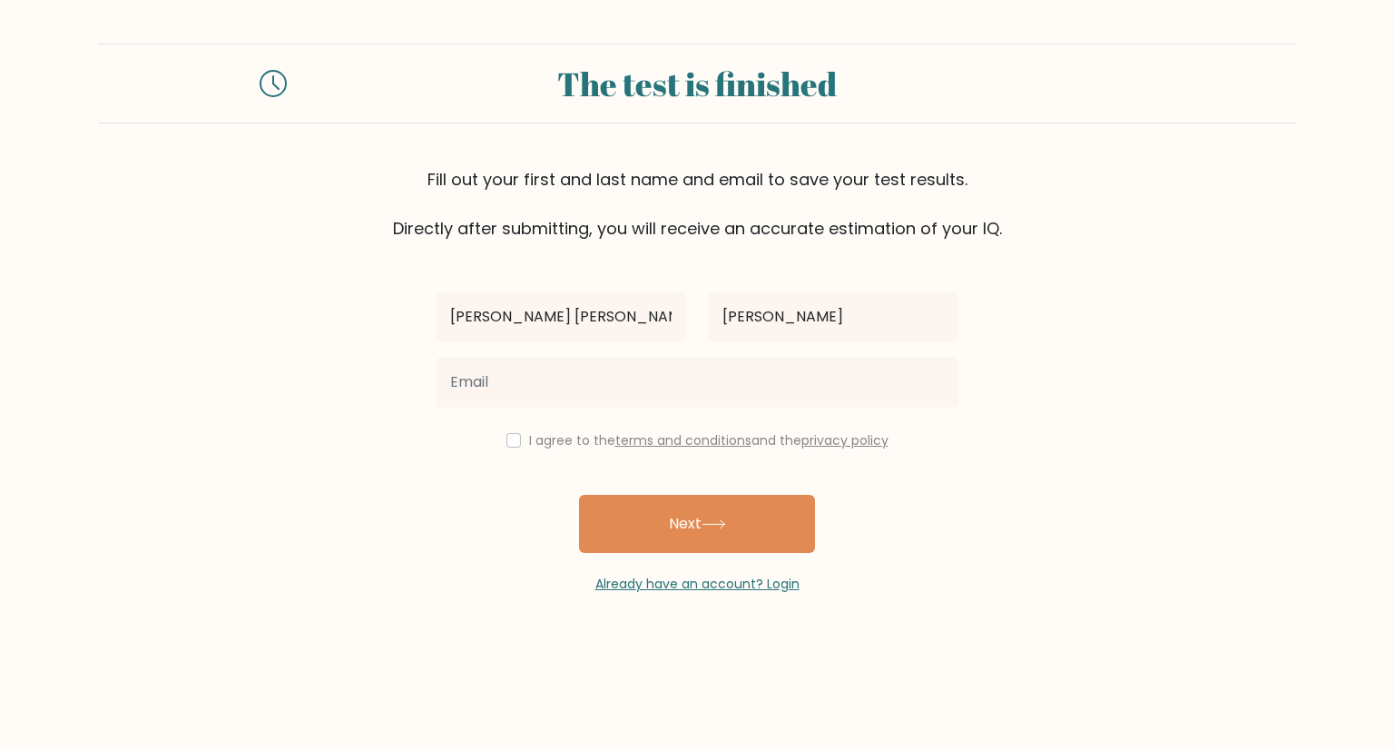
click at [589, 354] on div at bounding box center [697, 381] width 545 height 65
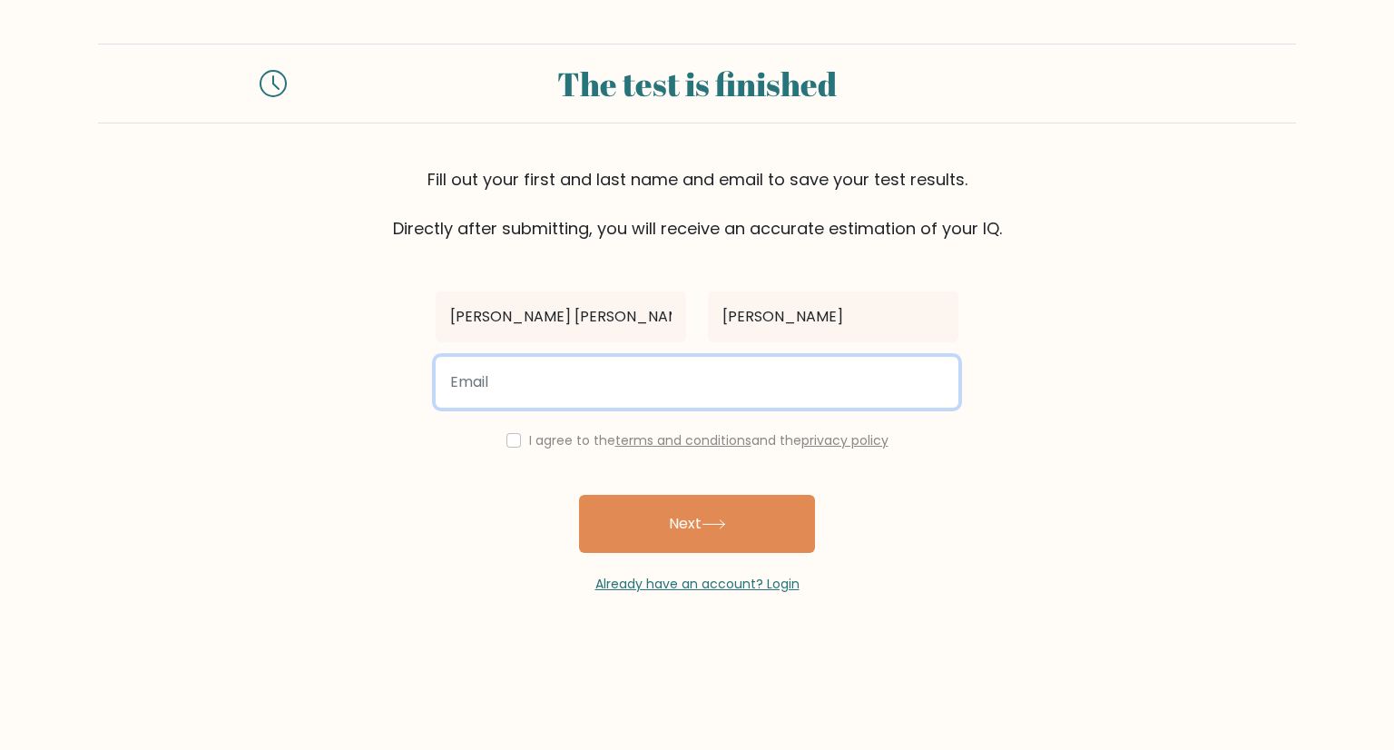
click at [587, 378] on input "email" at bounding box center [697, 382] width 523 height 51
type input "george.kimberlyanne19@gmail.com"
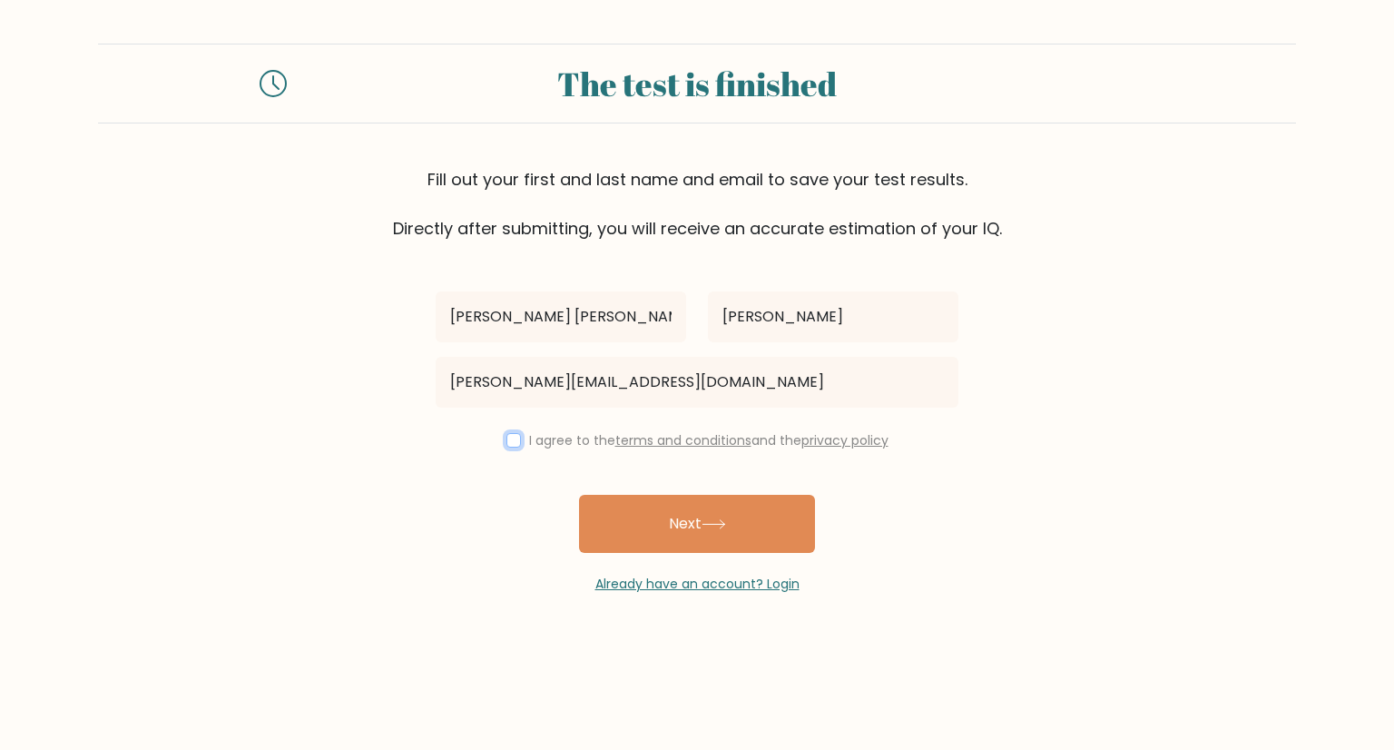
click at [514, 442] on input "checkbox" at bounding box center [513, 440] width 15 height 15
checkbox input "true"
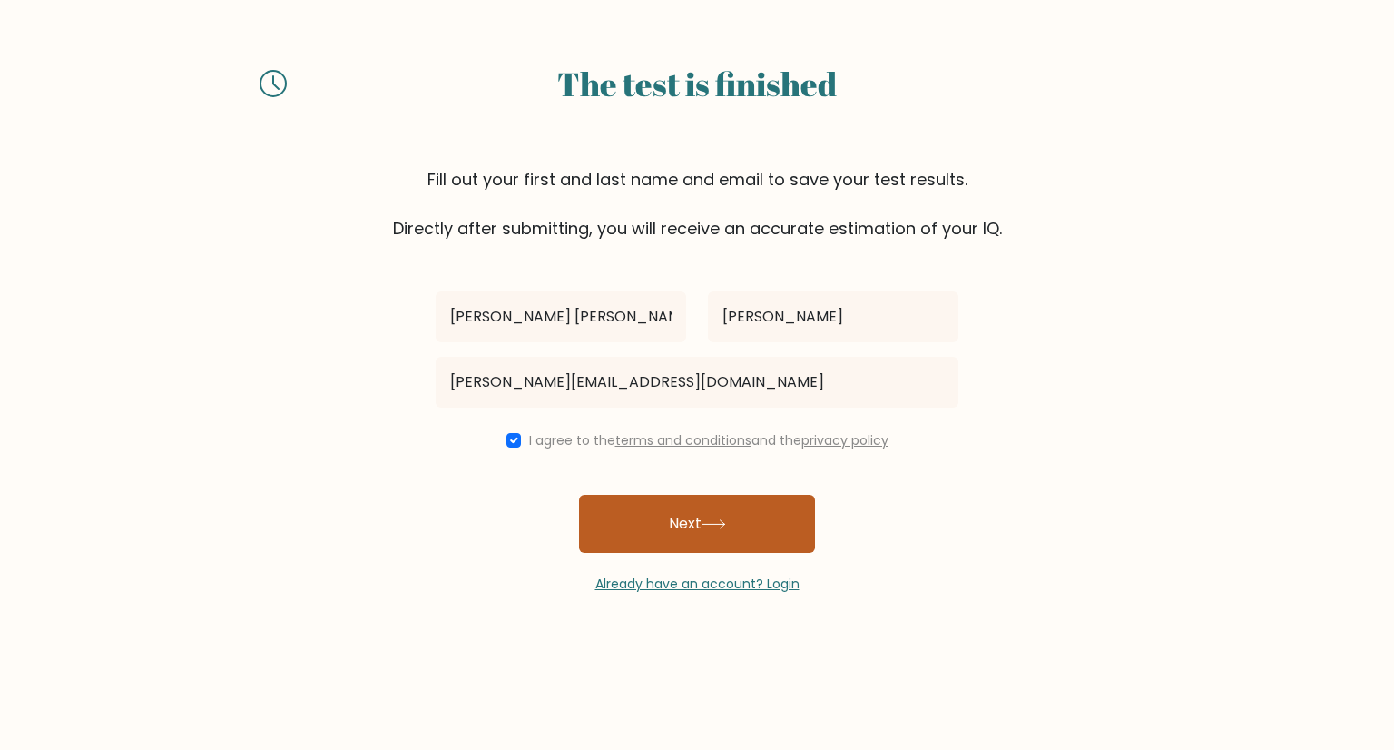
click at [664, 511] on button "Next" at bounding box center [697, 524] width 236 height 58
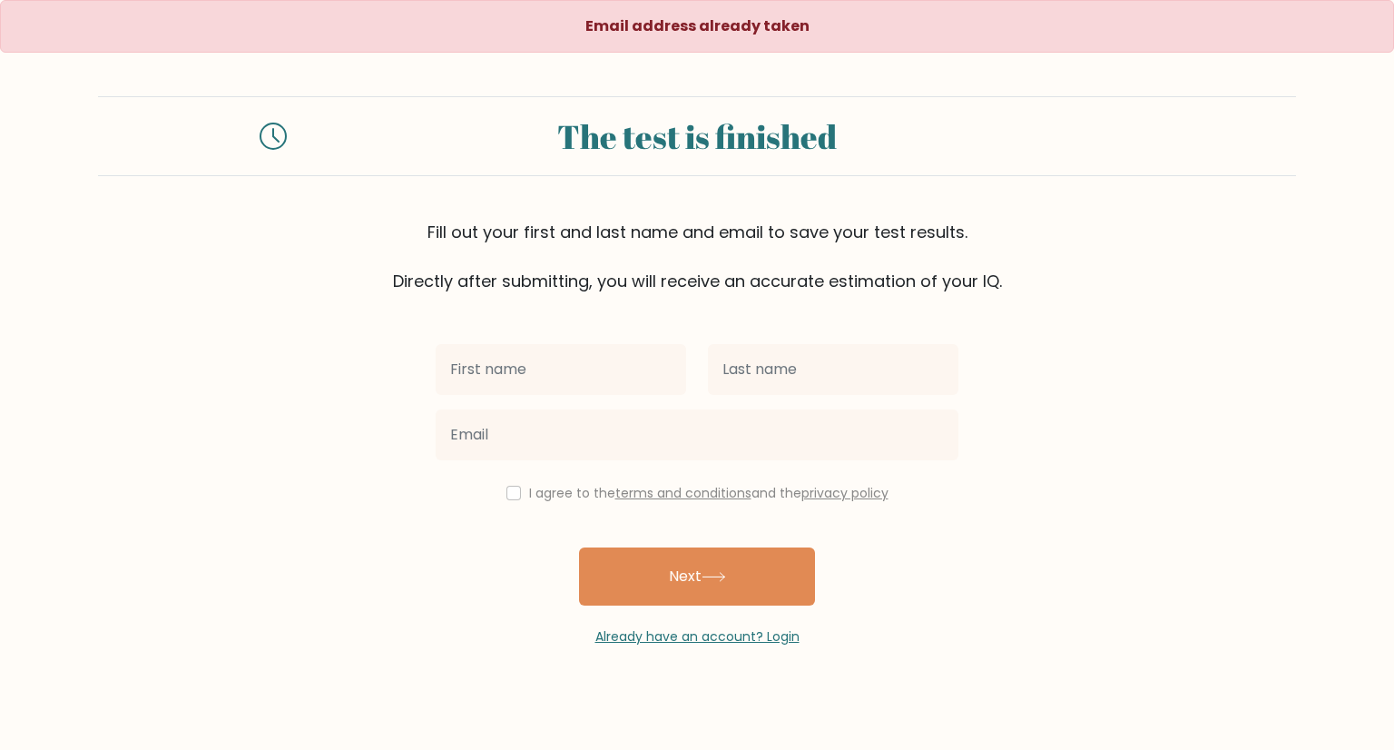
click at [535, 375] on input "text" at bounding box center [561, 369] width 250 height 51
type input "[PERSON_NAME] [PERSON_NAME]"
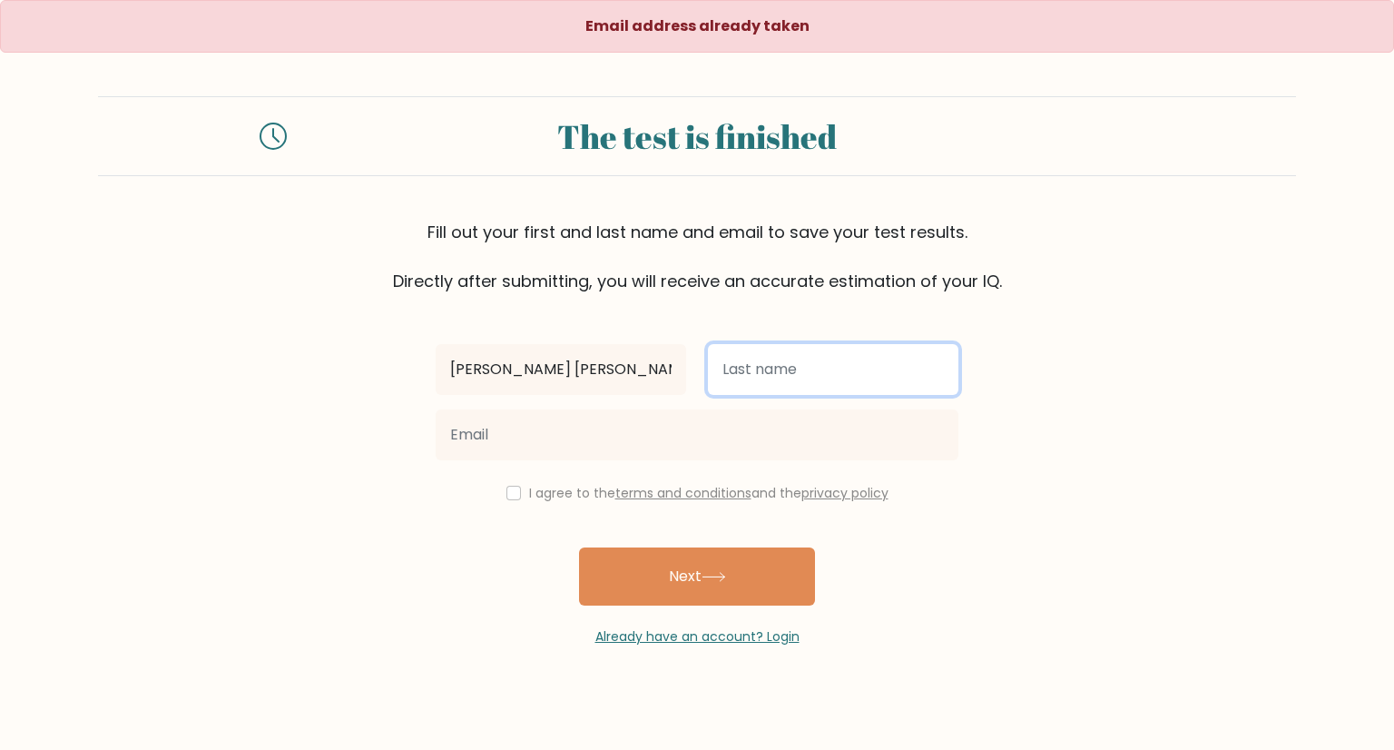
click at [793, 390] on input "text" at bounding box center [833, 369] width 250 height 51
type input "[PERSON_NAME]"
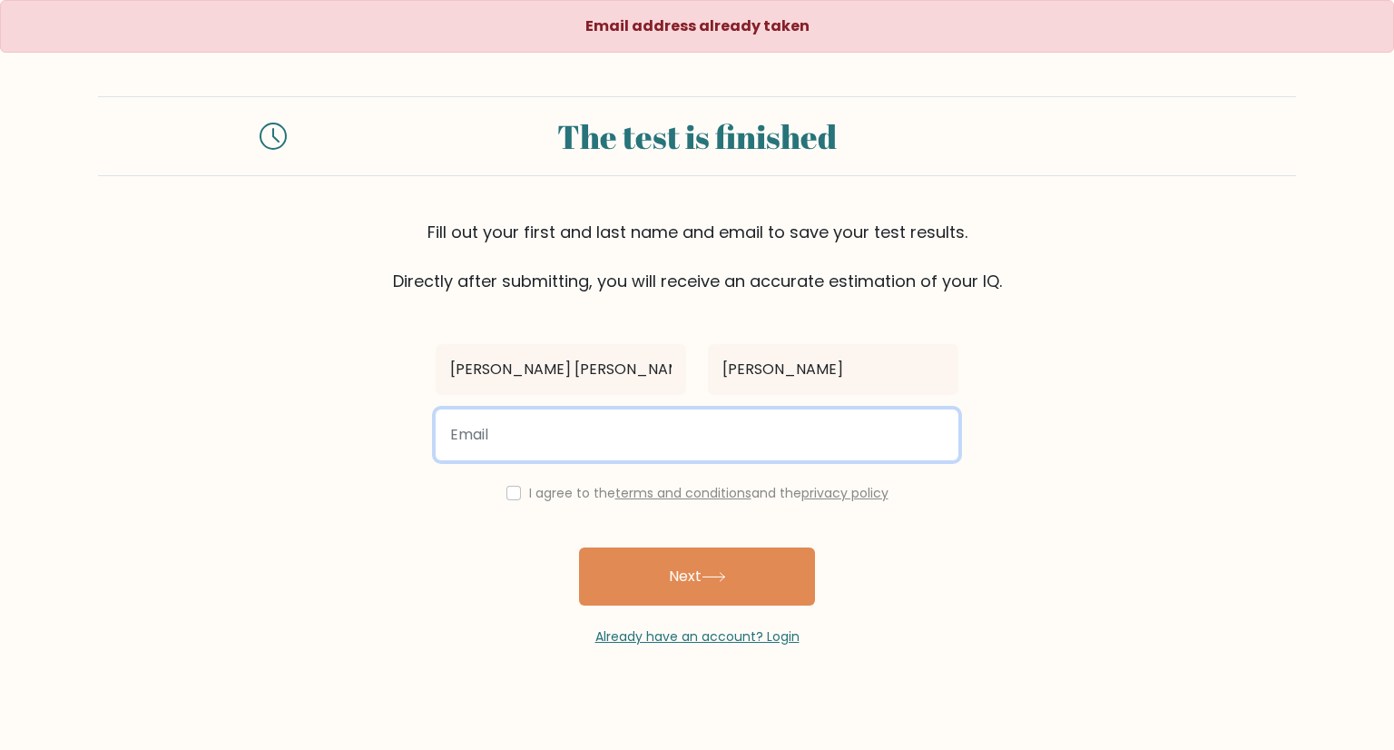
click at [659, 440] on input "email" at bounding box center [697, 434] width 523 height 51
type input "george.kimberlyanne29@gmail.com"
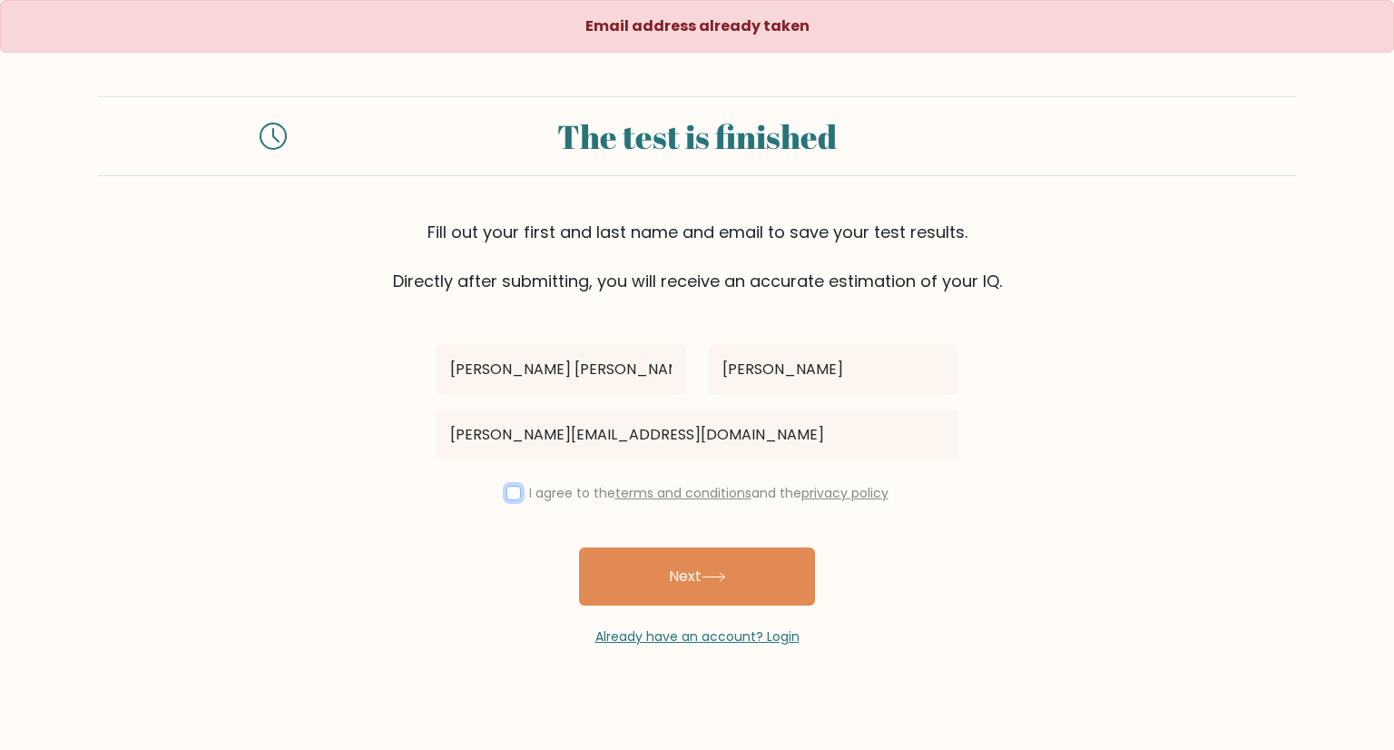
click at [507, 489] on input "checkbox" at bounding box center [513, 493] width 15 height 15
checkbox input "true"
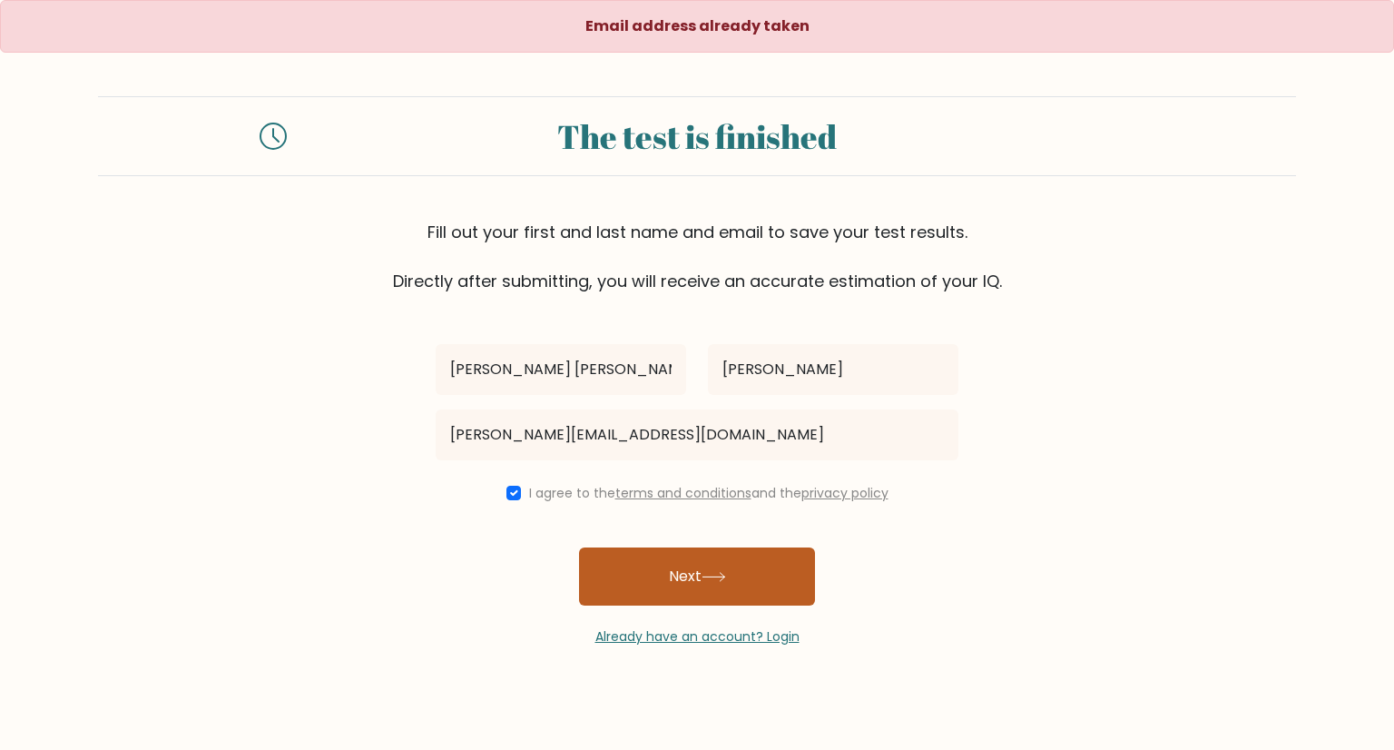
click at [722, 580] on icon at bounding box center [714, 577] width 25 height 10
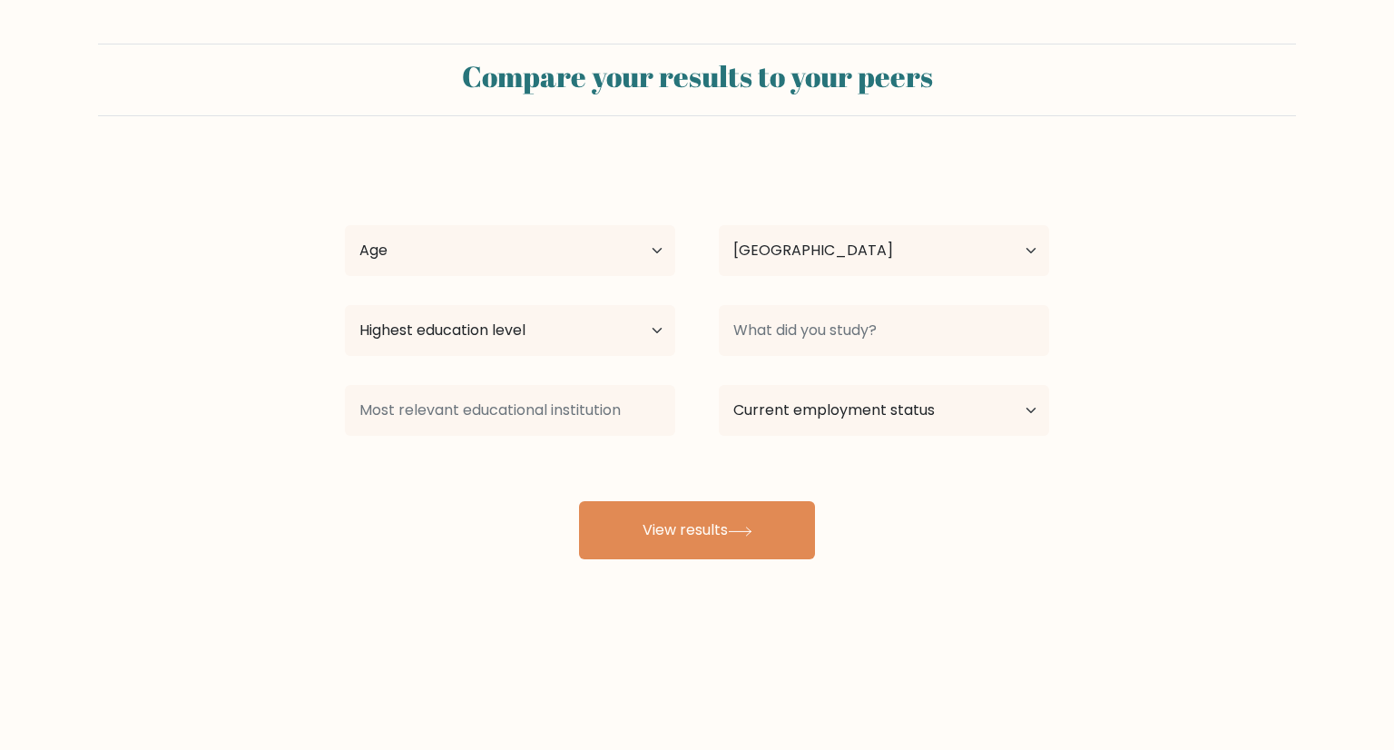
select select "PH"
click at [451, 257] on select "Age Under 18 years old 18-24 years old 25-34 years old 35-44 years old 45-54 ye…" at bounding box center [510, 250] width 330 height 51
select select "25_34"
click at [345, 225] on select "Age Under 18 years old 18-24 years old 25-34 years old 35-44 years old 45-54 ye…" at bounding box center [510, 250] width 330 height 51
click at [538, 343] on select "Highest education level No schooling Primary Lower Secondary Upper Secondary Oc…" at bounding box center [510, 330] width 330 height 51
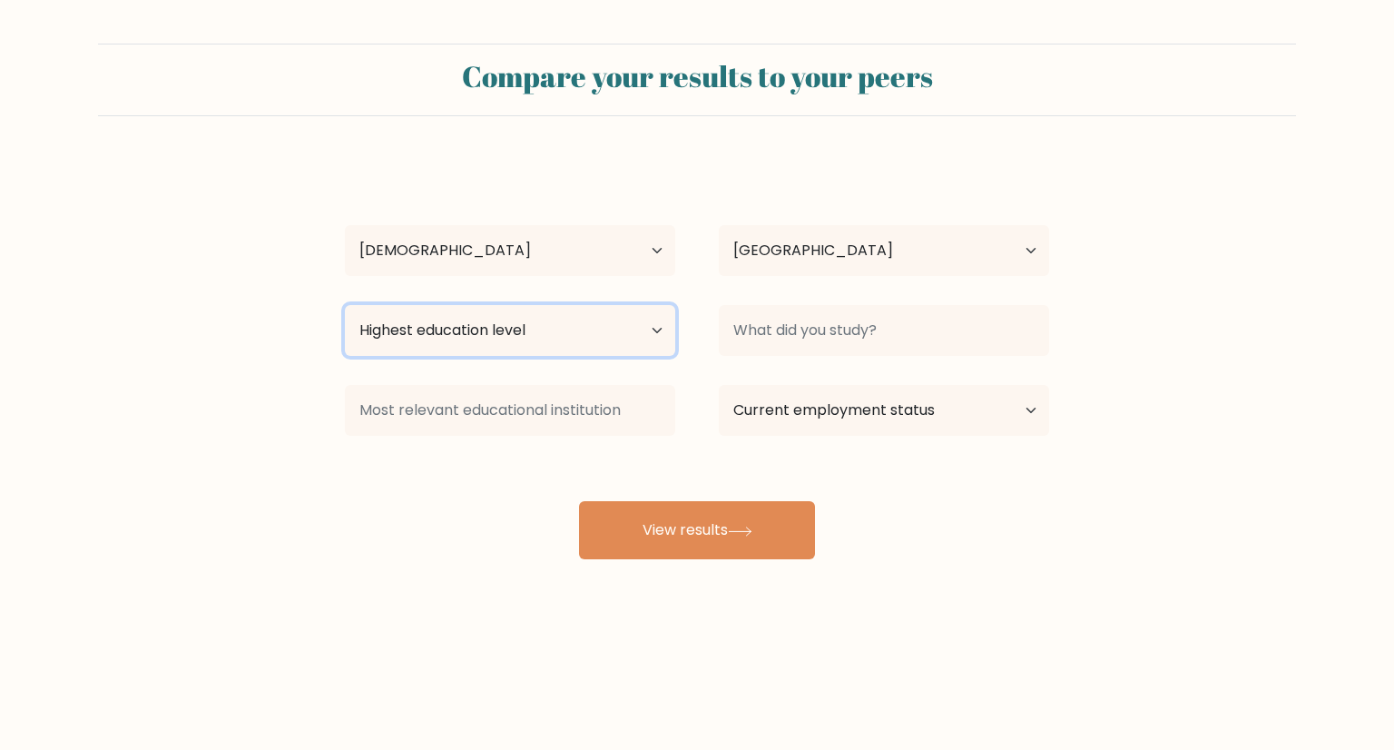
select select "bachelors_degree"
click at [345, 305] on select "Highest education level No schooling Primary Lower Secondary Upper Secondary Oc…" at bounding box center [510, 330] width 330 height 51
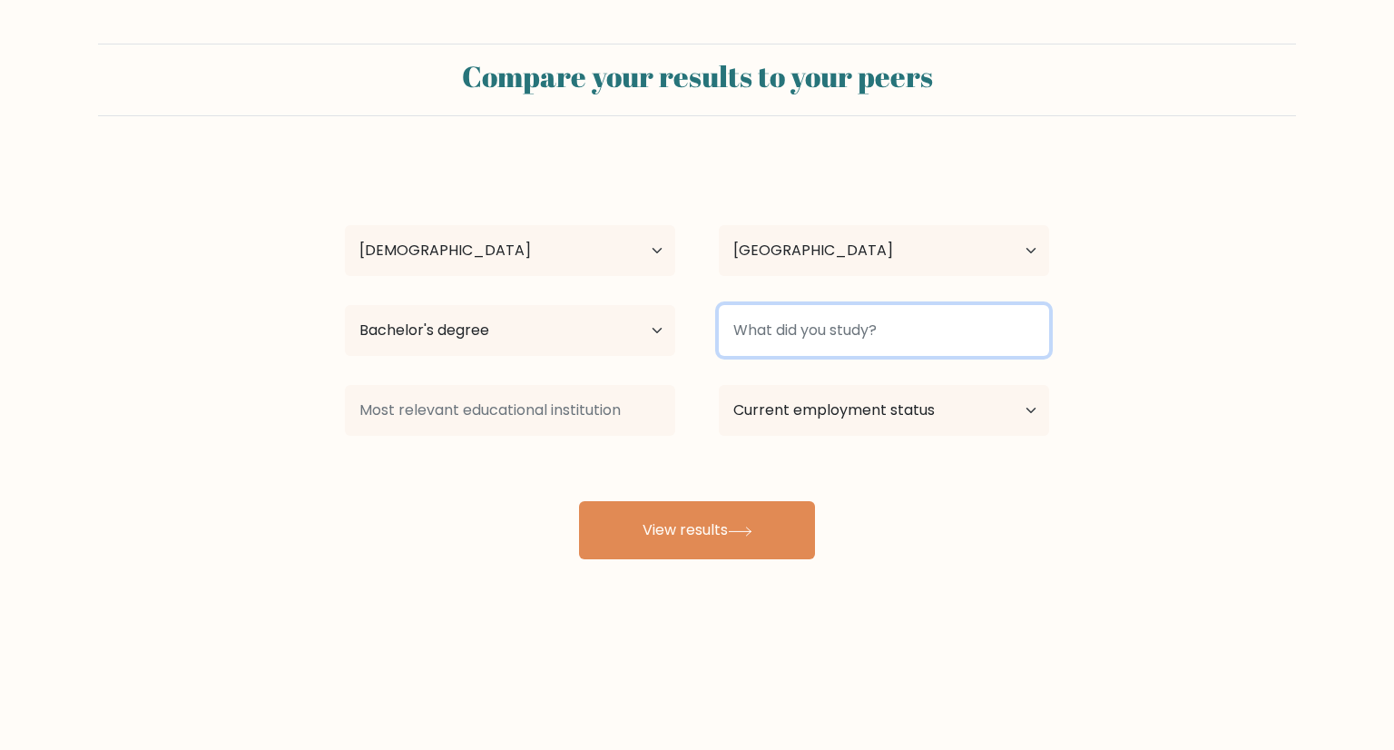
click at [791, 323] on input at bounding box center [884, 330] width 330 height 51
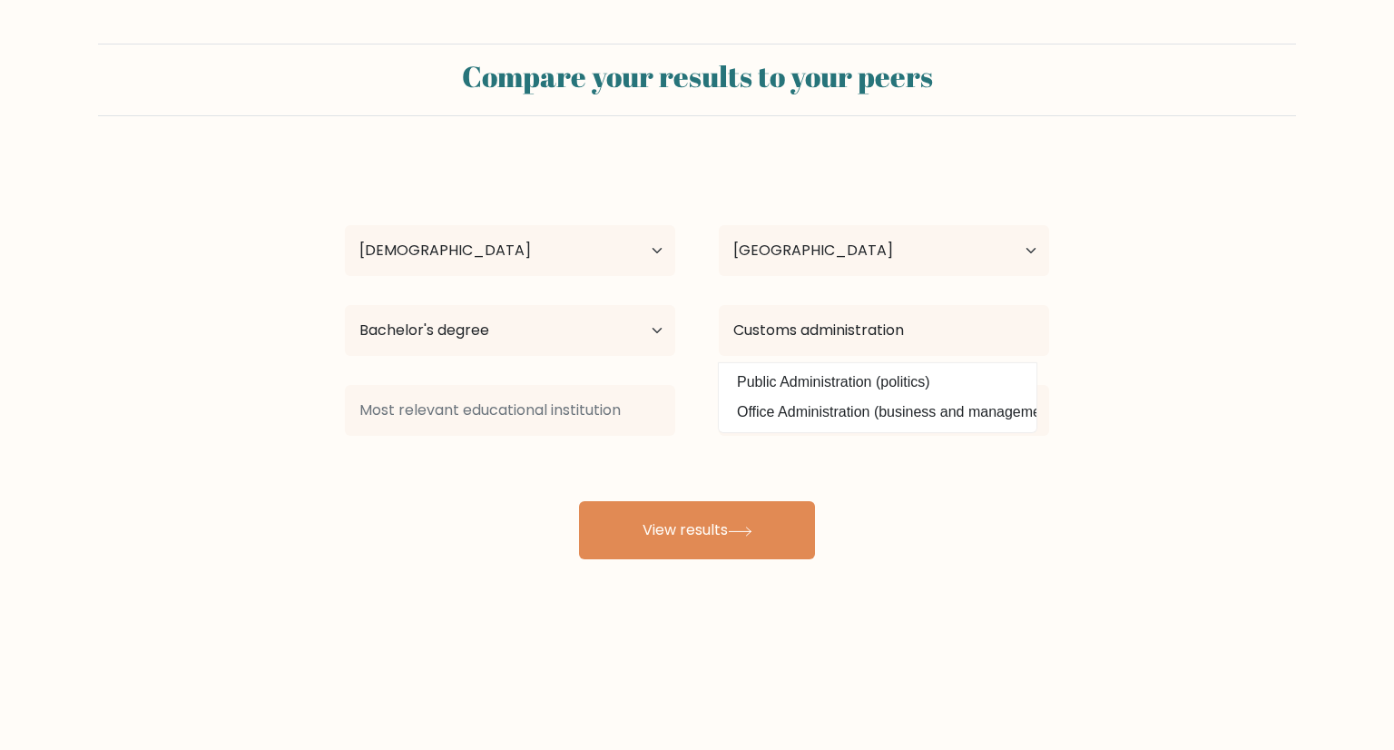
click at [875, 405] on option "Office Administration (business and management)" at bounding box center [877, 412] width 309 height 29
type input "Office Administration"
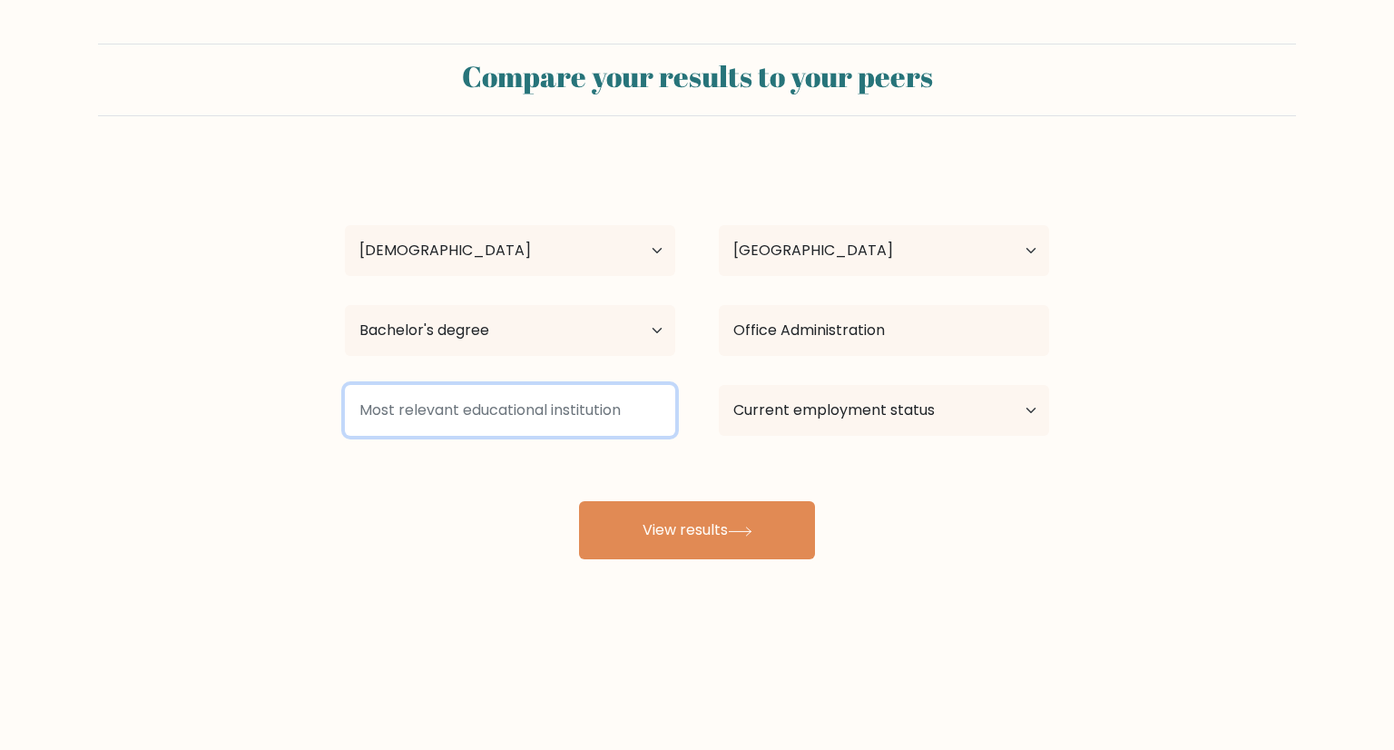
click at [444, 409] on input at bounding box center [510, 410] width 330 height 51
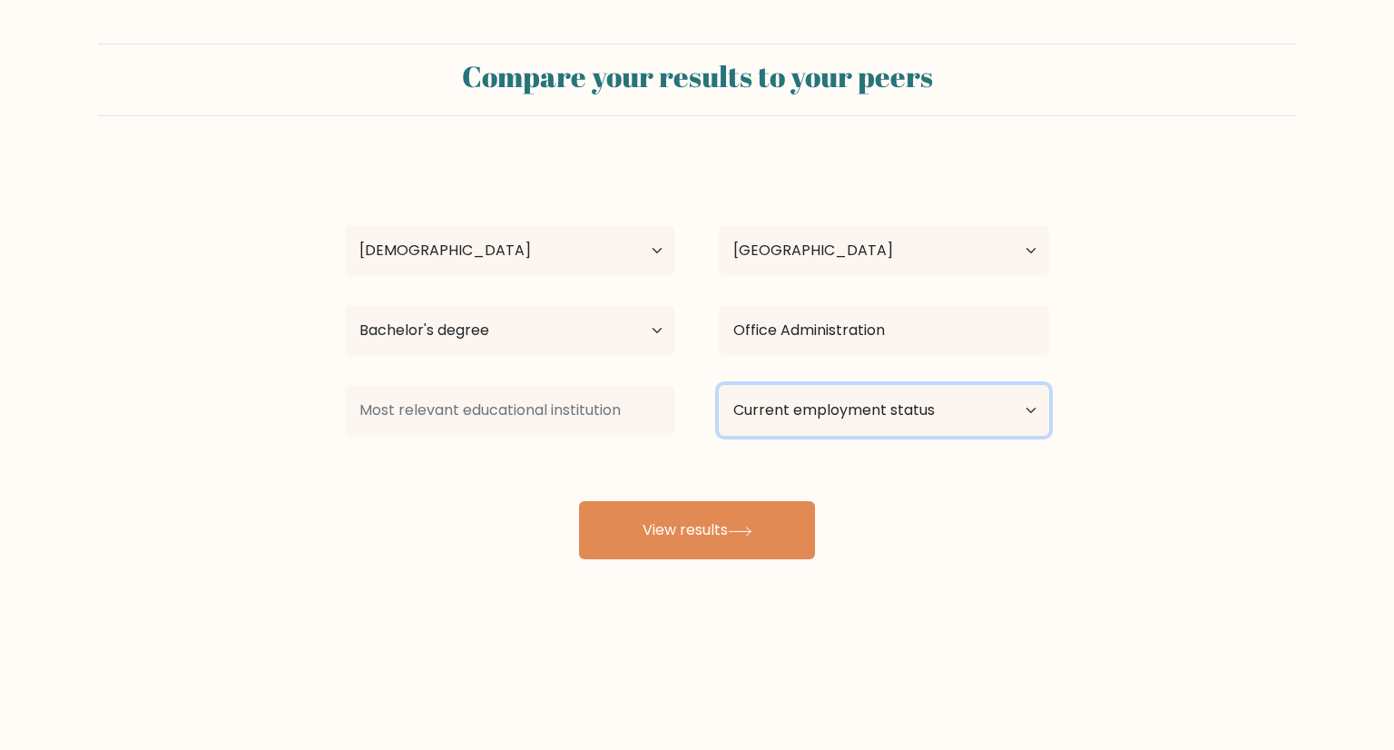
click at [839, 418] on select "Current employment status Employed Student Retired Other / prefer not to answer" at bounding box center [884, 410] width 330 height 51
click at [719, 385] on select "Current employment status Employed Student Retired Other / prefer not to answer" at bounding box center [884, 410] width 330 height 51
click at [645, 548] on div "Kimberly Anne George Age Under 18 years old 18-24 years old 25-34 years old 35-…" at bounding box center [697, 359] width 726 height 399
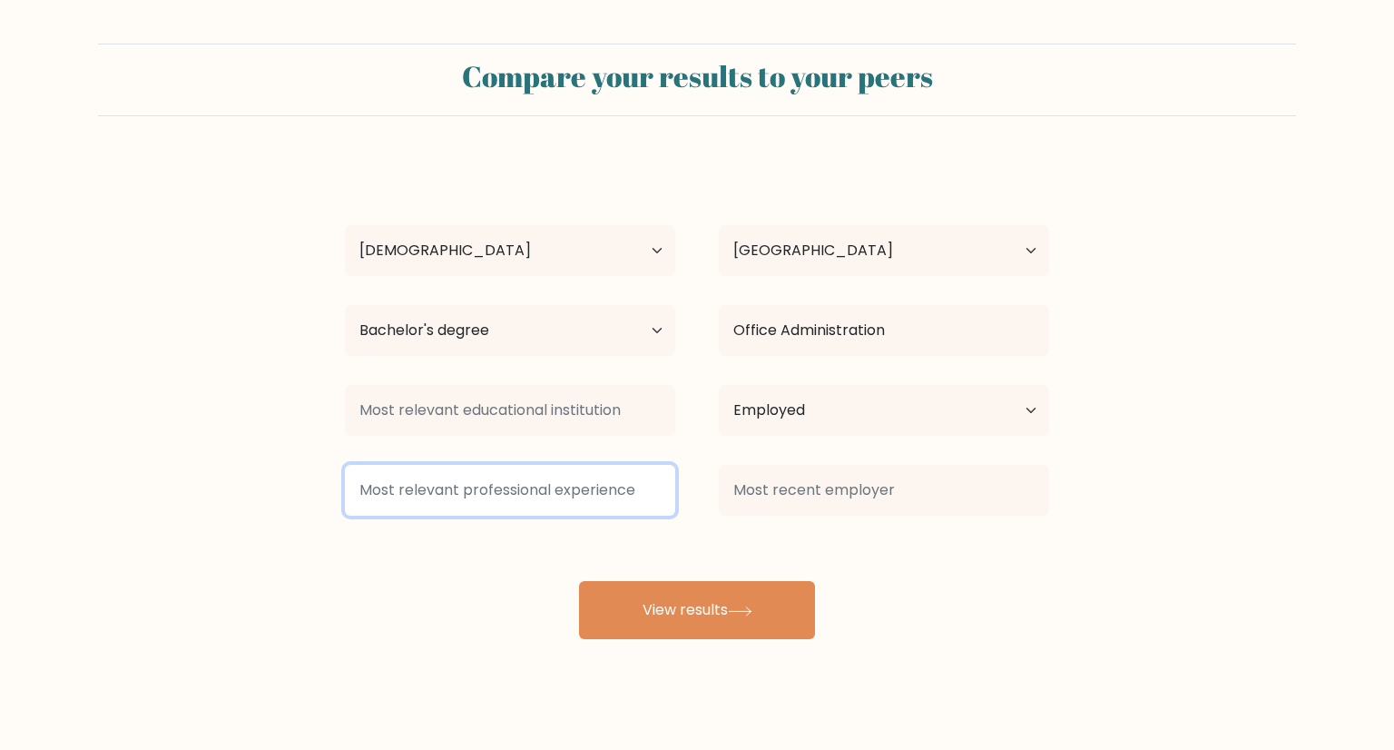
click at [524, 489] on input at bounding box center [510, 490] width 330 height 51
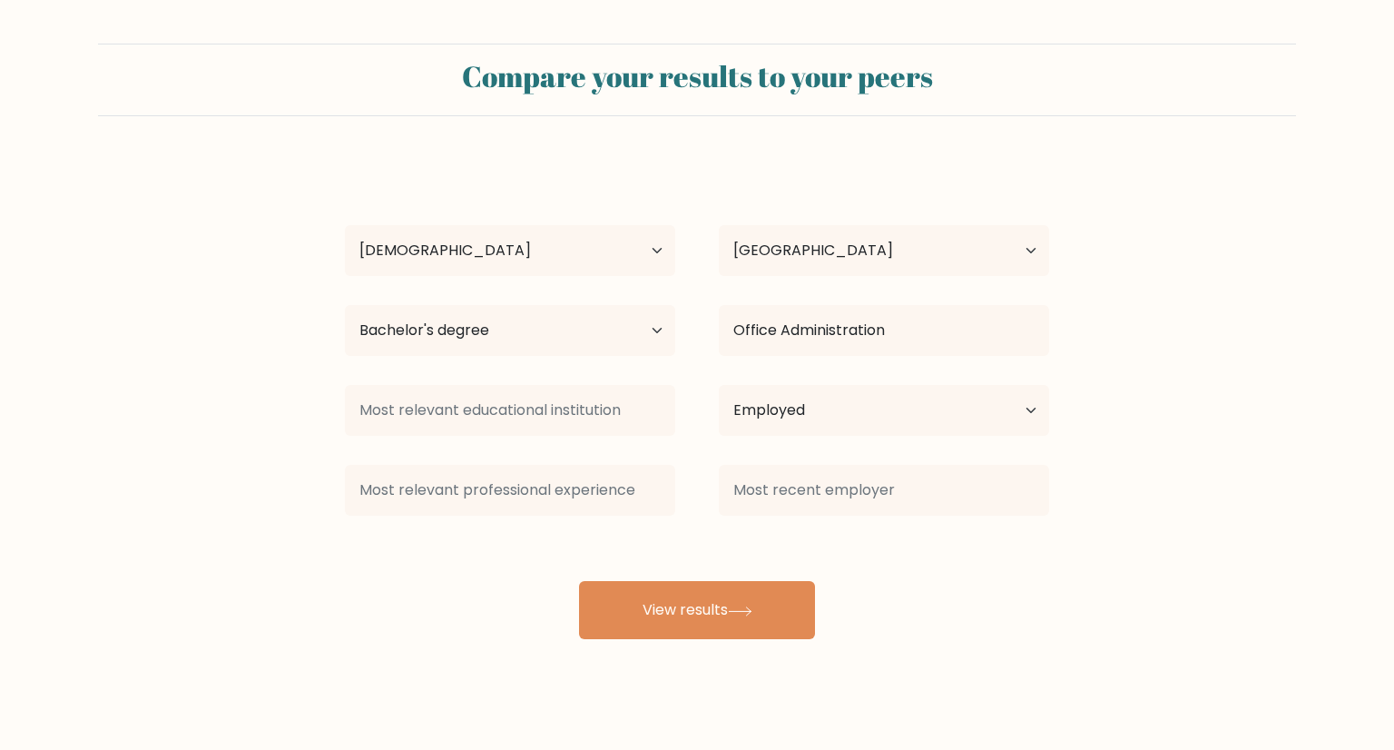
click at [966, 441] on div "Current employment status Employed Student Retired Other / prefer not to answer" at bounding box center [884, 410] width 374 height 65
click at [975, 430] on select "Current employment status Employed Student Retired Other / prefer not to answer" at bounding box center [884, 410] width 330 height 51
select select "other"
click at [719, 385] on select "Current employment status Employed Student Retired Other / prefer not to answer" at bounding box center [884, 410] width 330 height 51
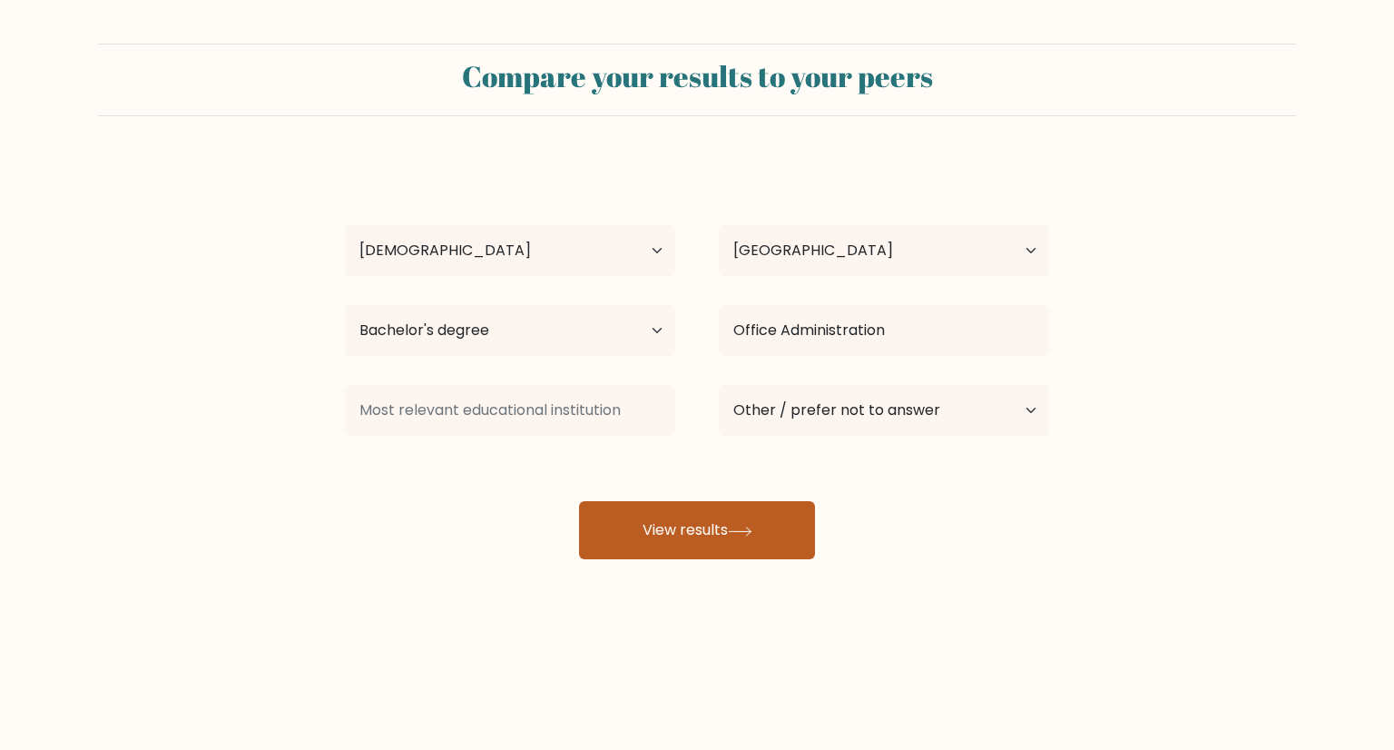
click at [692, 520] on button "View results" at bounding box center [697, 530] width 236 height 58
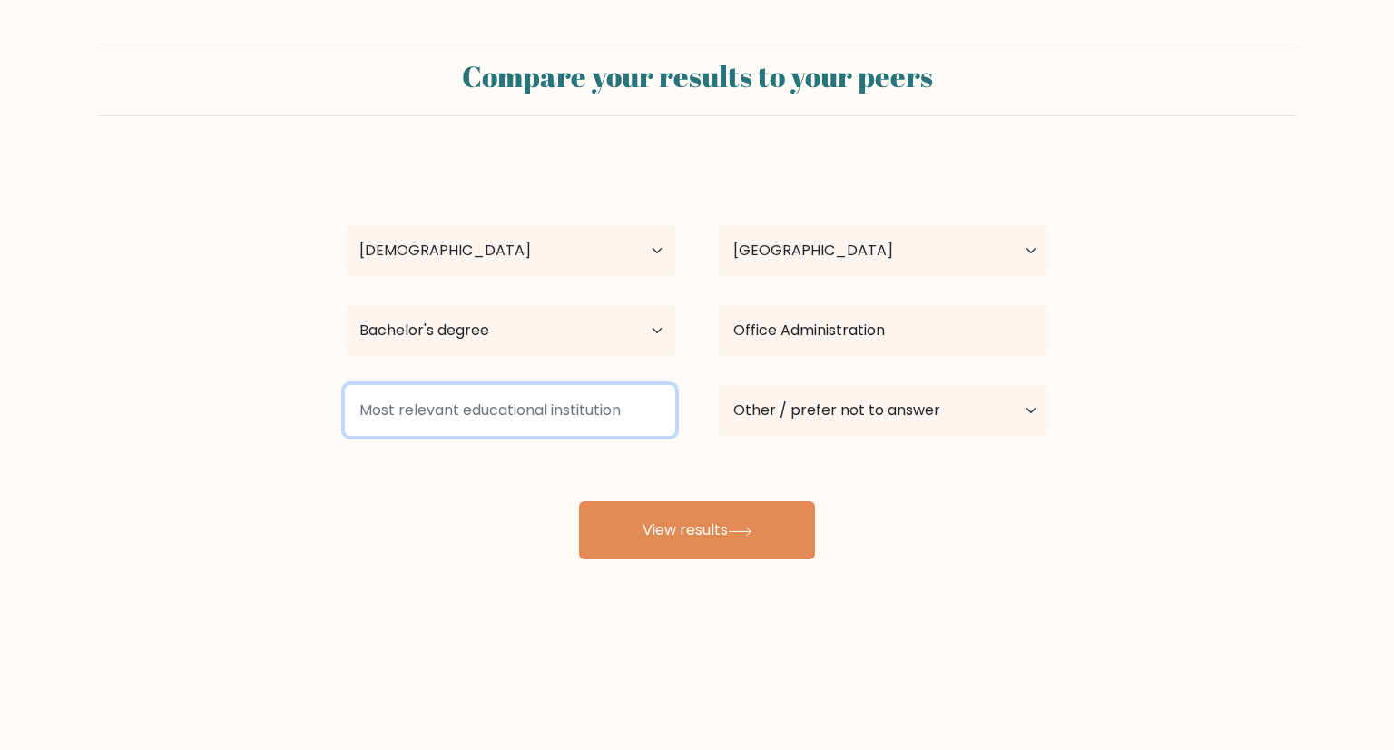
click at [458, 396] on input at bounding box center [510, 410] width 330 height 51
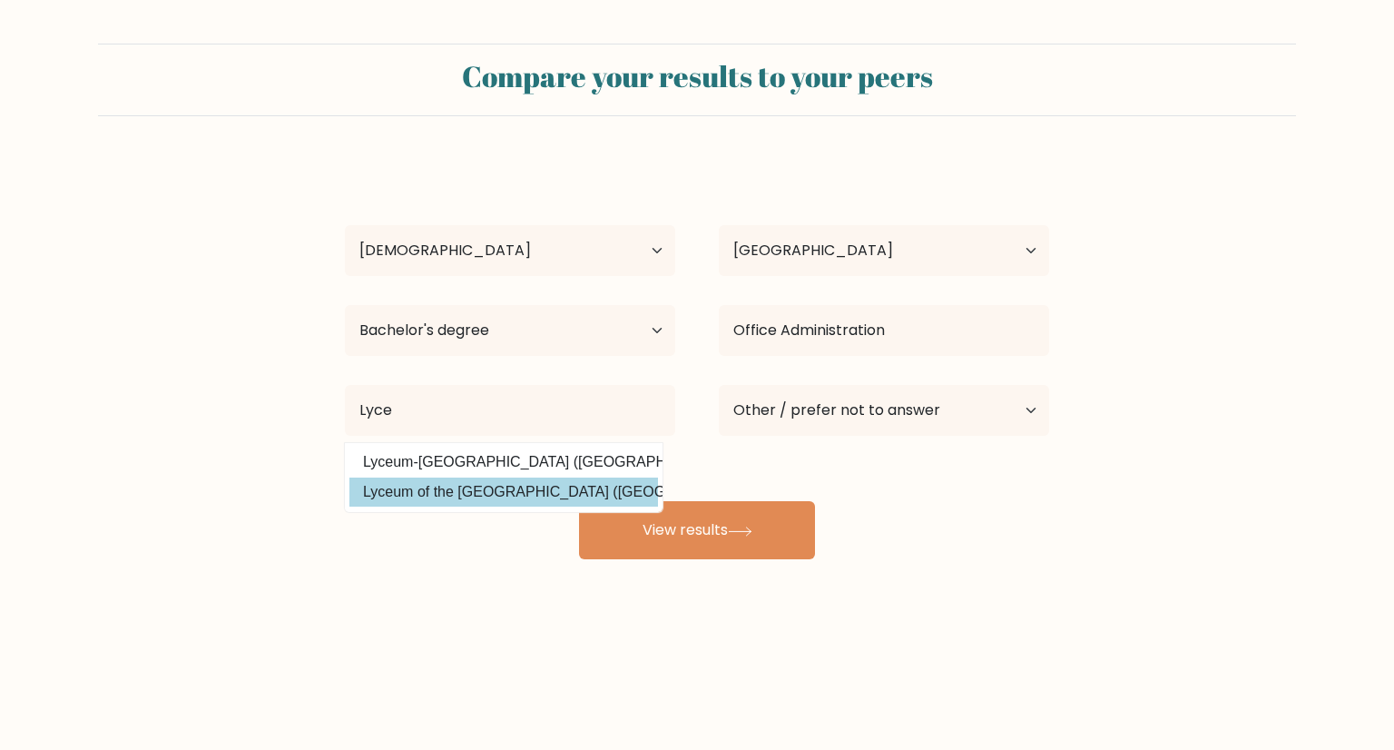
click at [485, 493] on option "Lyceum of the Philippines University (Philippines)" at bounding box center [503, 491] width 309 height 29
type input "Lyceum of the Philippines University"
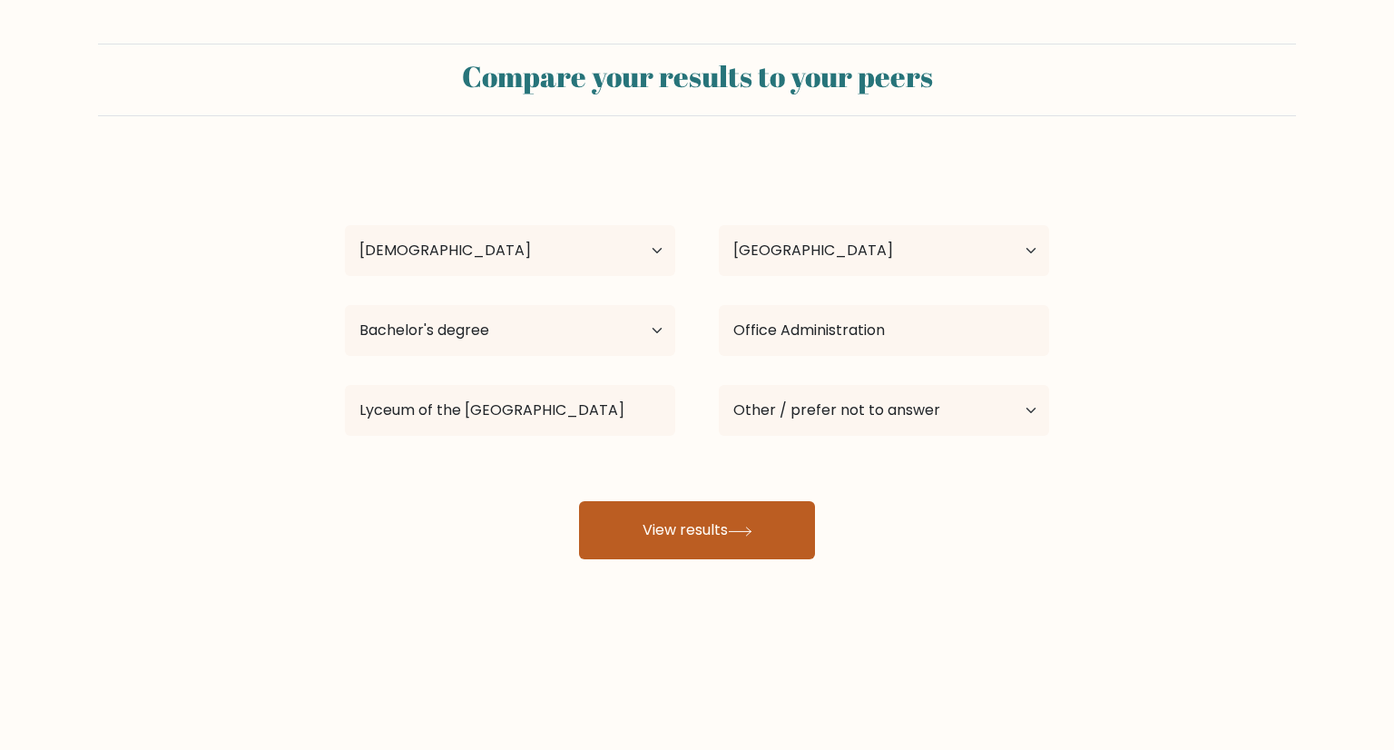
click at [735, 534] on icon at bounding box center [740, 531] width 25 height 10
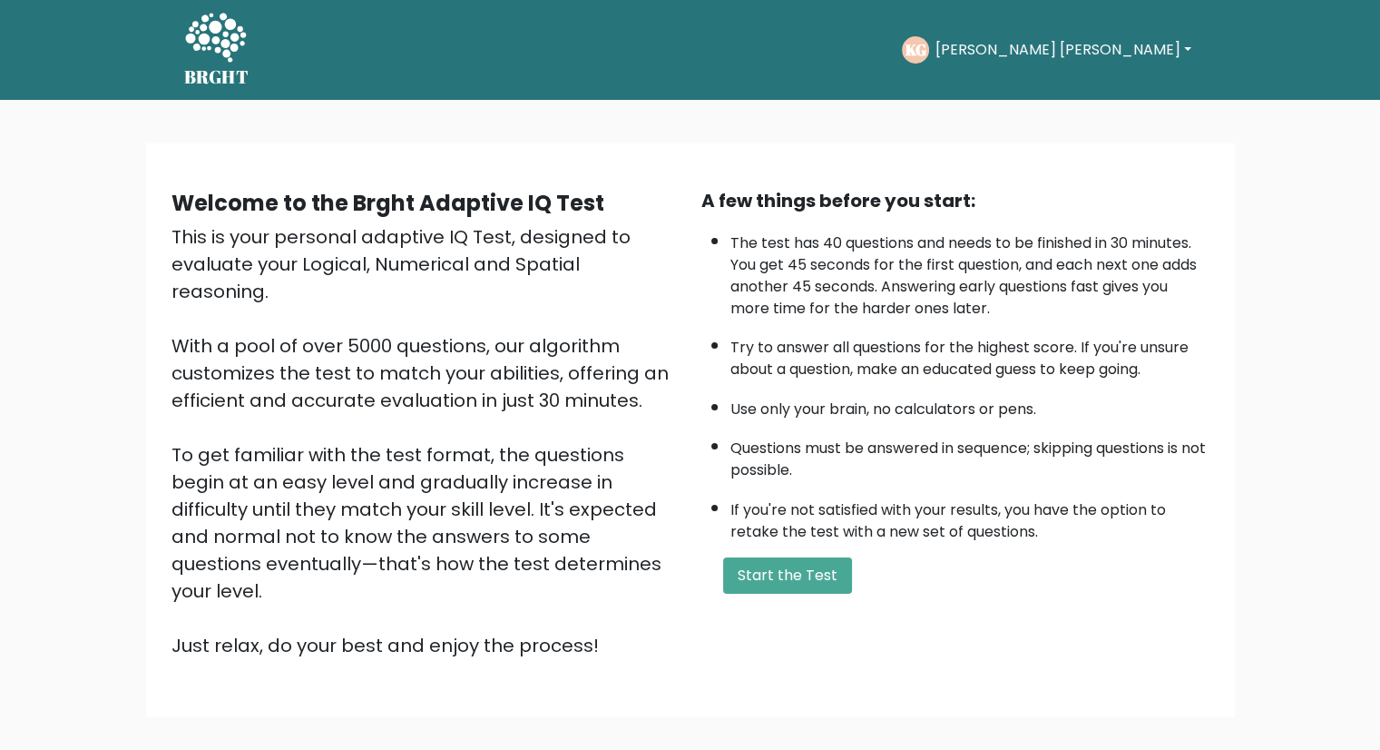
click at [1154, 54] on button "[PERSON_NAME] [PERSON_NAME]" at bounding box center [1062, 50] width 267 height 24
click at [1046, 83] on link "Dashboard" at bounding box center [974, 97] width 143 height 29
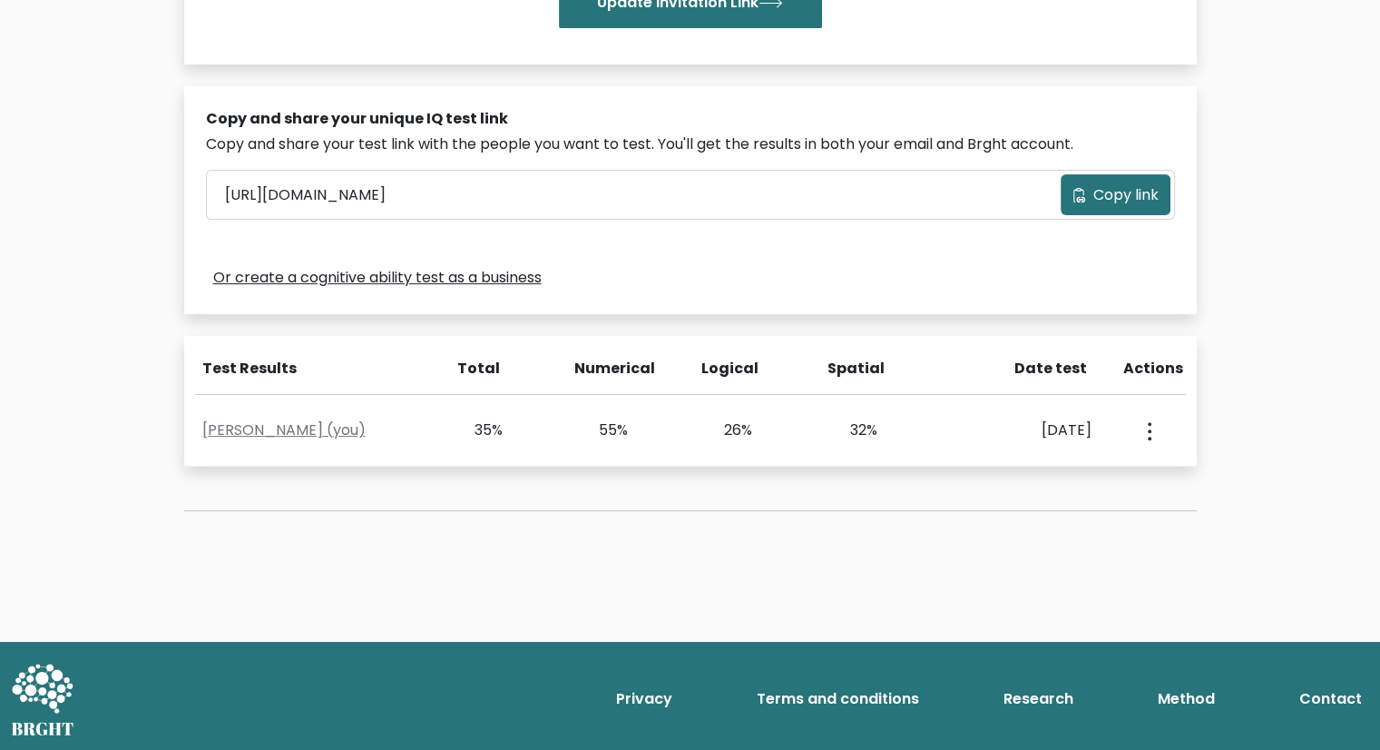
scroll to position [489, 0]
